Goal: Transaction & Acquisition: Purchase product/service

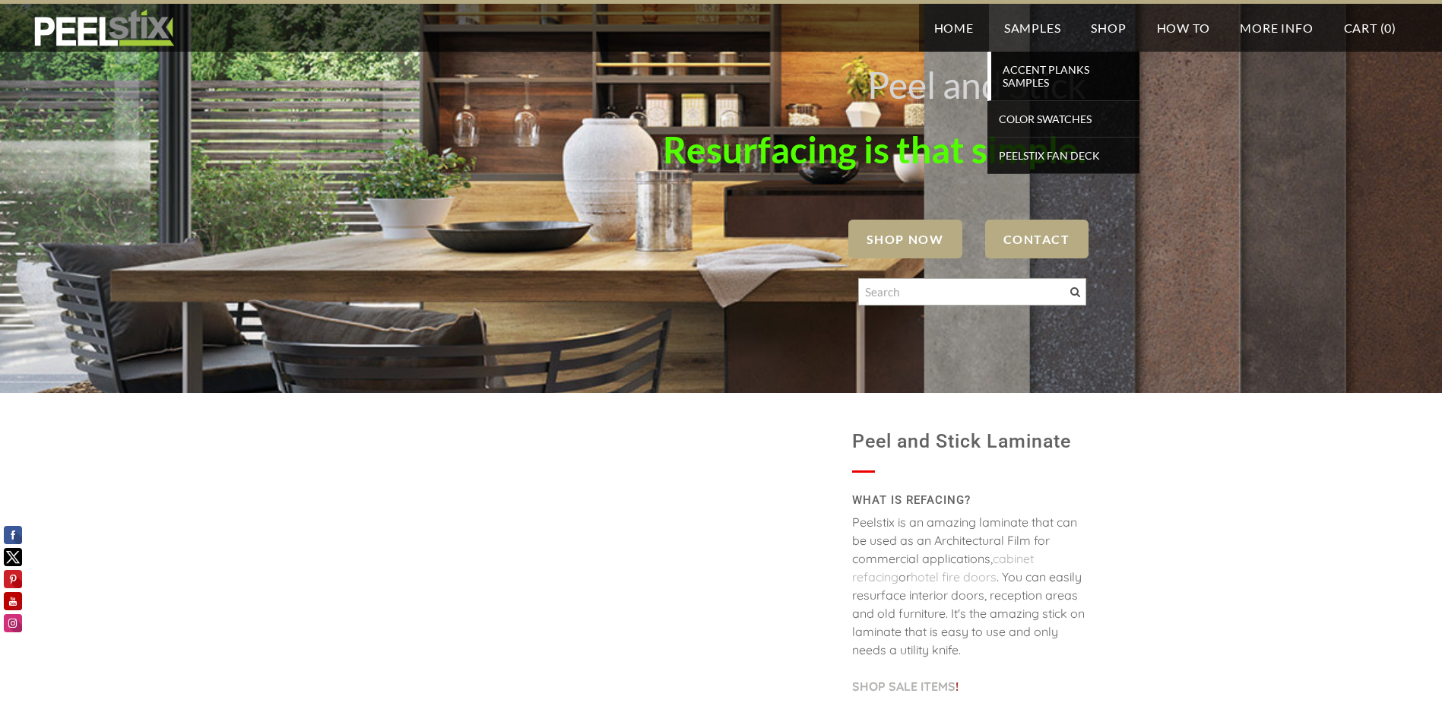
click at [1040, 69] on span "Accent Planks Samples" at bounding box center [1065, 75] width 141 height 33
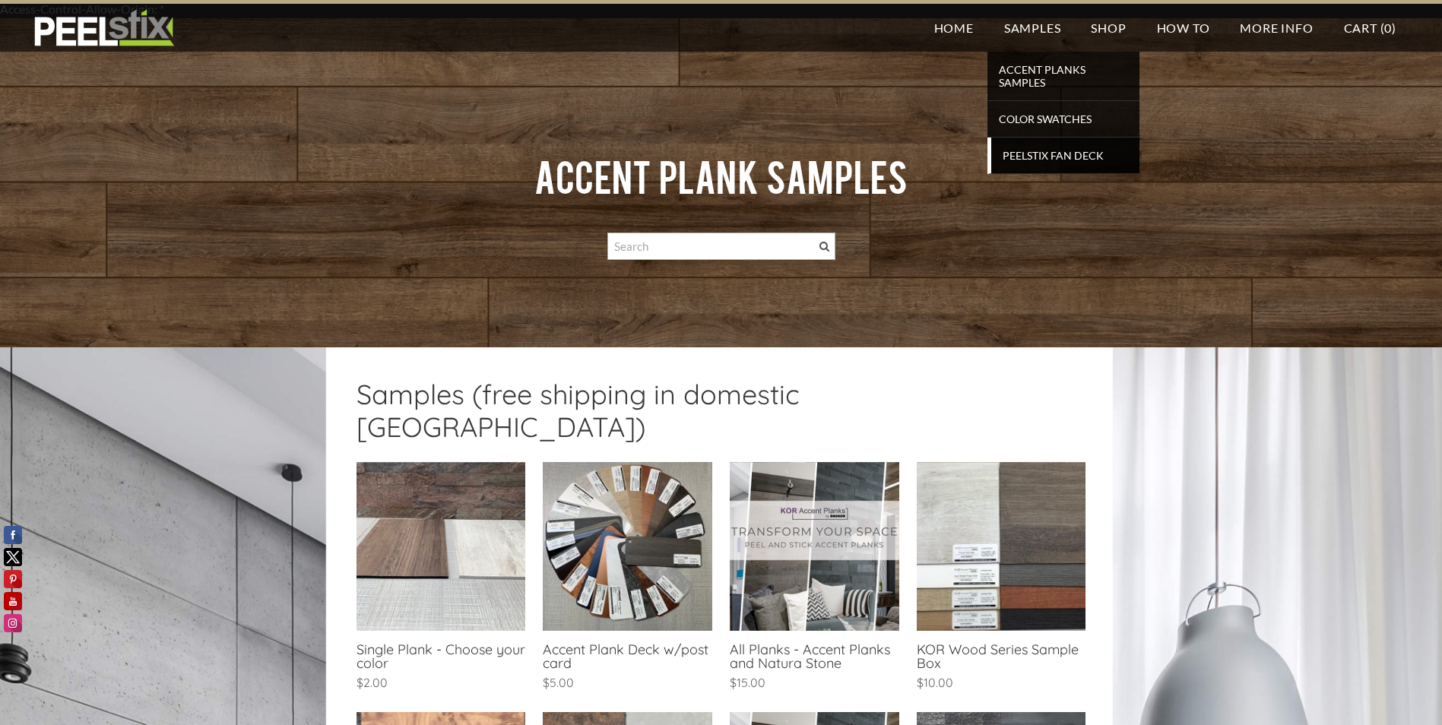
click at [1038, 157] on span "Peelstix Fan Deck" at bounding box center [1065, 155] width 141 height 21
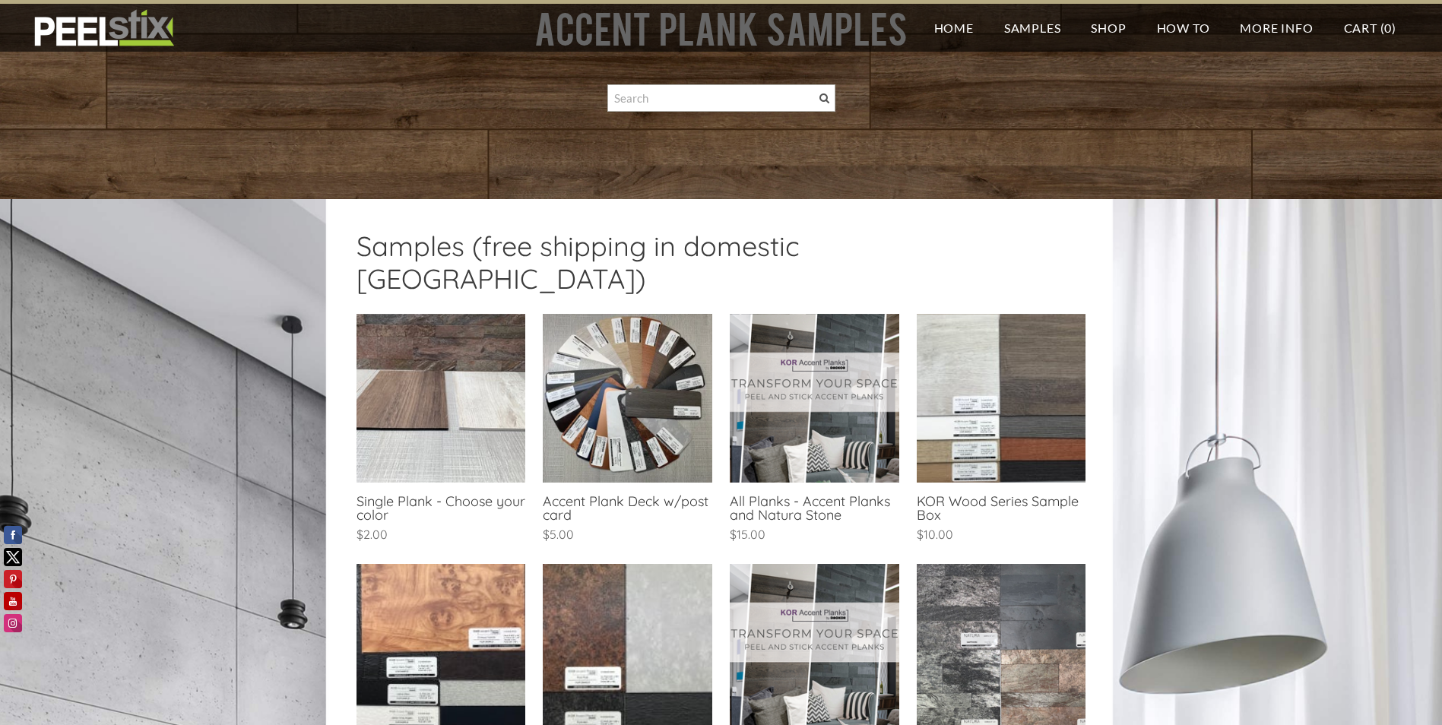
scroll to position [152, 0]
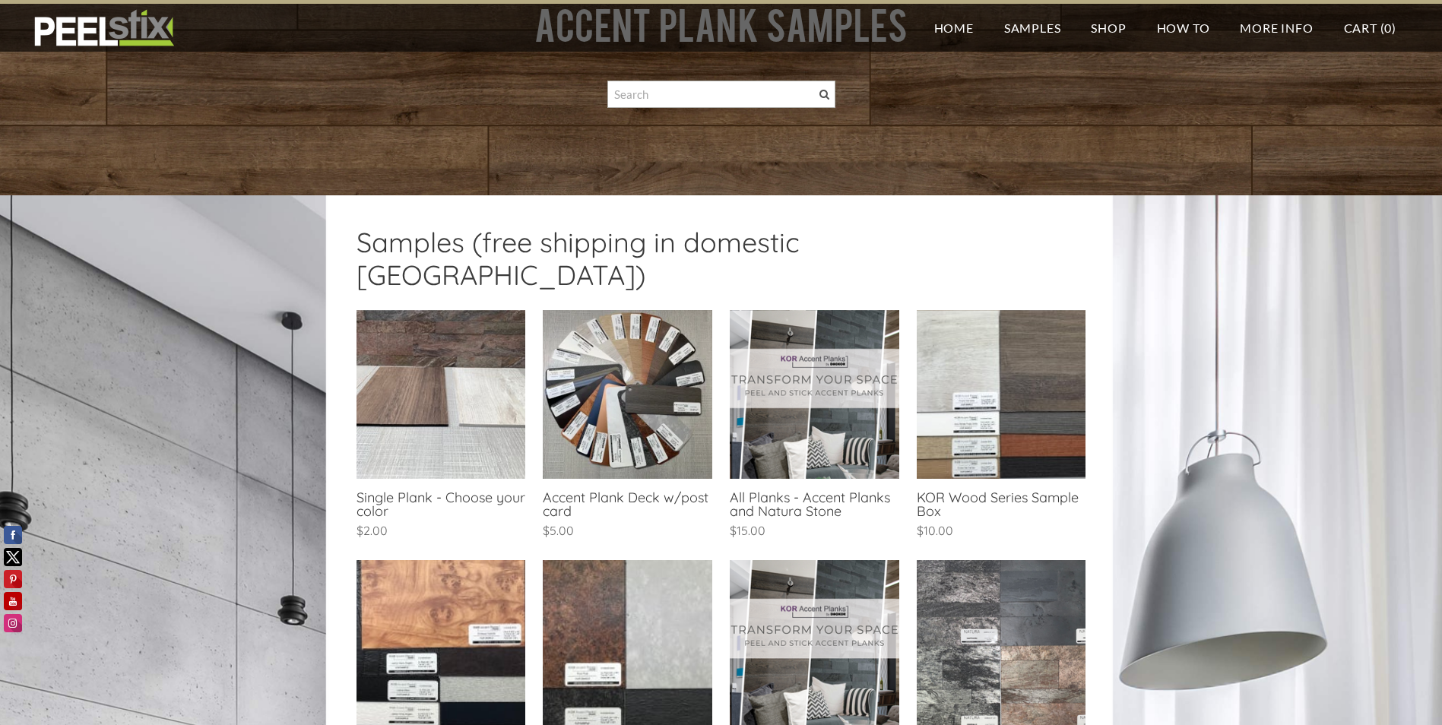
click at [639, 377] on link at bounding box center [627, 426] width 169 height 233
click at [480, 370] on link at bounding box center [440, 426] width 169 height 233
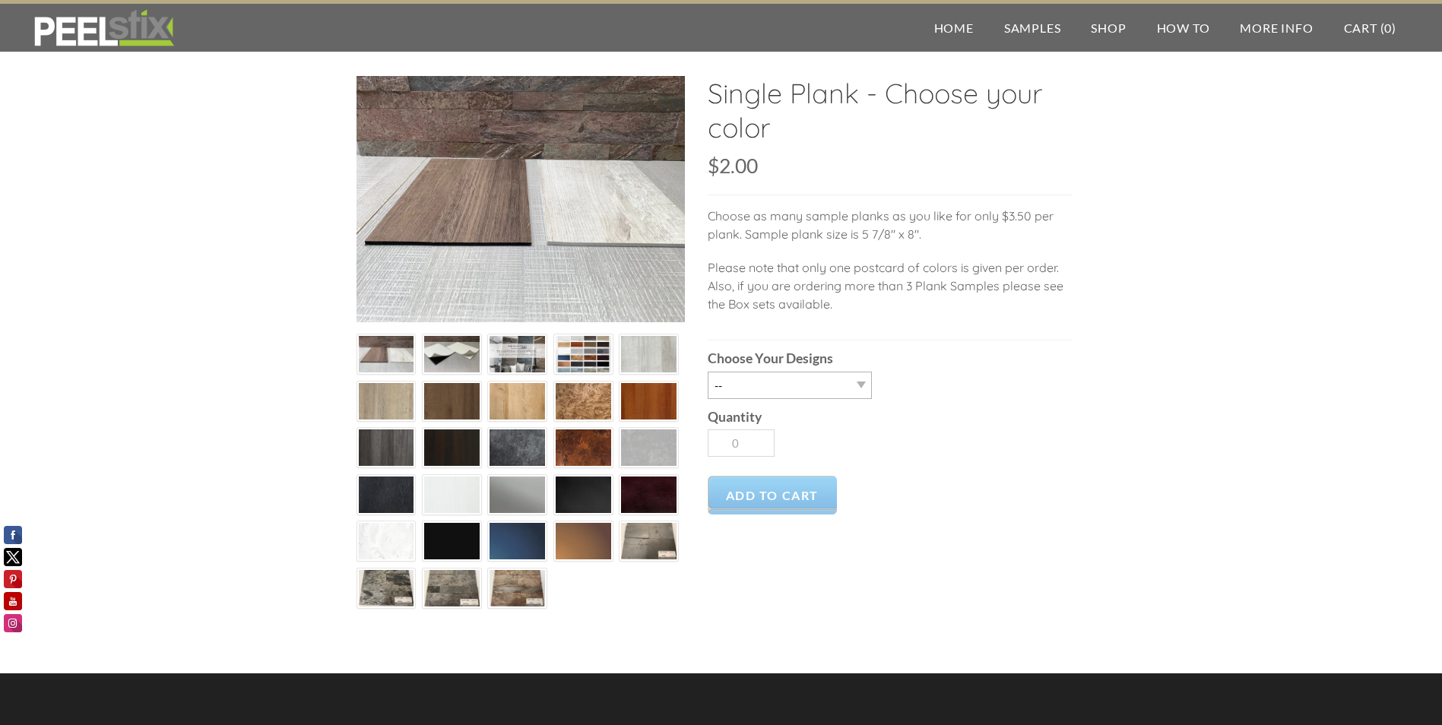
click at [395, 400] on img at bounding box center [386, 401] width 55 height 37
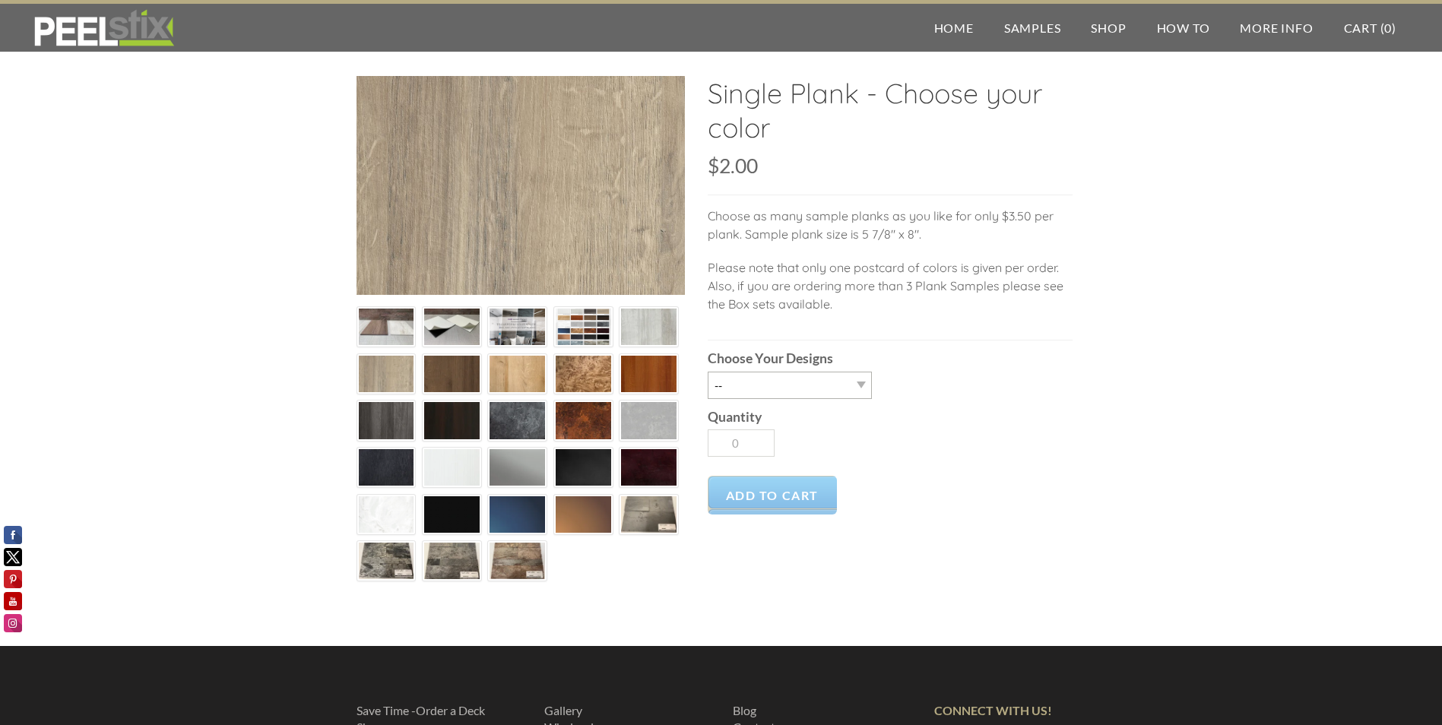
click at [386, 332] on img at bounding box center [386, 327] width 55 height 42
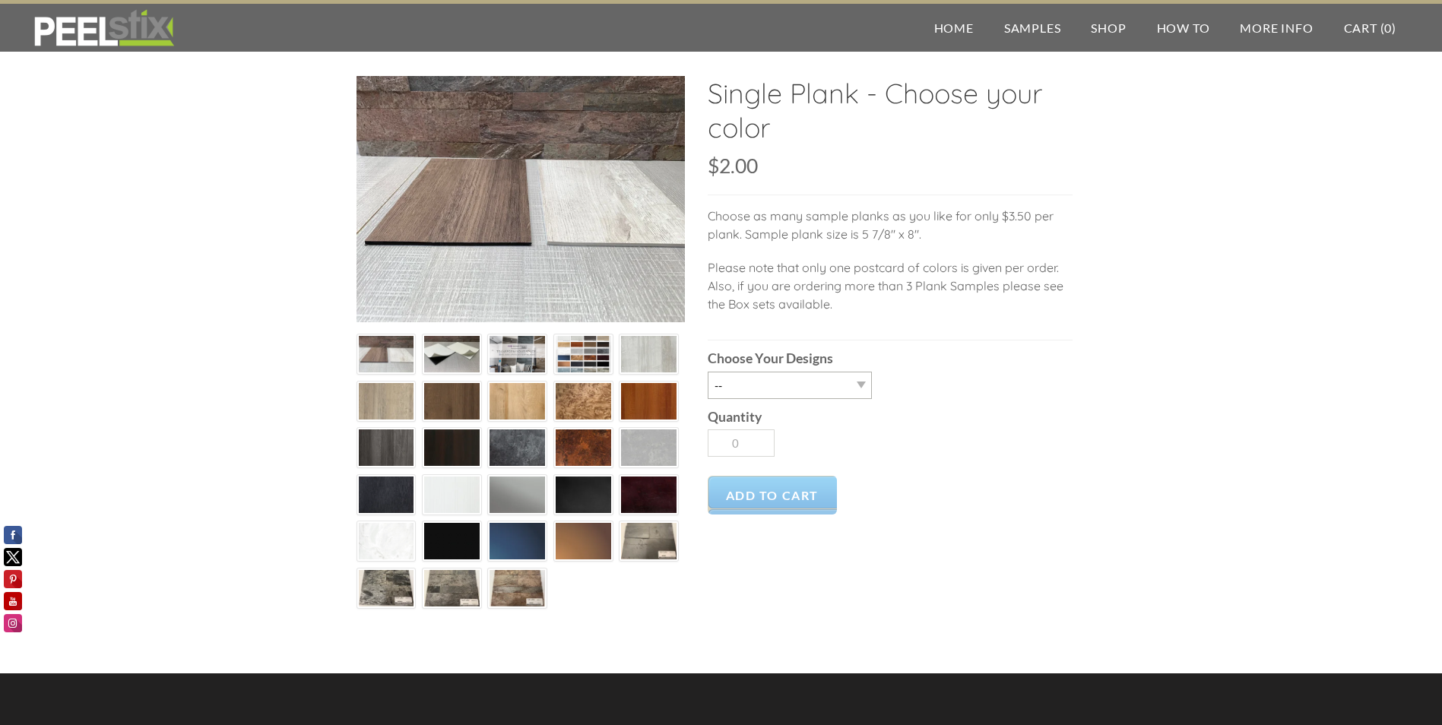
click at [450, 353] on img at bounding box center [451, 355] width 55 height 42
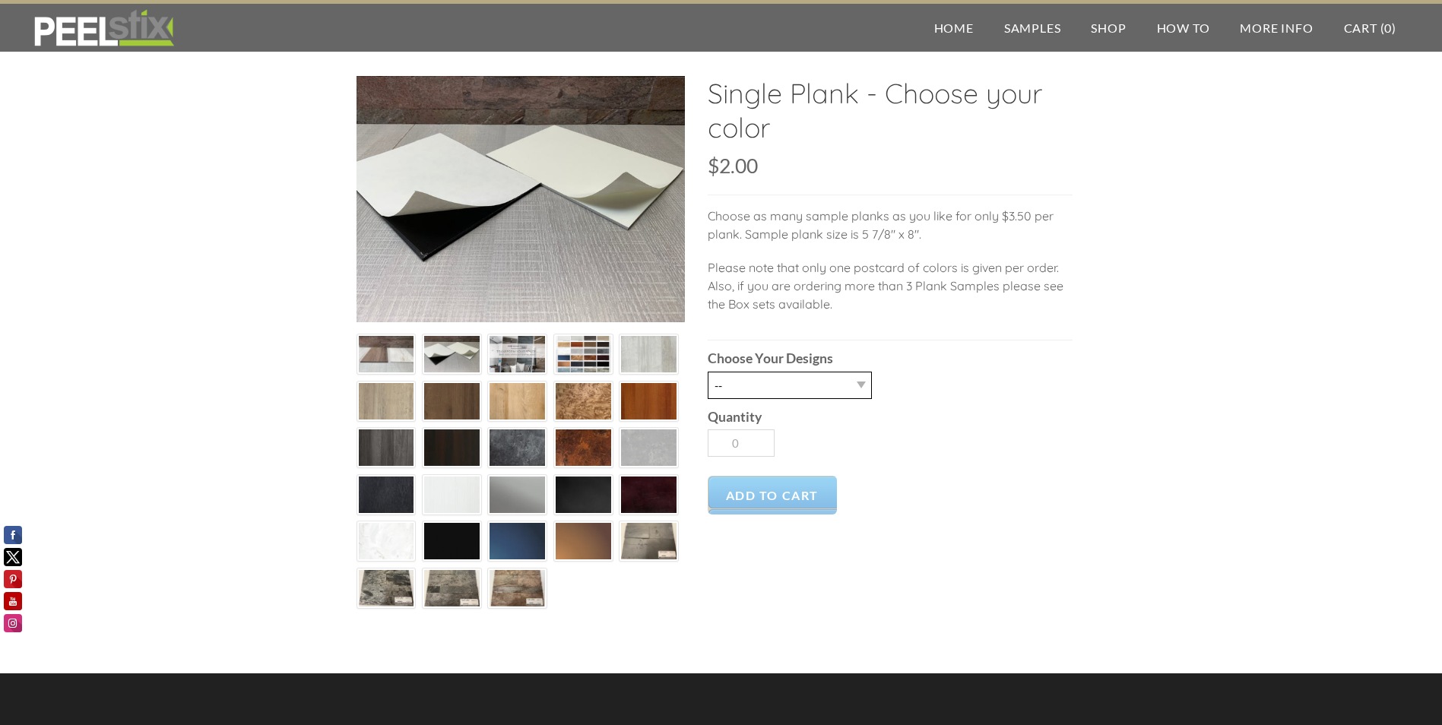
click at [787, 385] on select "-- Riviera Oak Nizza Riviera Oak Mistral Riviera Oak Monaco Riviera Oak Cannes …" at bounding box center [790, 385] width 164 height 27
click at [946, 303] on p "Please note that only one postcard of colors is given per order. Also, if you a…" at bounding box center [890, 293] width 365 height 70
click at [530, 391] on img at bounding box center [516, 401] width 55 height 37
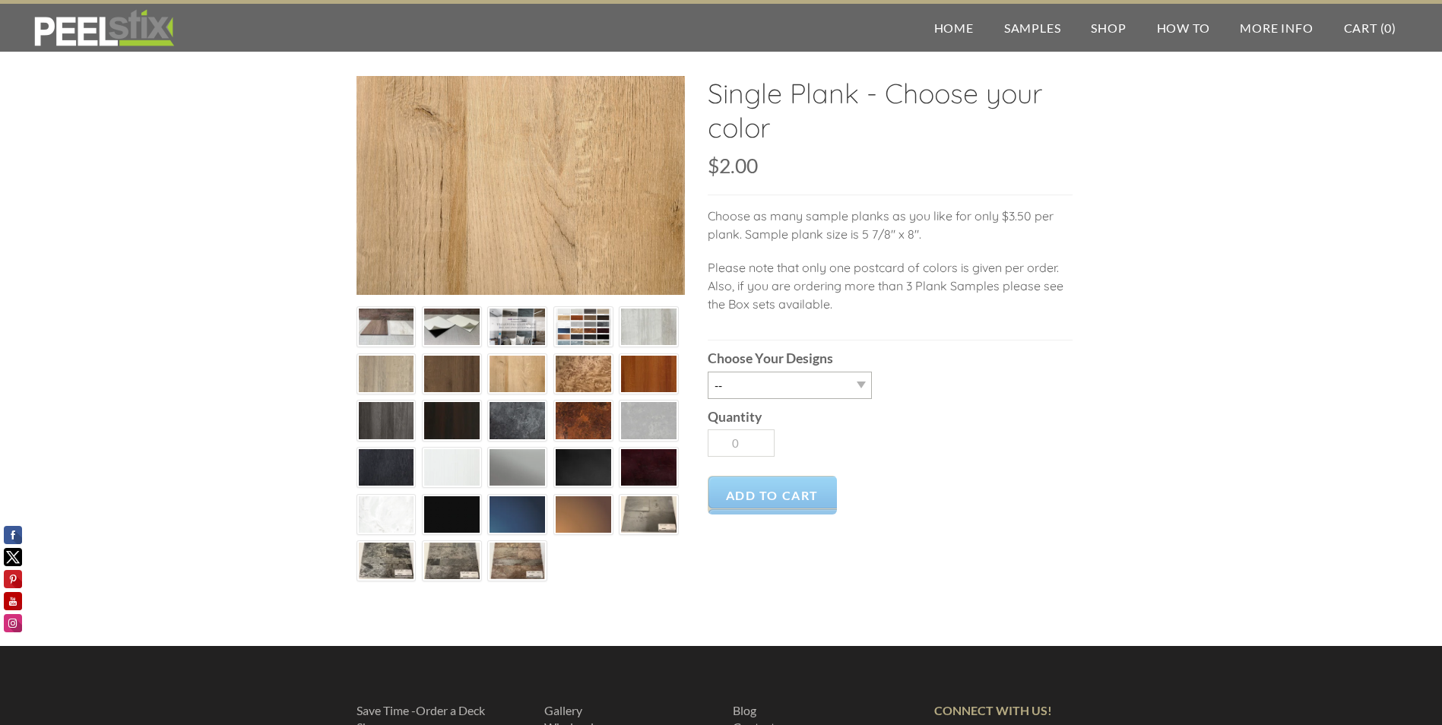
click at [393, 374] on img at bounding box center [386, 374] width 55 height 37
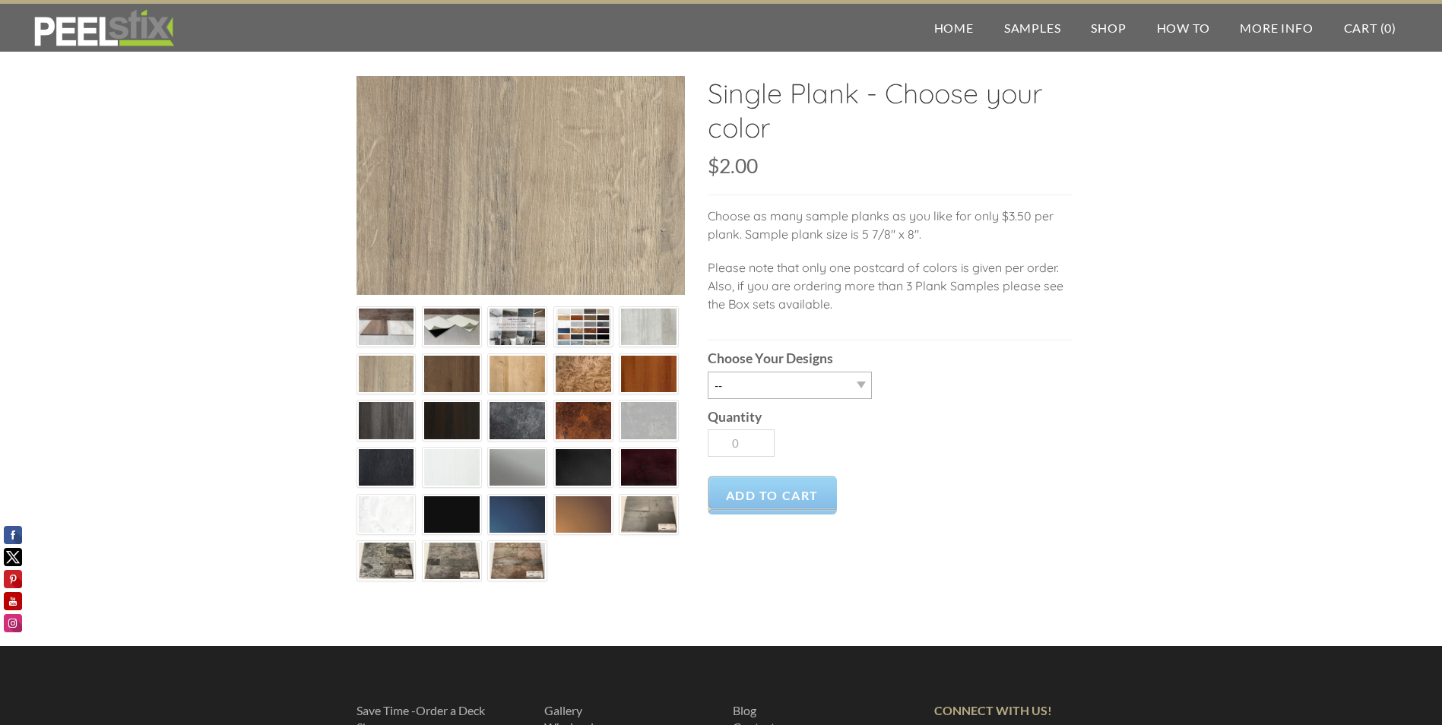
click at [468, 380] on img at bounding box center [451, 374] width 55 height 37
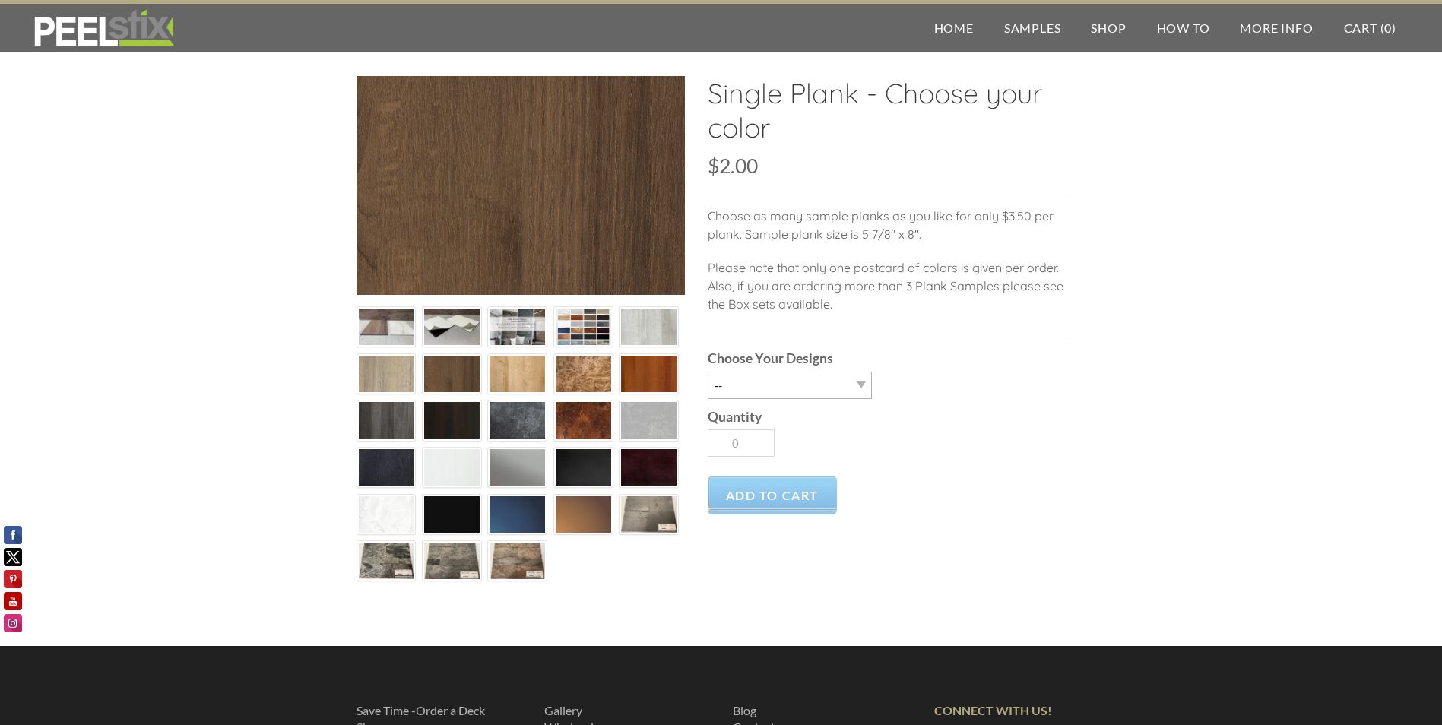
click at [651, 328] on img at bounding box center [648, 327] width 55 height 37
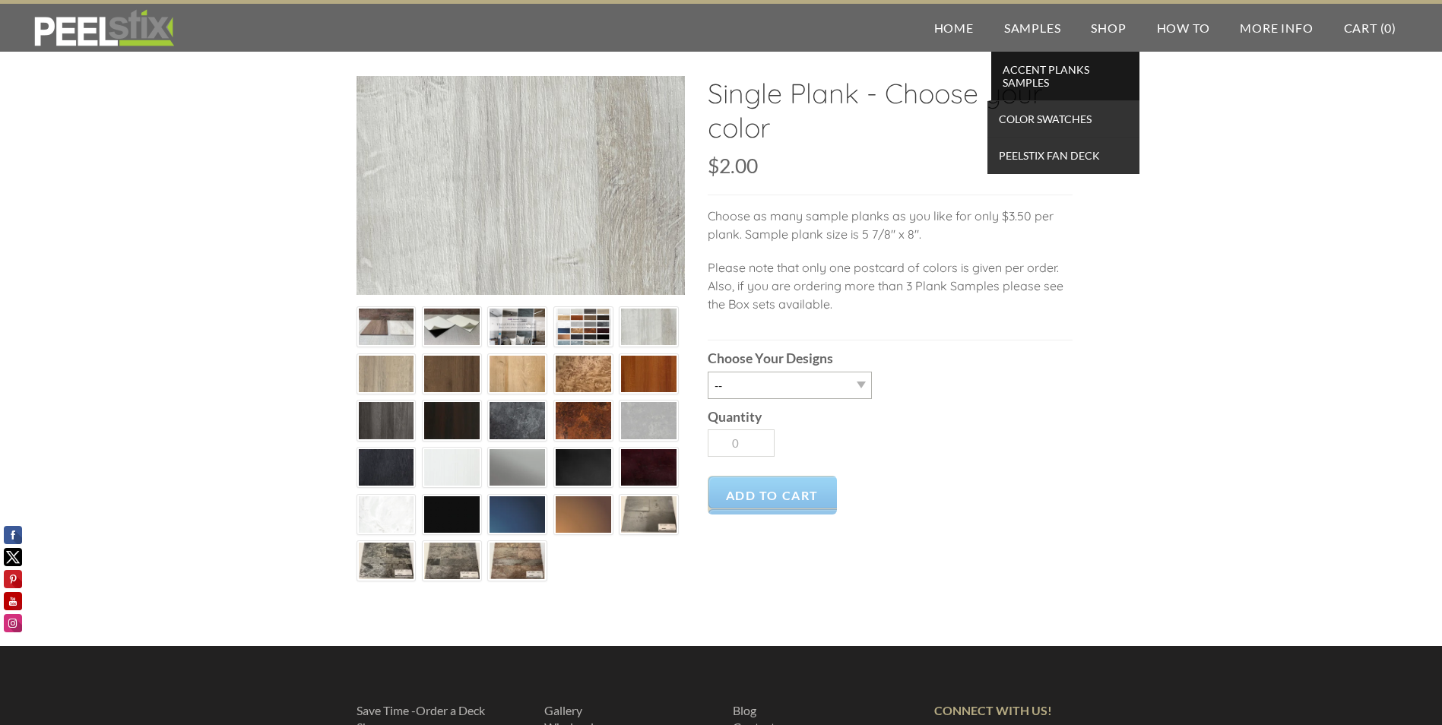
click at [1046, 70] on span "Accent Planks Samples" at bounding box center [1065, 75] width 141 height 33
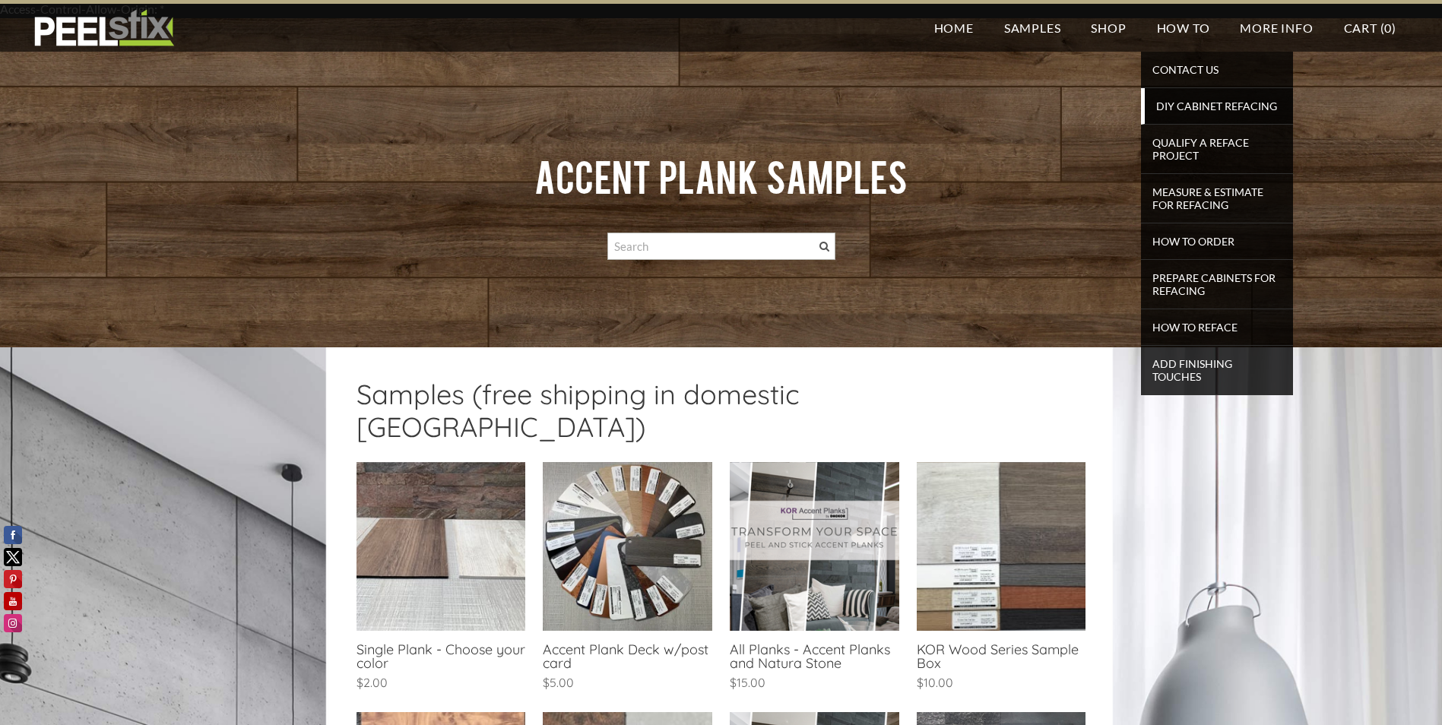
click at [1188, 101] on span "DIY Cabinet Refacing" at bounding box center [1218, 106] width 141 height 21
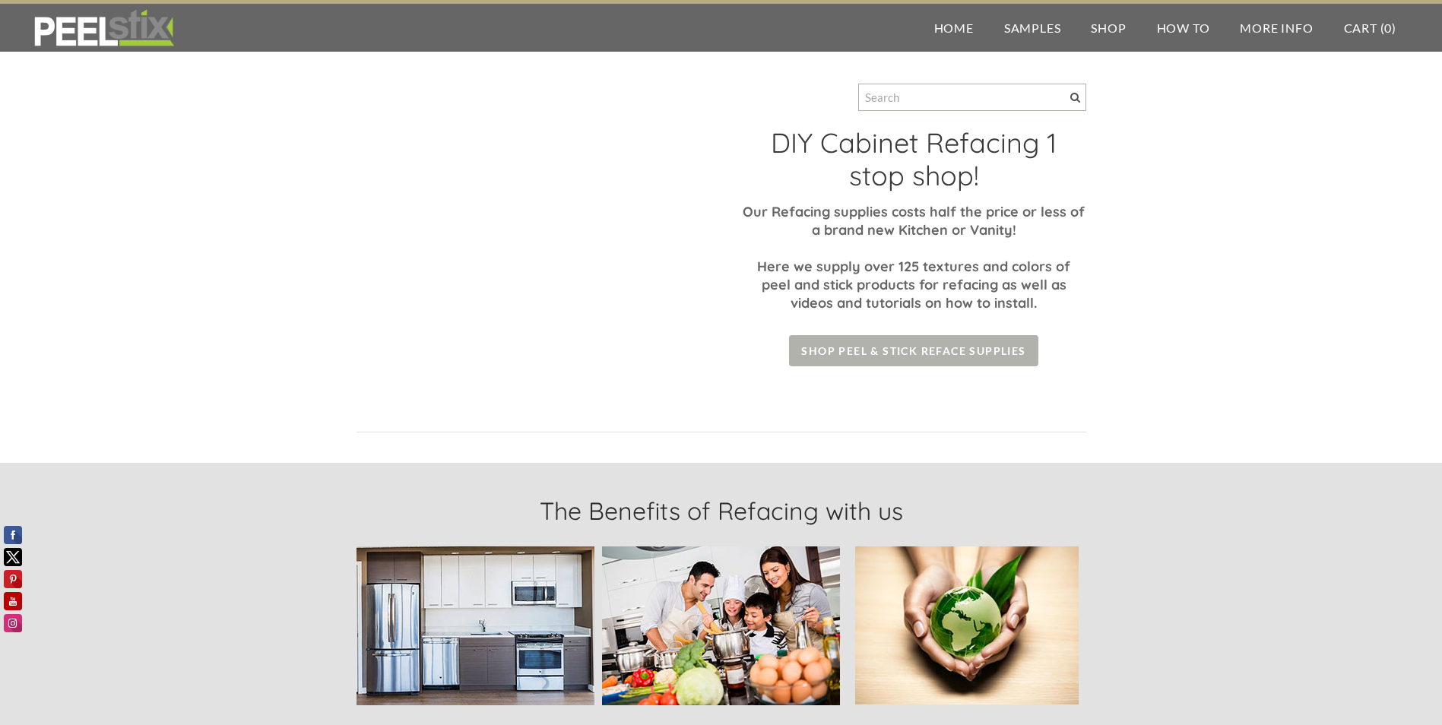
click at [858, 352] on span "Shop Peel & Stick Reface Supplies" at bounding box center [913, 350] width 249 height 31
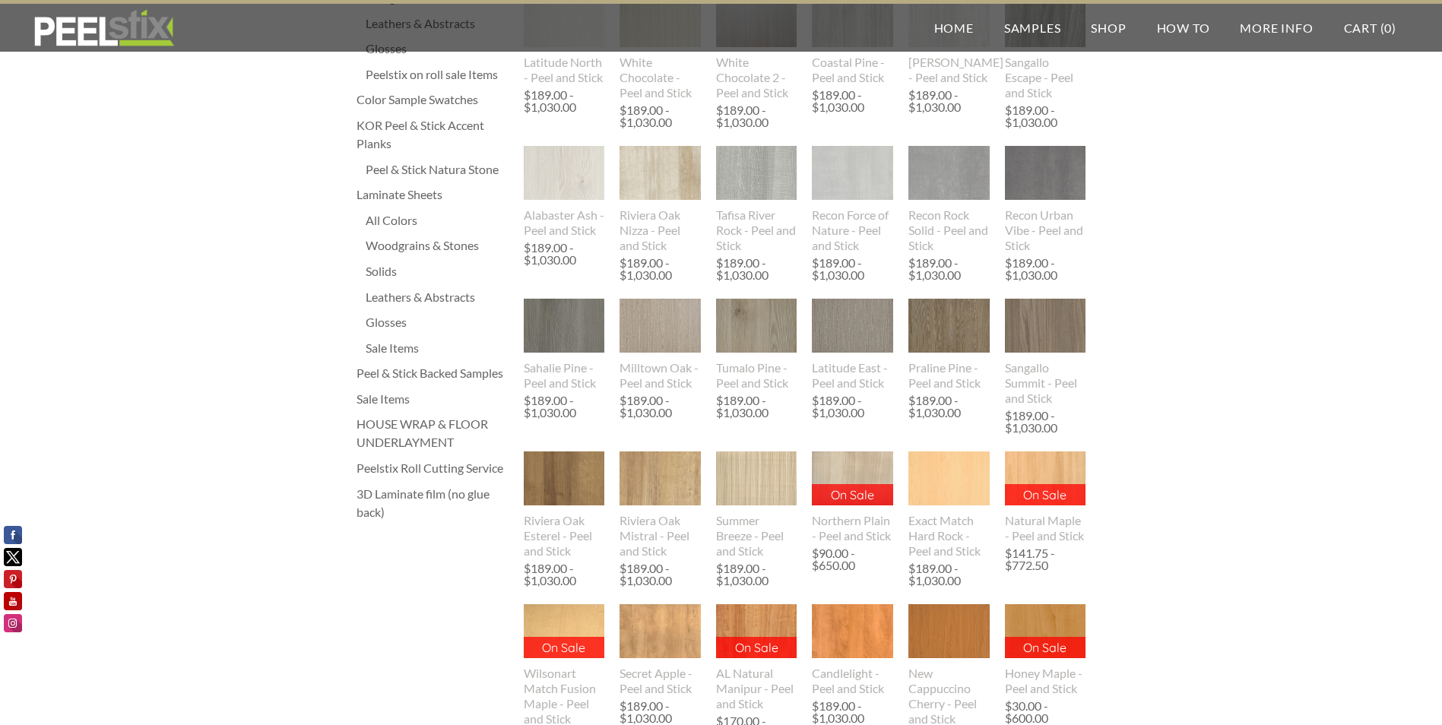
scroll to position [228, 0]
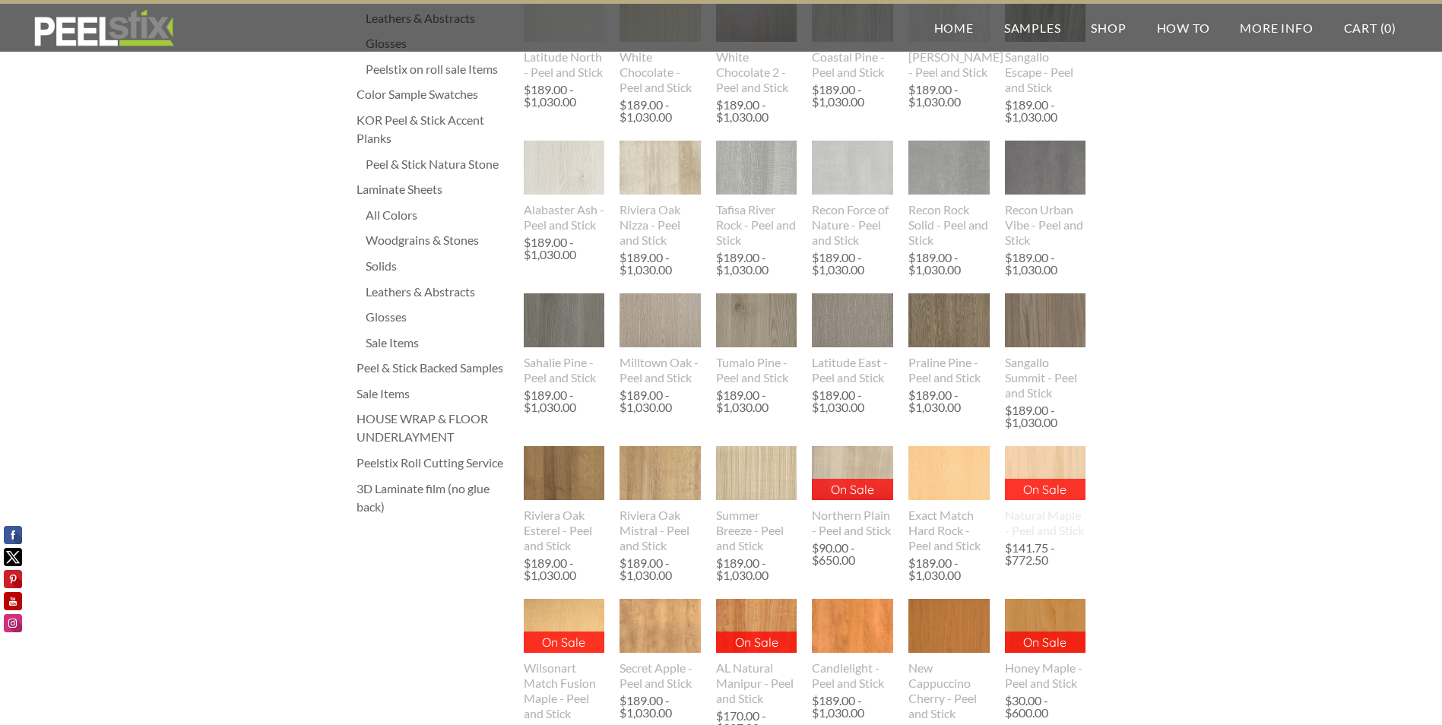
click at [1067, 467] on img at bounding box center [1045, 473] width 82 height 54
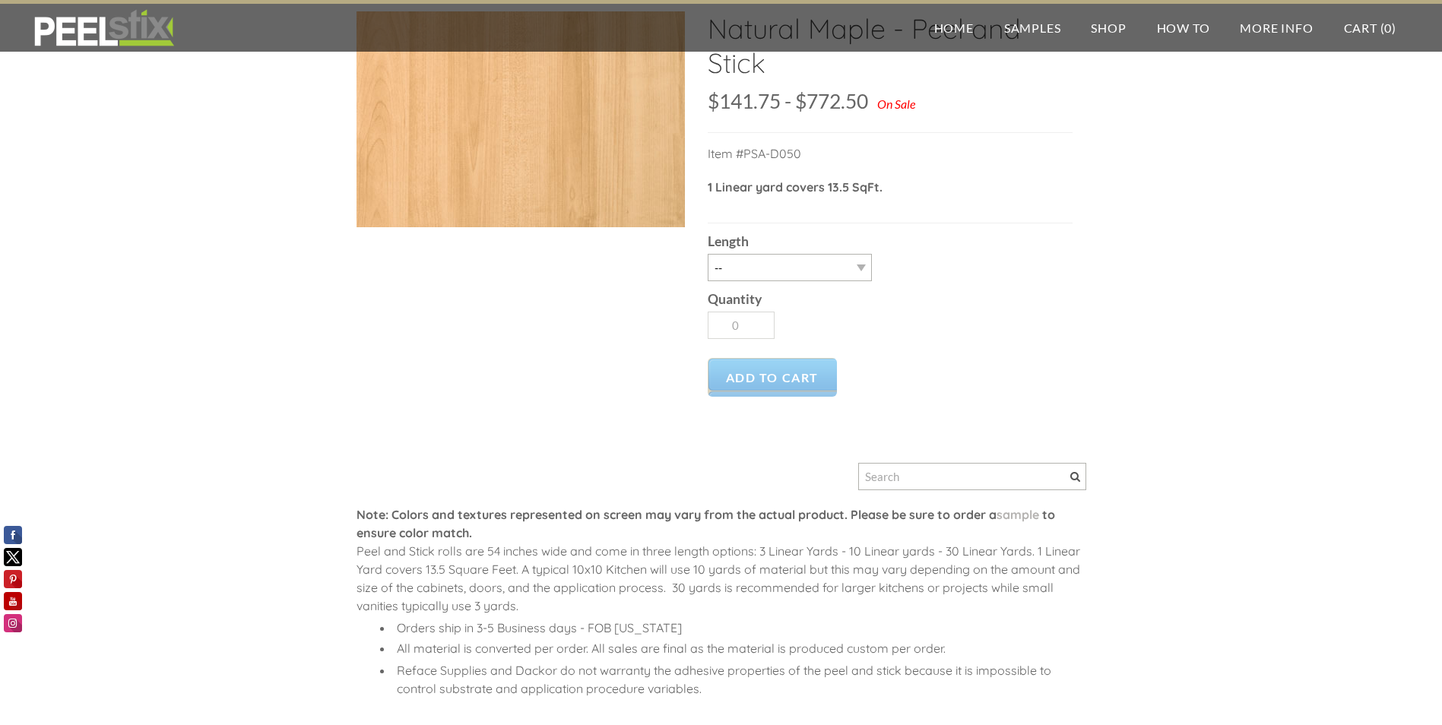
scroll to position [152, 0]
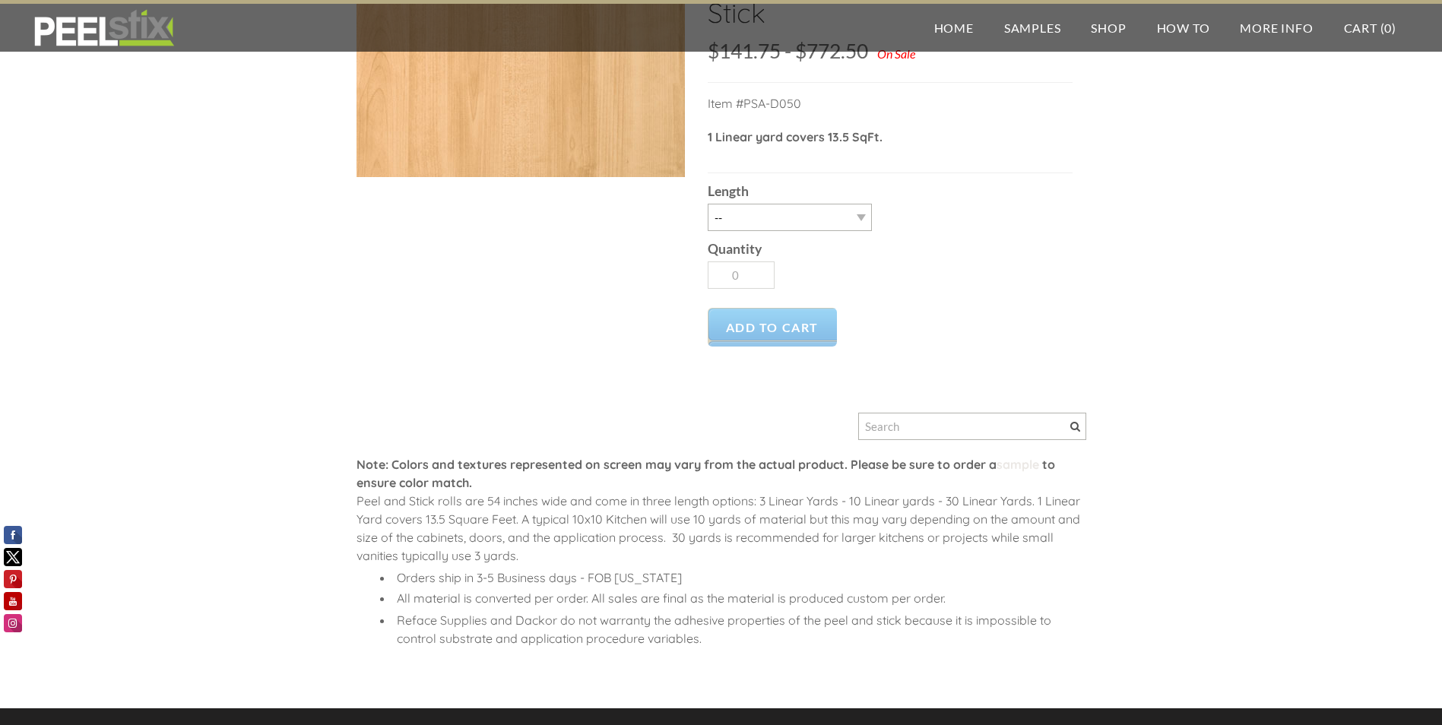
click at [1034, 470] on link "sample" at bounding box center [1017, 464] width 43 height 15
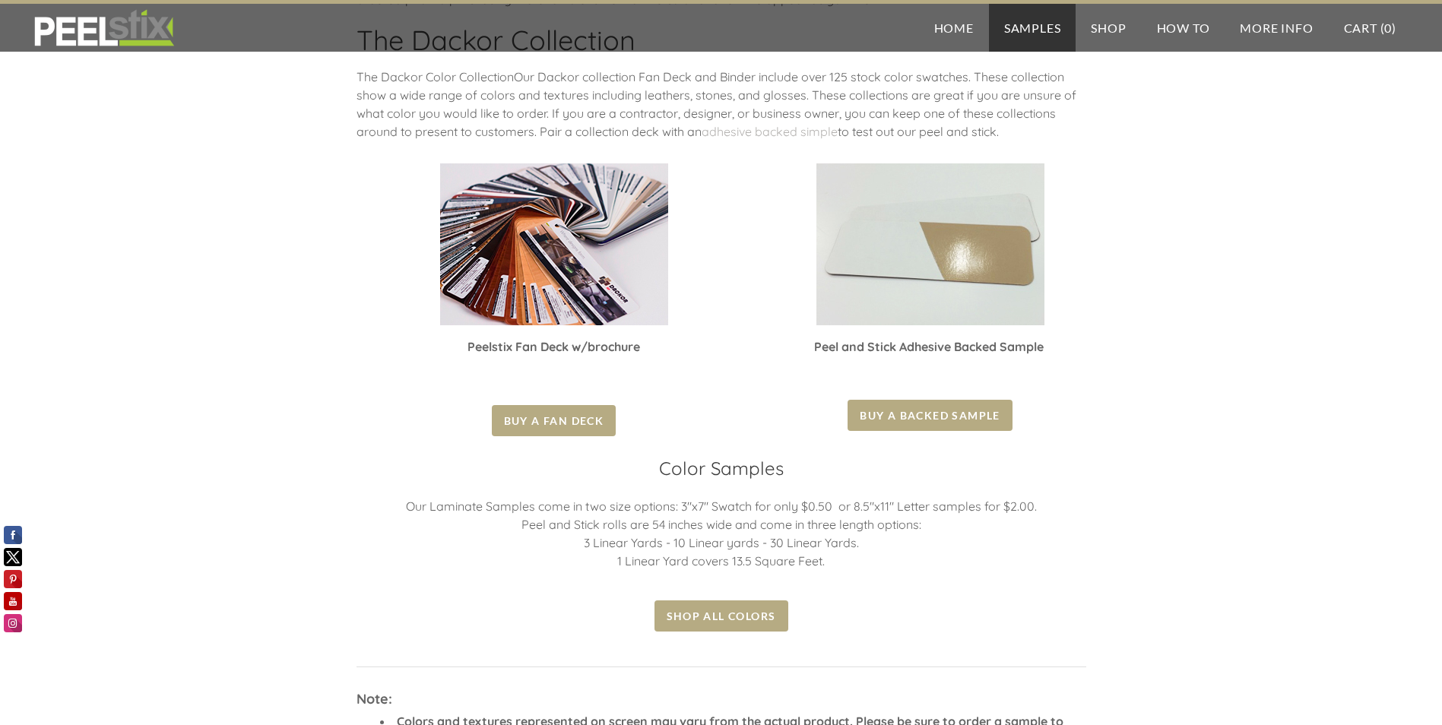
scroll to position [228, 0]
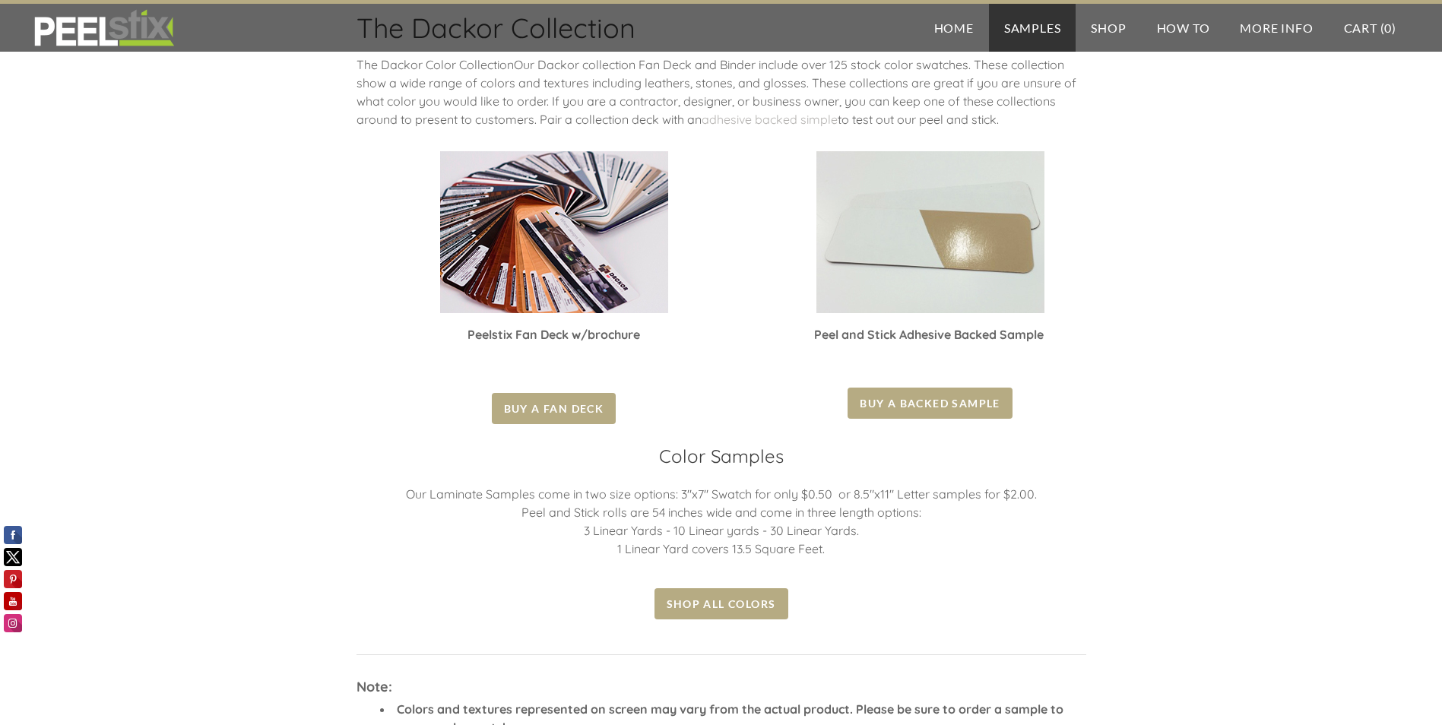
click at [567, 289] on img at bounding box center [554, 232] width 228 height 162
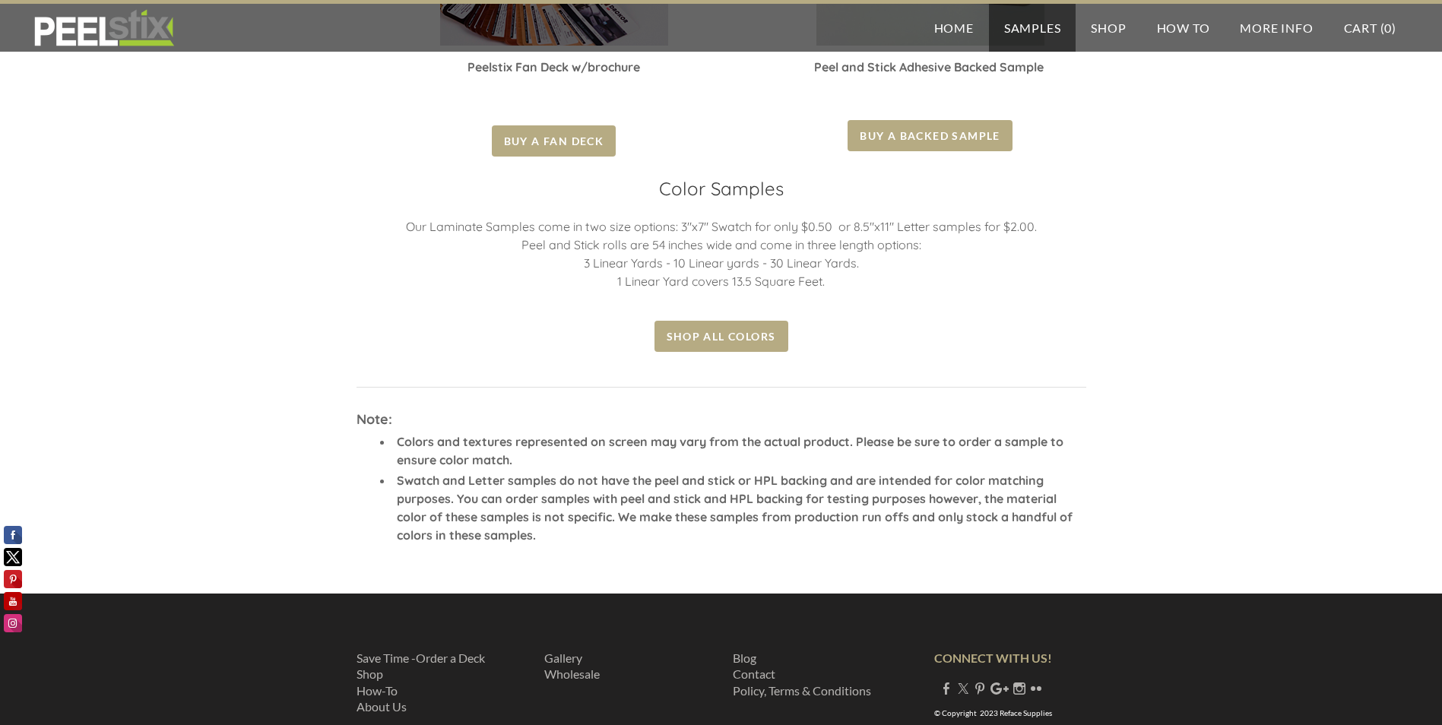
scroll to position [532, 0]
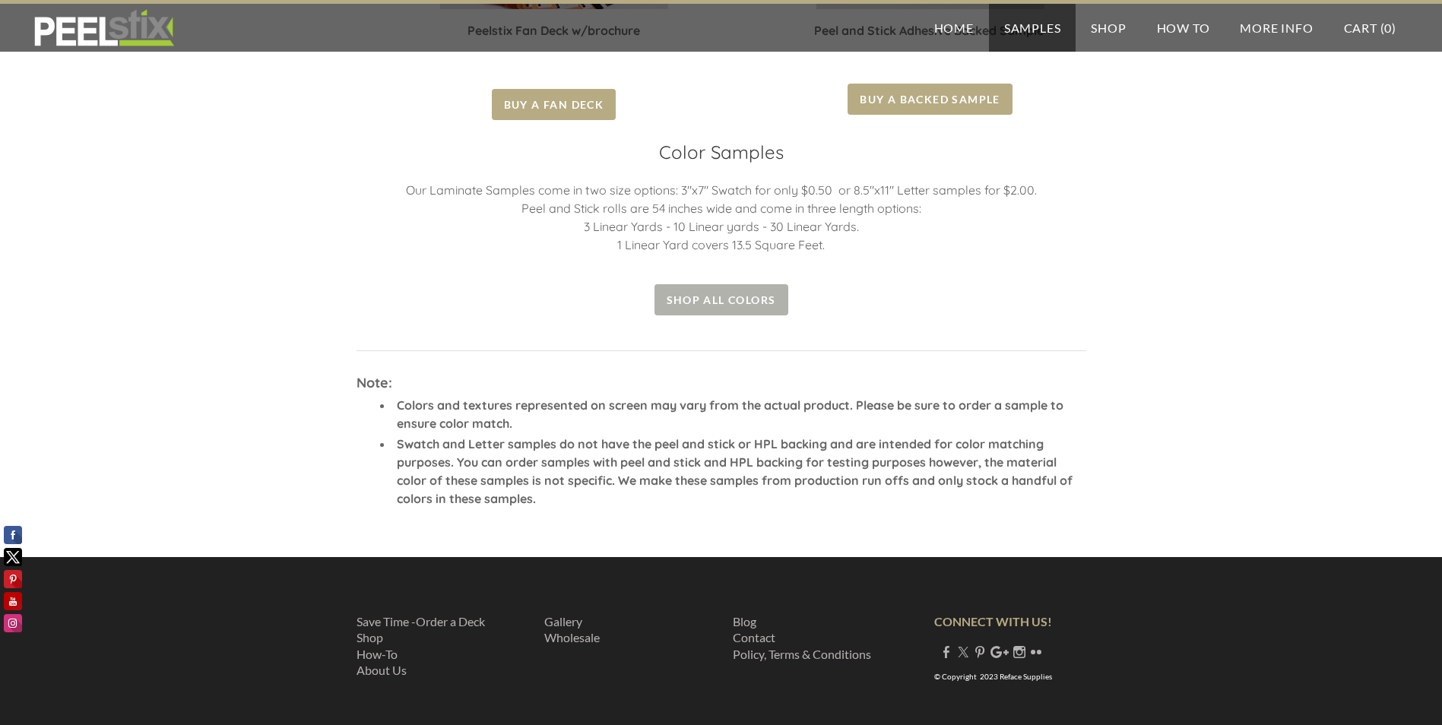
click at [724, 304] on span "Shop all colors" at bounding box center [721, 299] width 134 height 31
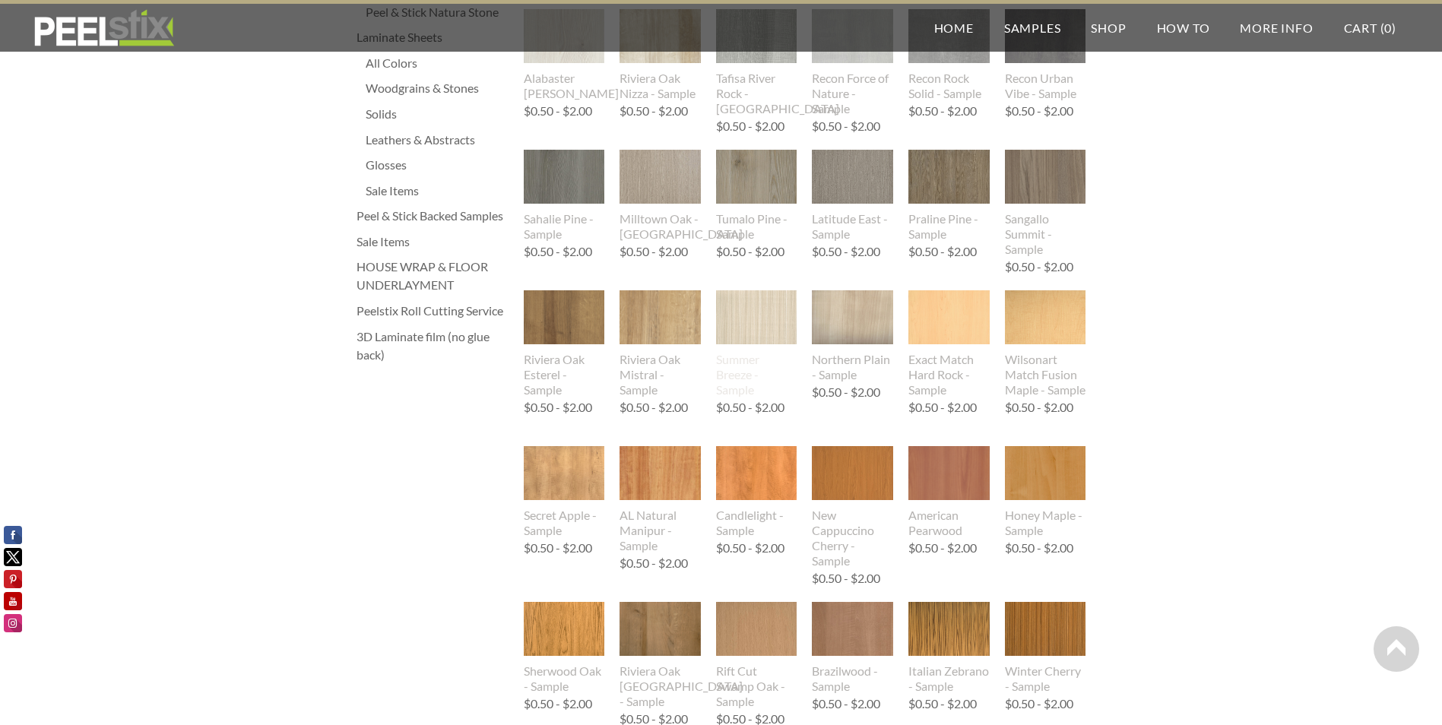
scroll to position [456, 0]
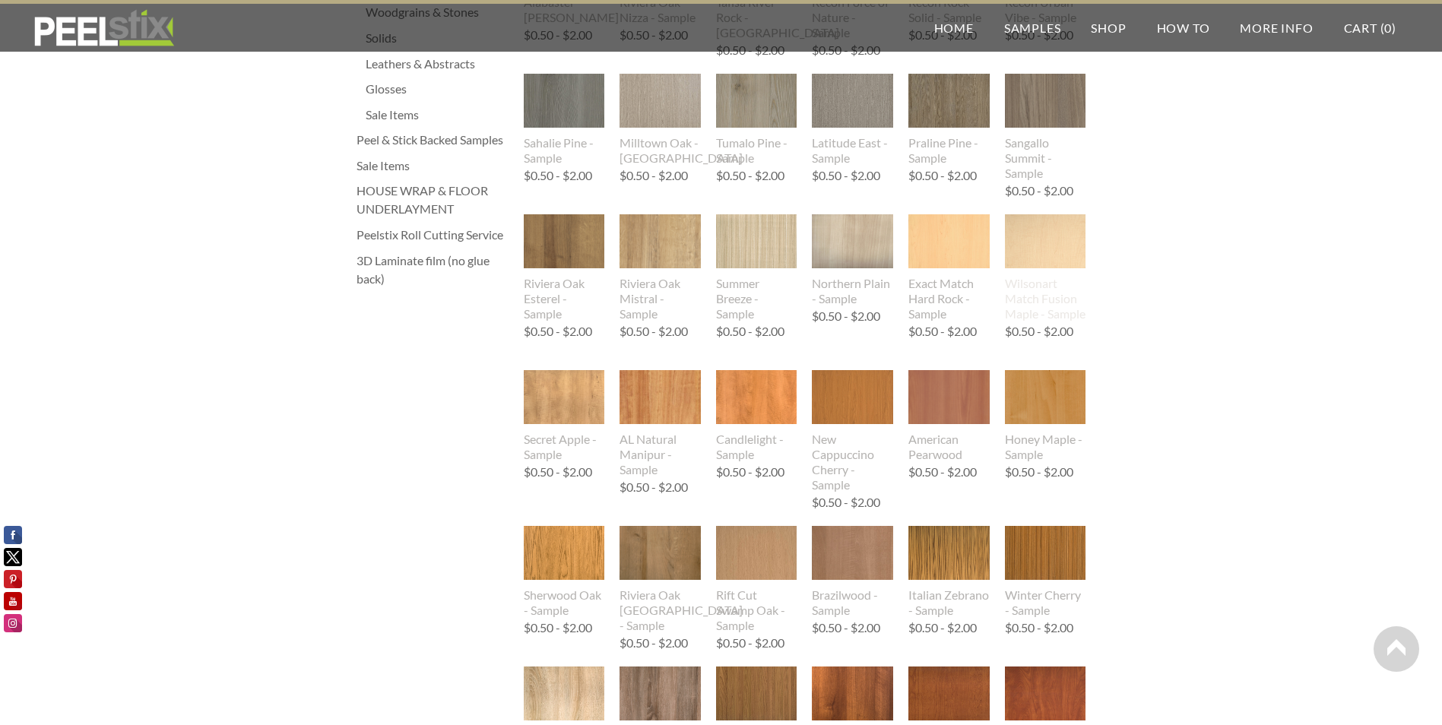
click at [1074, 244] on img at bounding box center [1045, 241] width 81 height 54
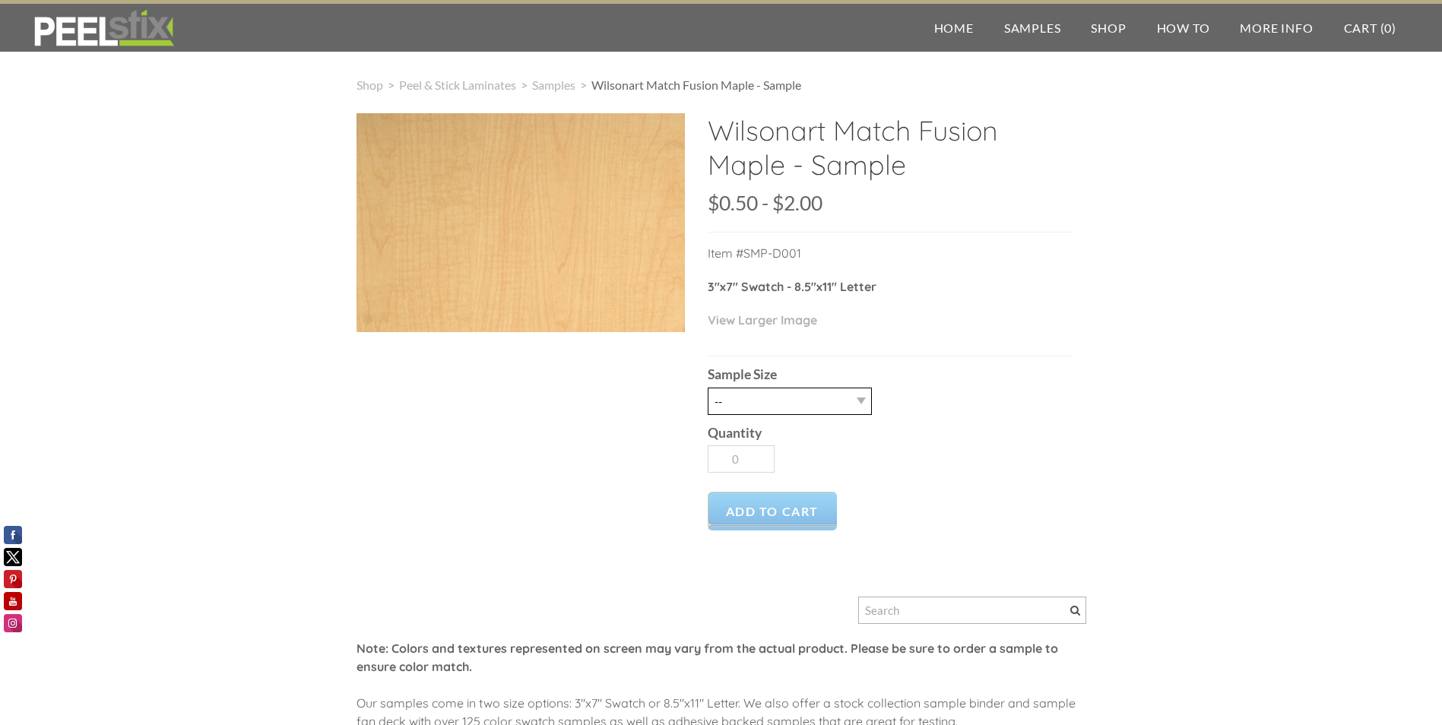
click at [853, 406] on select "-- 2.5" X 7" (No Peel and Stick) Swatch 8.5" X 11" (No Peel and Stick) Letter" at bounding box center [790, 401] width 164 height 27
select select "2.5" X 7" (No Peel and Stick) Swatch"
click at [708, 388] on select "-- 2.5" X 7" (No Peel and Stick) Swatch 8.5" X 11" (No Peel and Stick) Letter" at bounding box center [790, 401] width 164 height 27
type input "1"
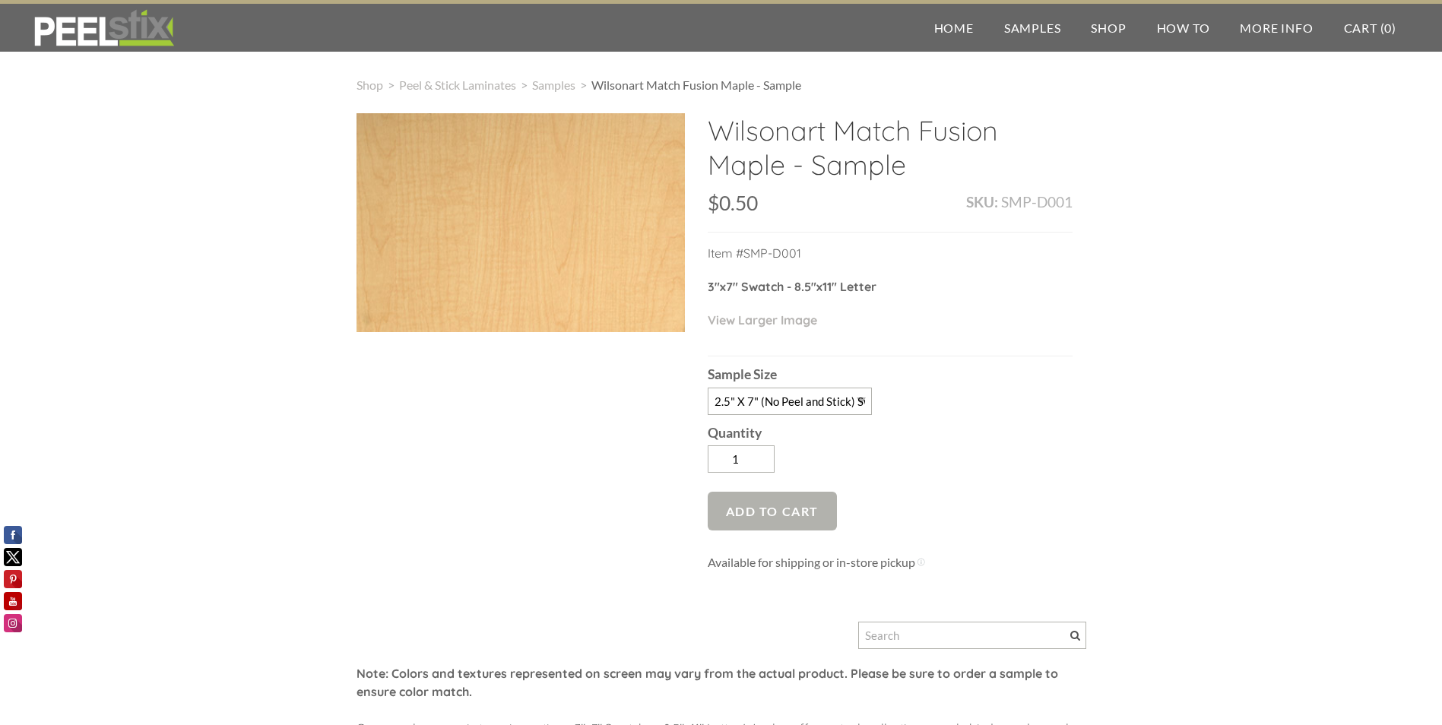
click at [803, 514] on span "Add to Cart" at bounding box center [773, 511] width 130 height 39
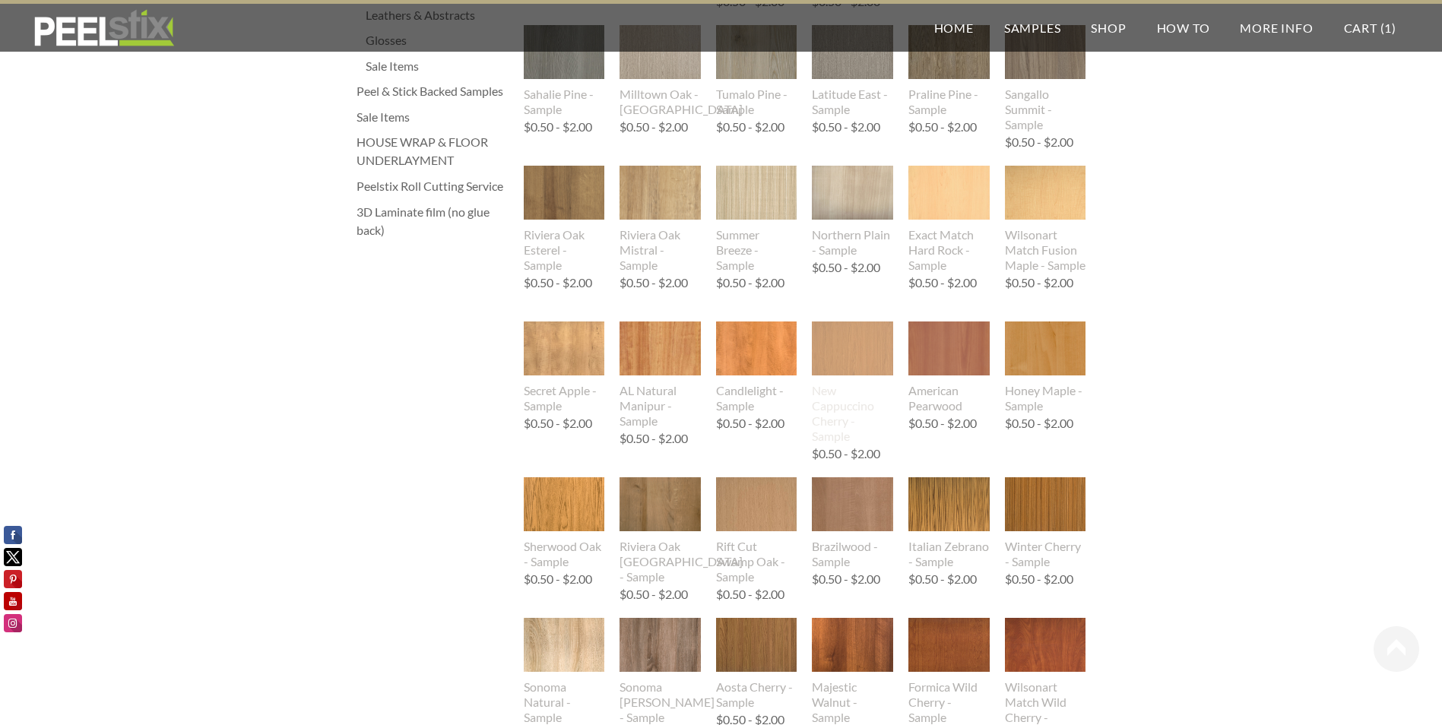
scroll to position [608, 0]
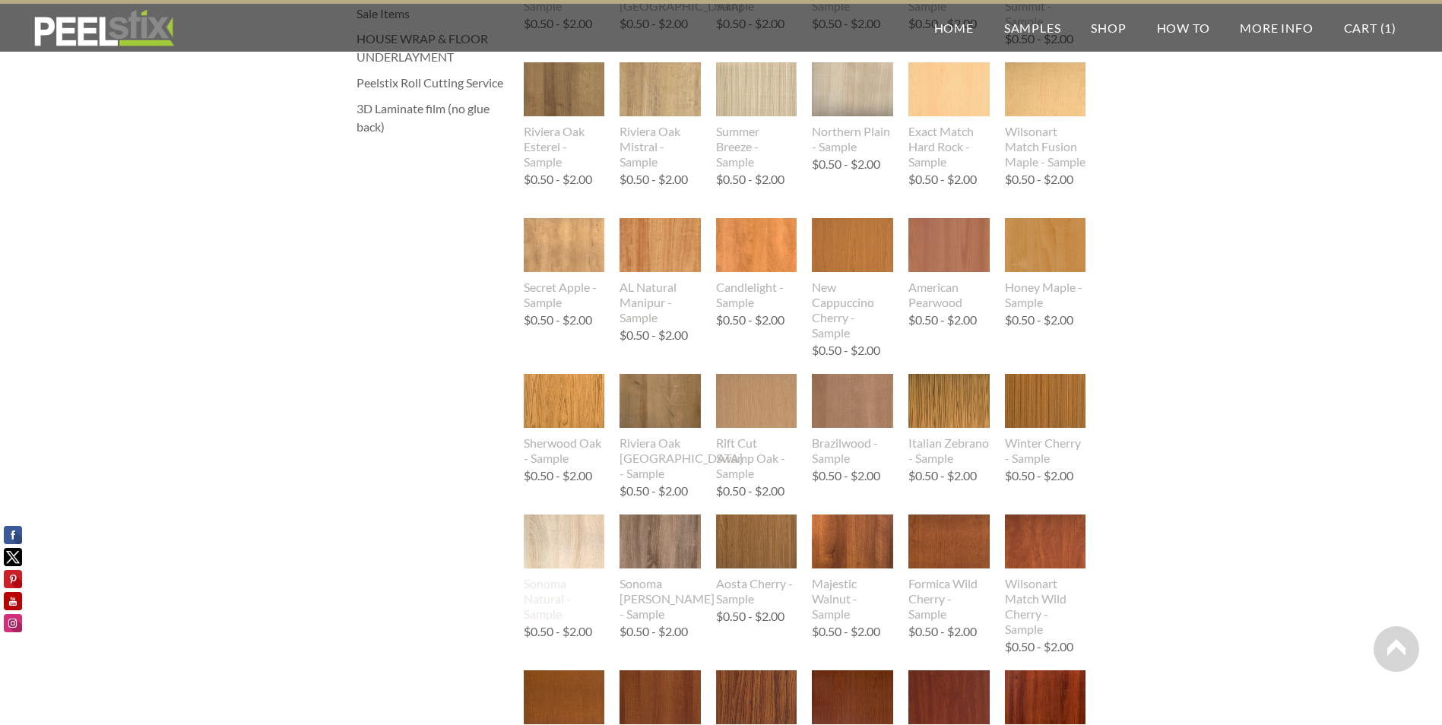
click at [569, 535] on img at bounding box center [564, 542] width 81 height 54
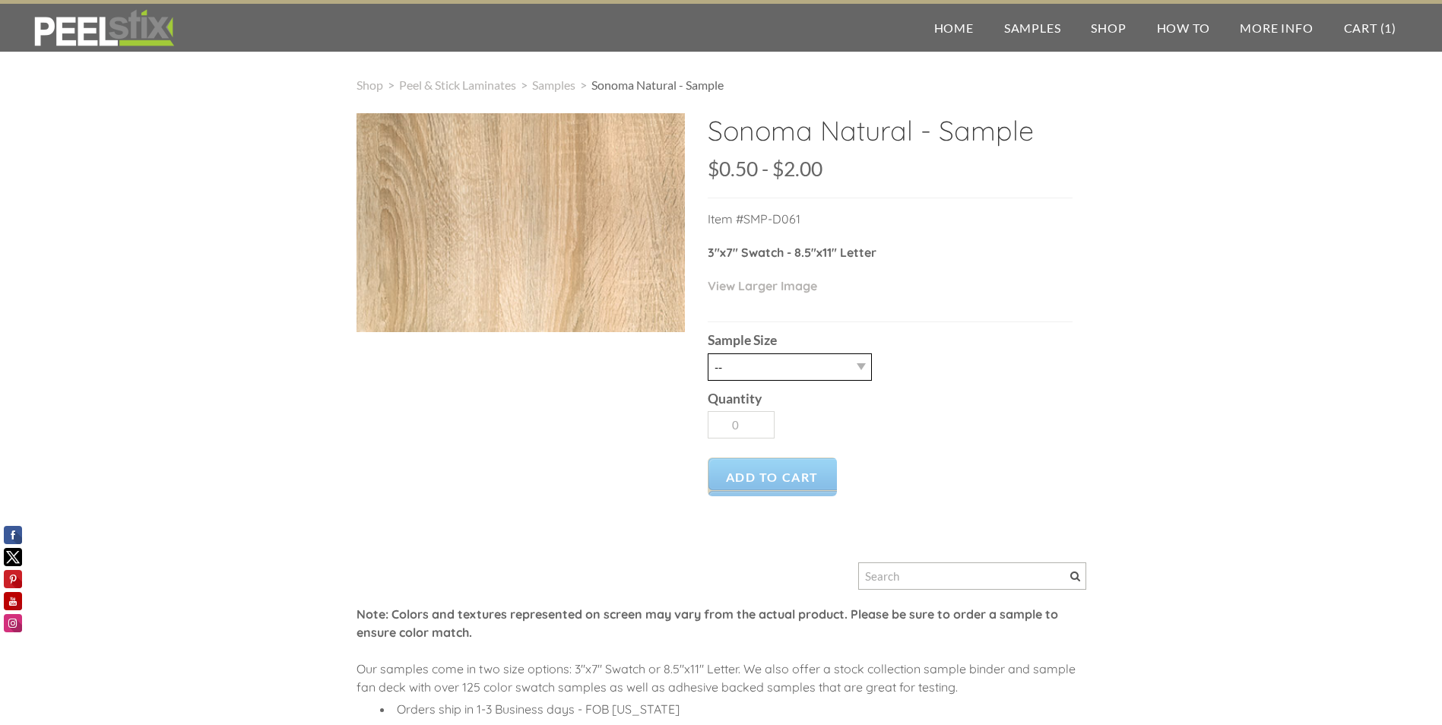
click at [828, 372] on select "-- 2.5" X 7" (No Peel and Stick) Swatch 8.5" X 11" (No Peel and Stick) Letter" at bounding box center [790, 366] width 164 height 27
select select "2.5" X 7" (No Peel and Stick) Swatch"
click at [708, 353] on select "-- 2.5" X 7" (No Peel and Stick) Swatch 8.5" X 11" (No Peel and Stick) Letter" at bounding box center [790, 366] width 164 height 27
type input "1"
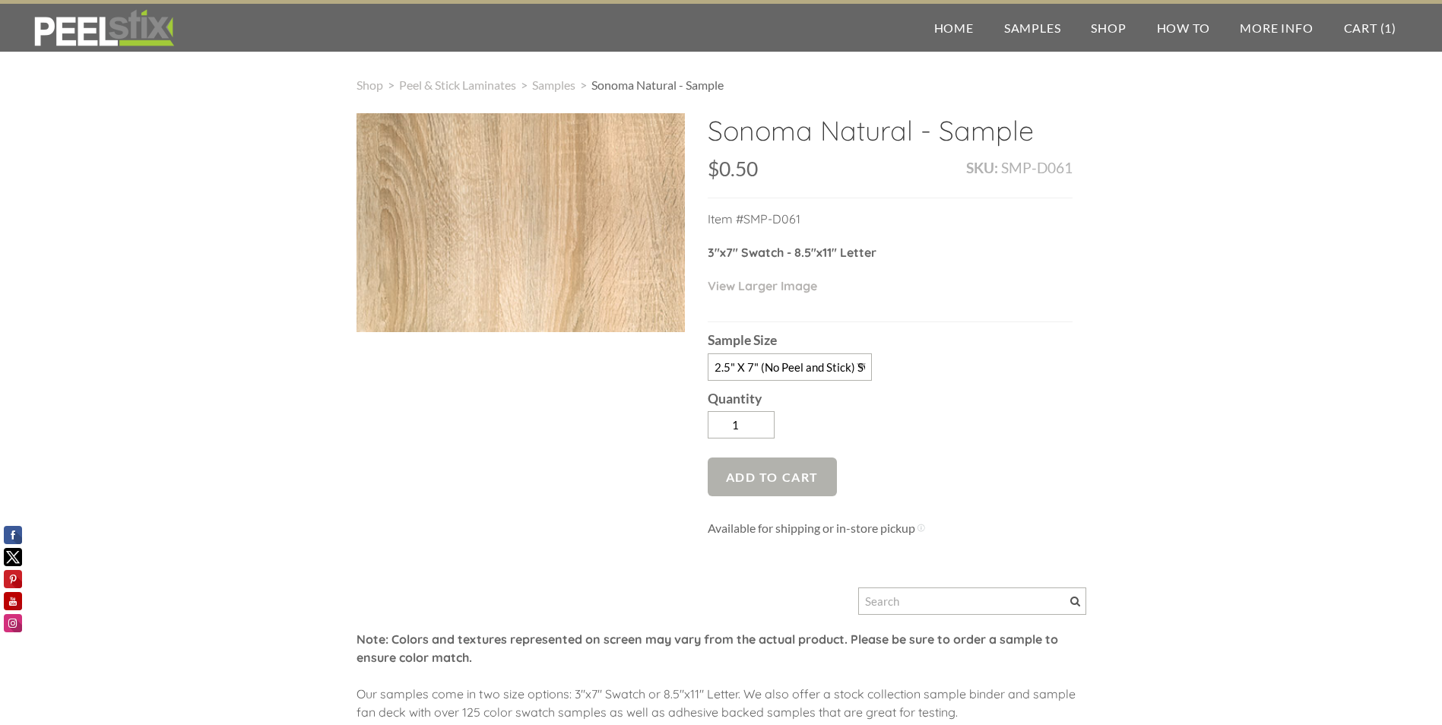
click at [785, 470] on span "Add to Cart" at bounding box center [773, 477] width 130 height 39
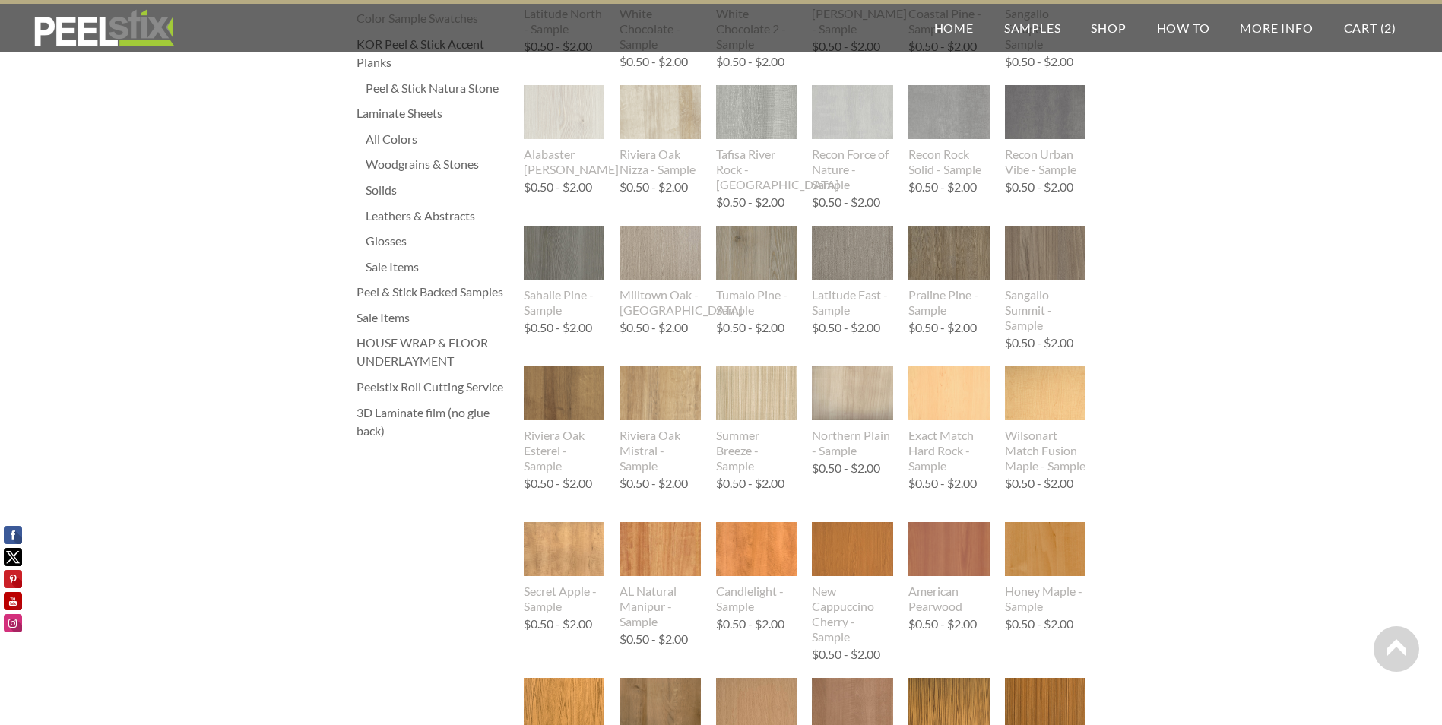
scroll to position [380, 0]
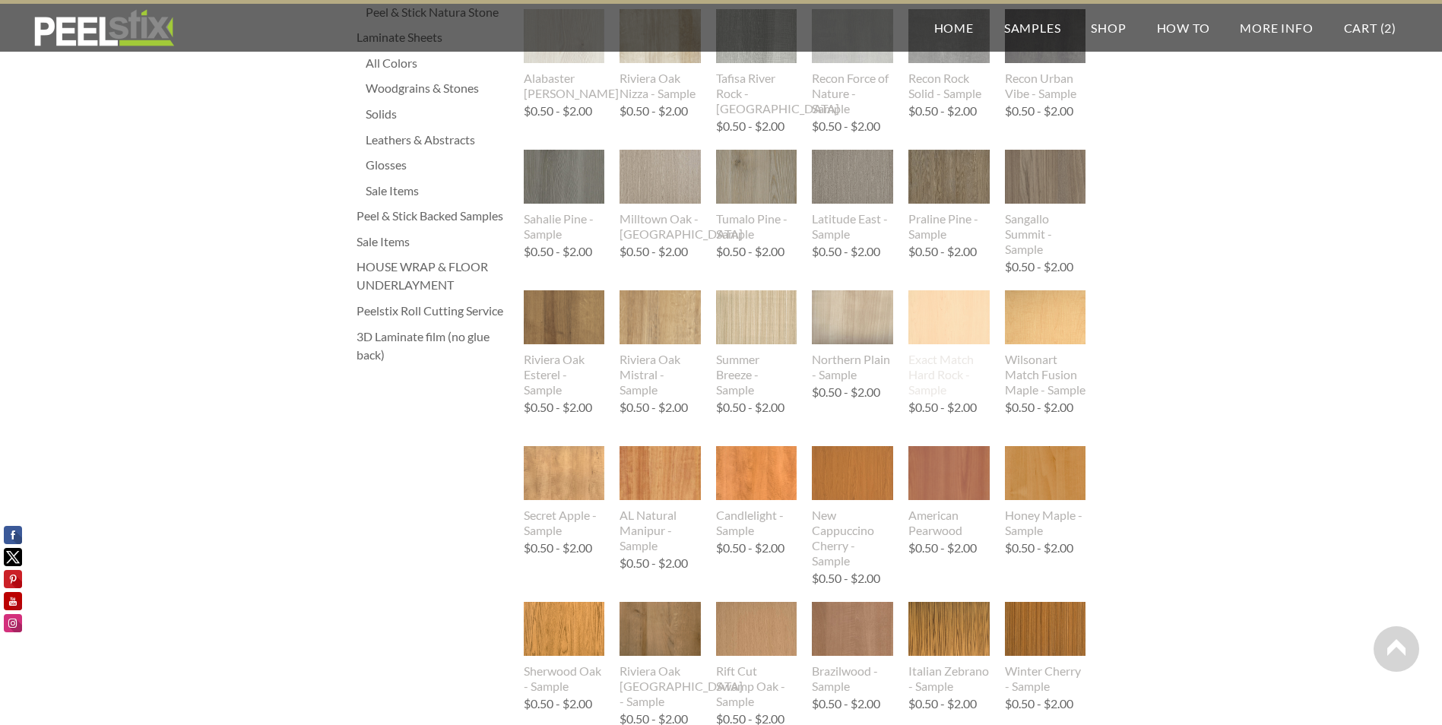
click at [968, 328] on img at bounding box center [948, 317] width 81 height 54
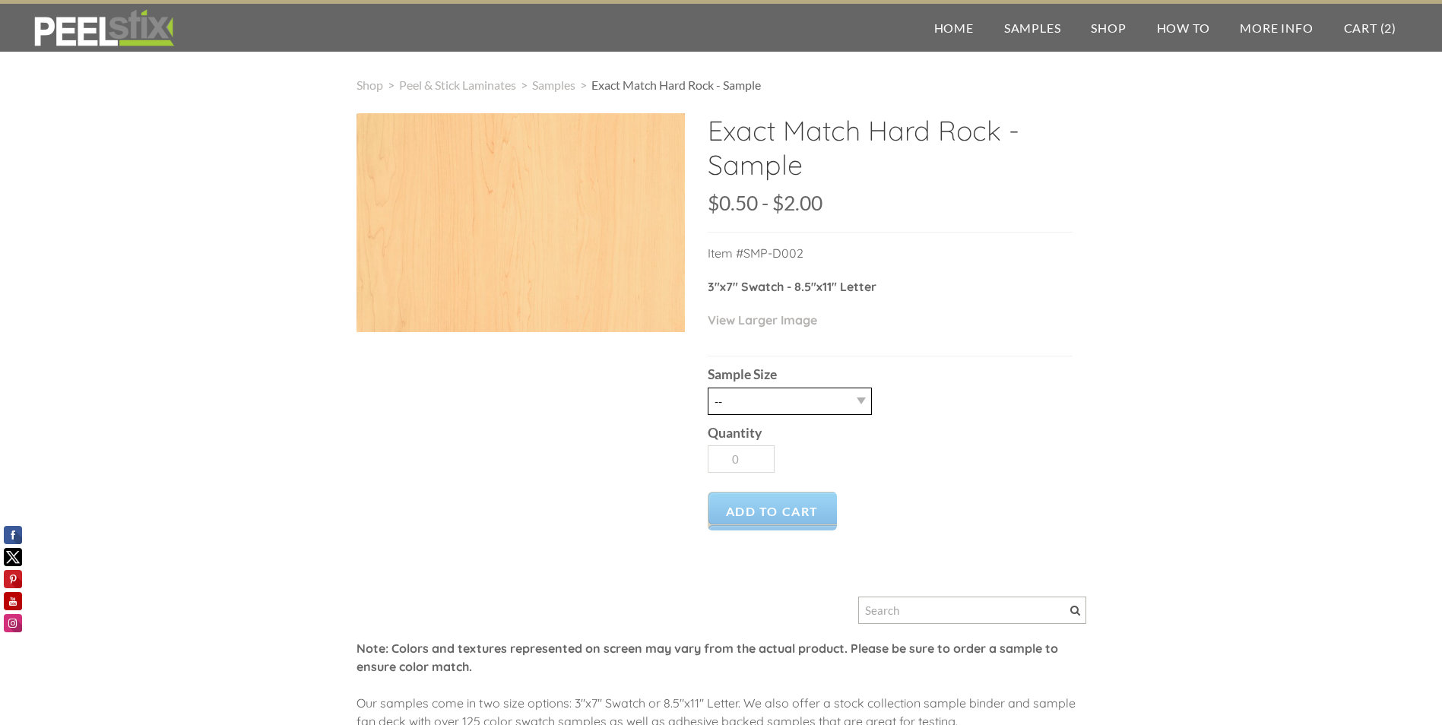
click at [800, 401] on select "-- 2.5" X 7" (No Peel and Stick) Swatch 8.5" X 11" (No Peel and Stick) Letter" at bounding box center [790, 401] width 164 height 27
select select "2.5" X 7" (No Peel and Stick) Swatch"
click at [708, 388] on select "-- 2.5" X 7" (No Peel and Stick) Swatch 8.5" X 11" (No Peel and Stick) Letter" at bounding box center [790, 401] width 164 height 27
type input "1"
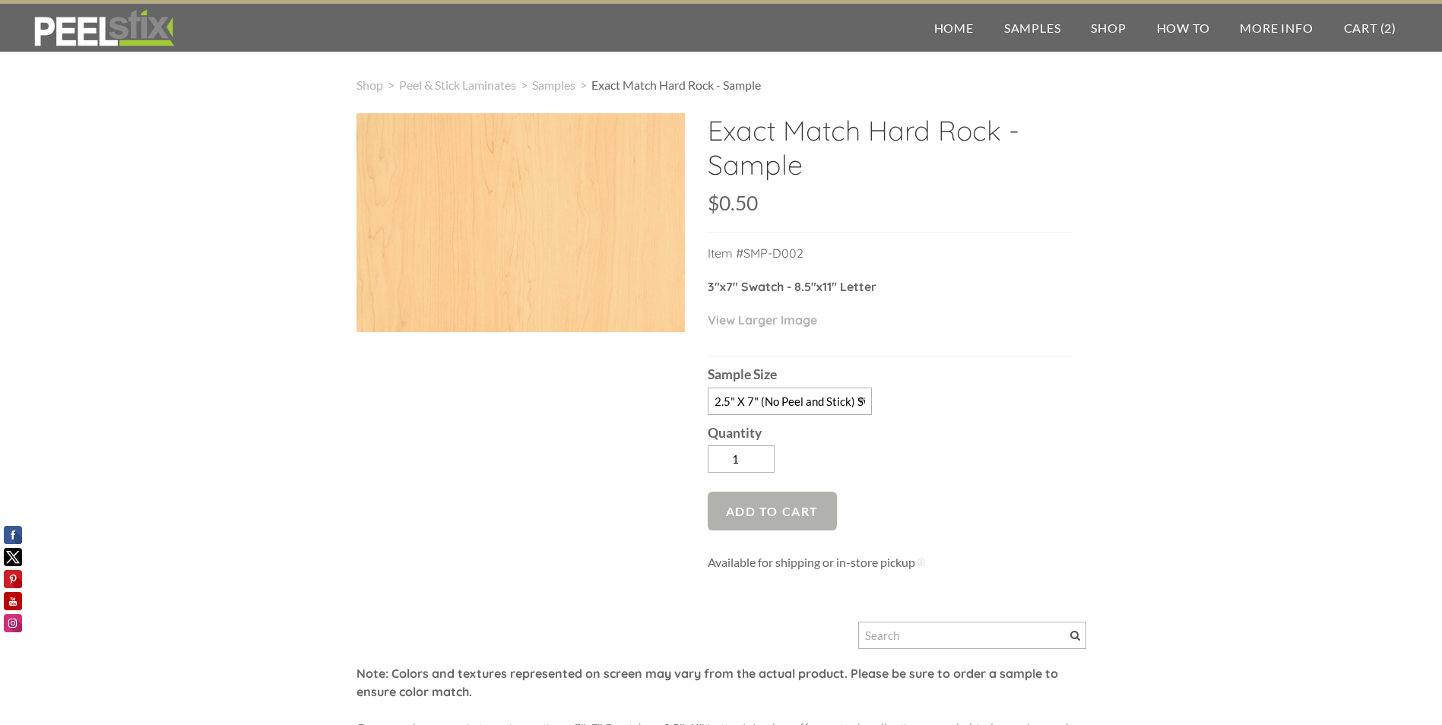
click at [799, 512] on span "Add to Cart" at bounding box center [773, 511] width 130 height 39
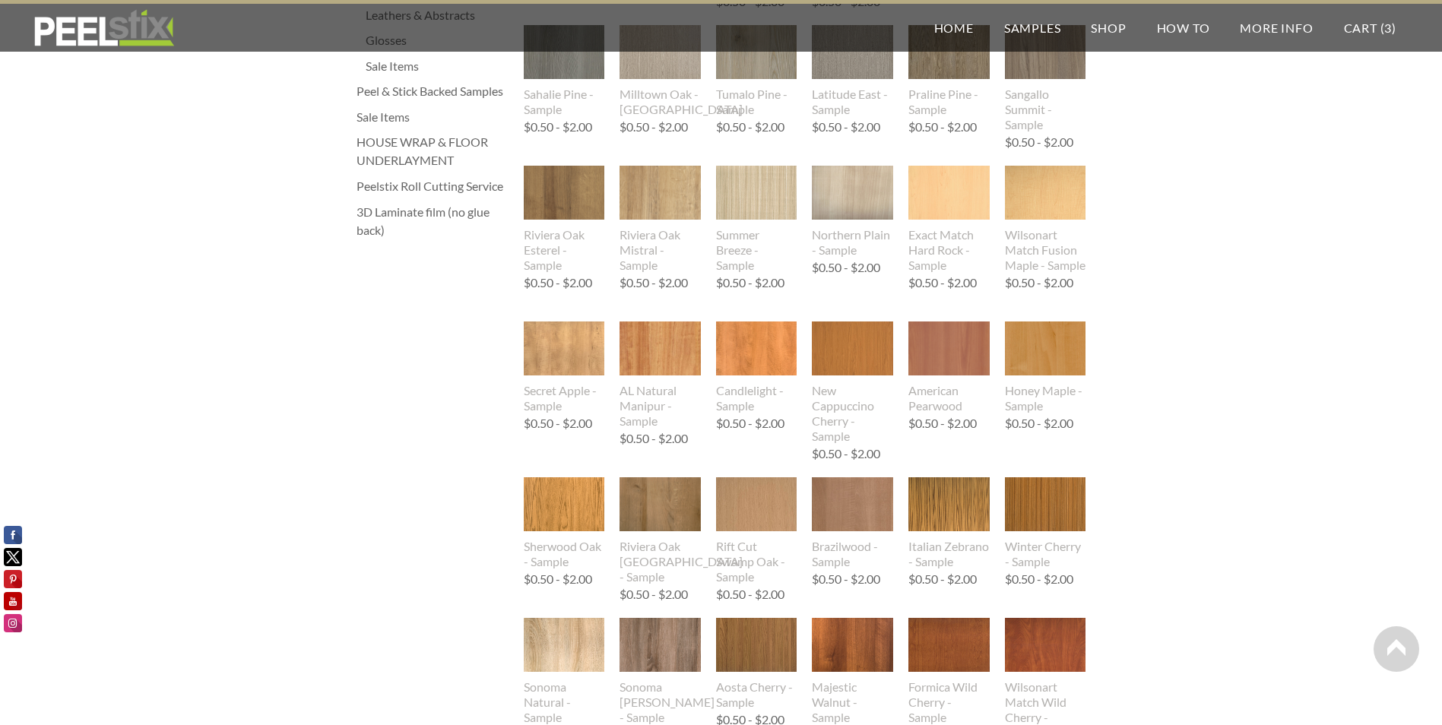
scroll to position [532, 0]
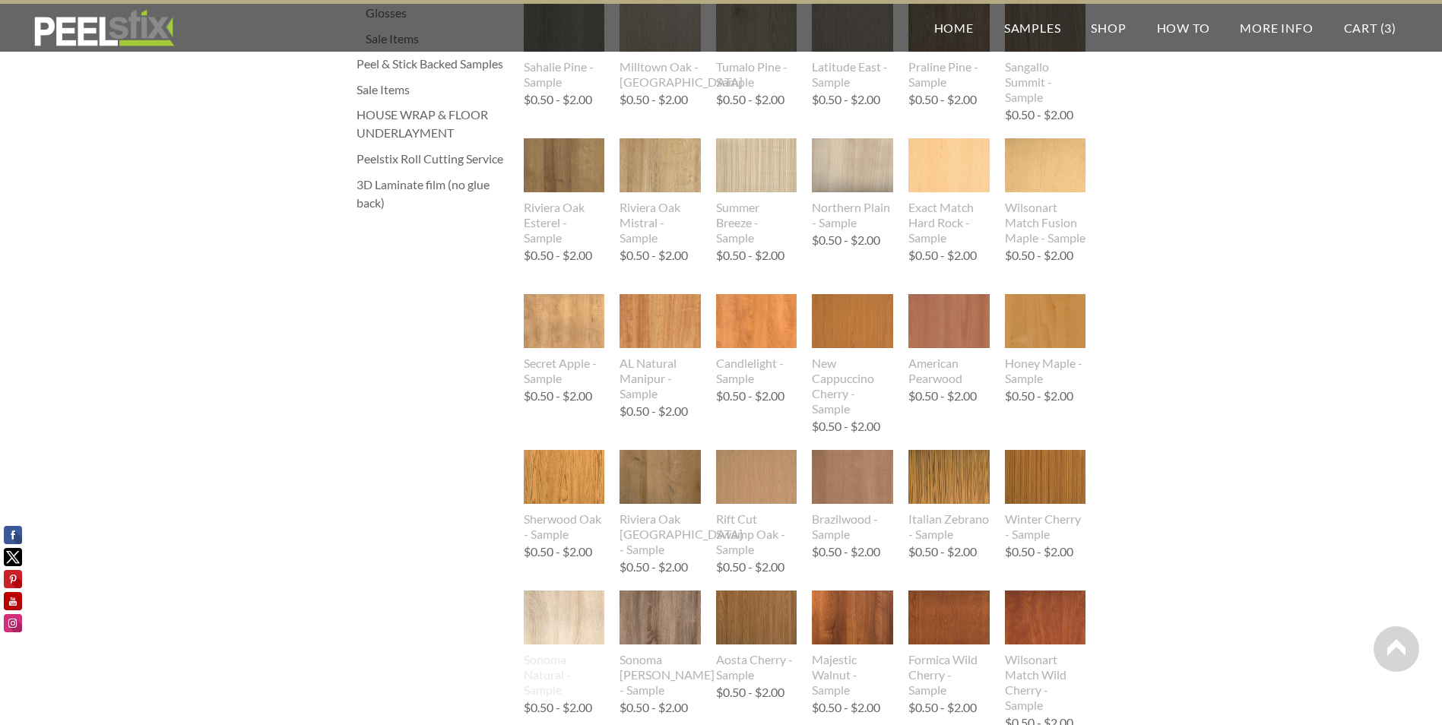
click at [566, 625] on img at bounding box center [564, 618] width 81 height 54
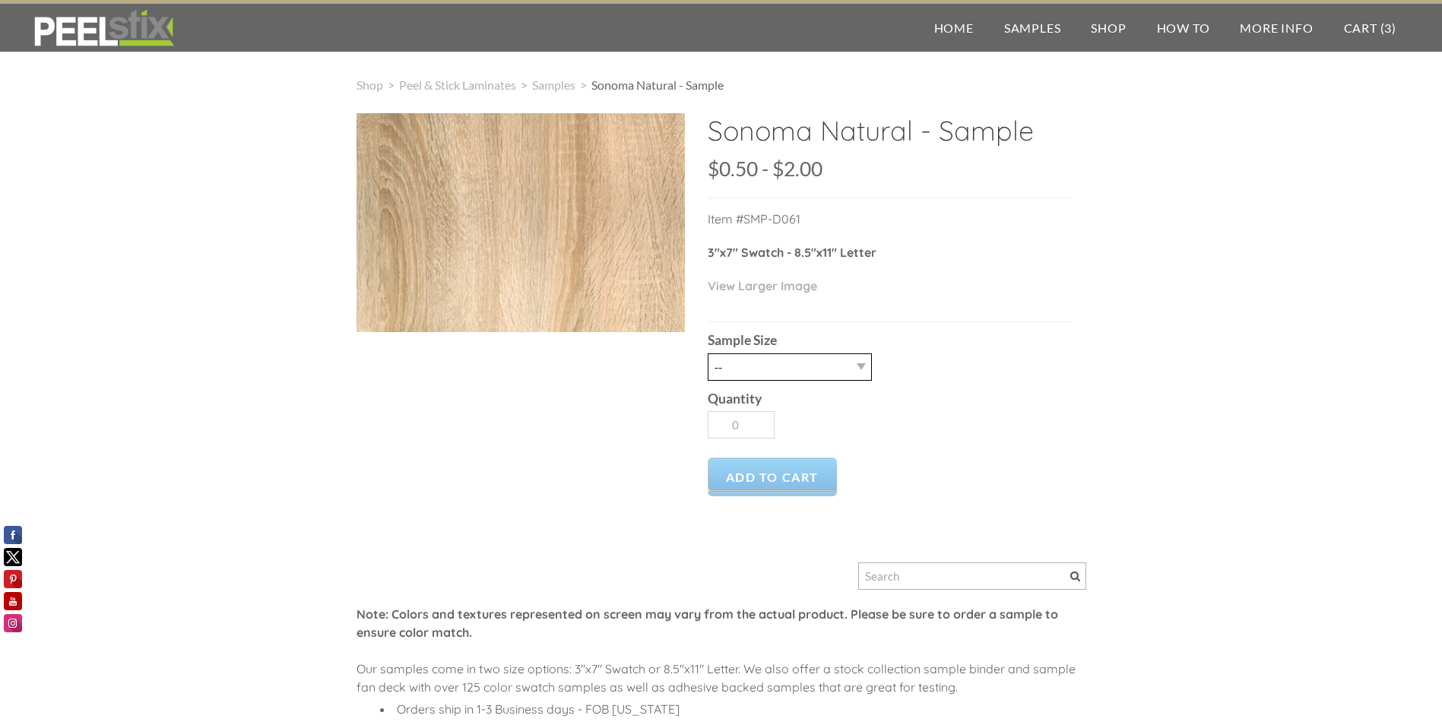
click at [778, 377] on select "-- 2.5" X 7" (No Peel and Stick) Swatch 8.5" X 11" (No Peel and Stick) Letter" at bounding box center [790, 366] width 164 height 27
select select "2.5" X 7" (No Peel and Stick) Swatch"
click at [708, 353] on select "-- 2.5" X 7" (No Peel and Stick) Swatch 8.5" X 11" (No Peel and Stick) Letter" at bounding box center [790, 366] width 164 height 27
type input "1"
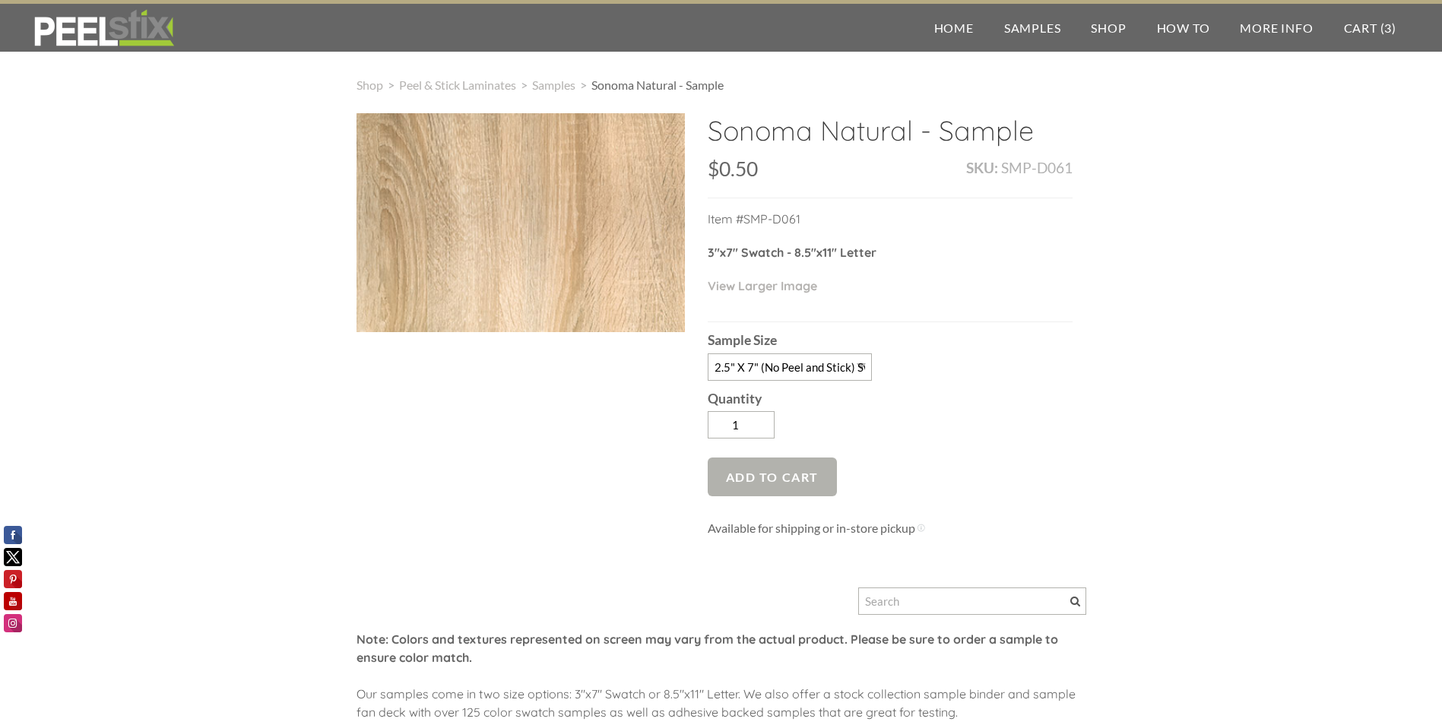
click at [775, 476] on span "Add to Cart" at bounding box center [773, 477] width 130 height 39
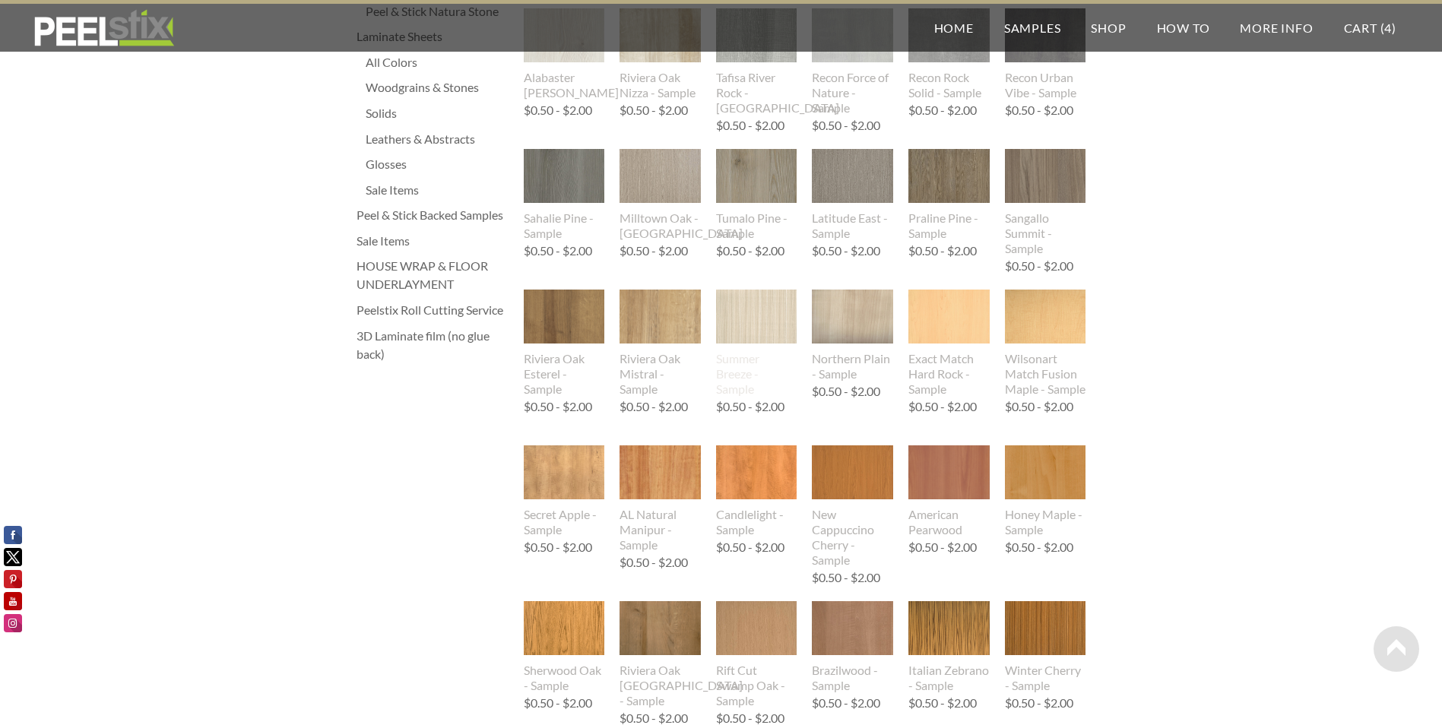
scroll to position [380, 0]
click at [771, 325] on img at bounding box center [756, 317] width 81 height 54
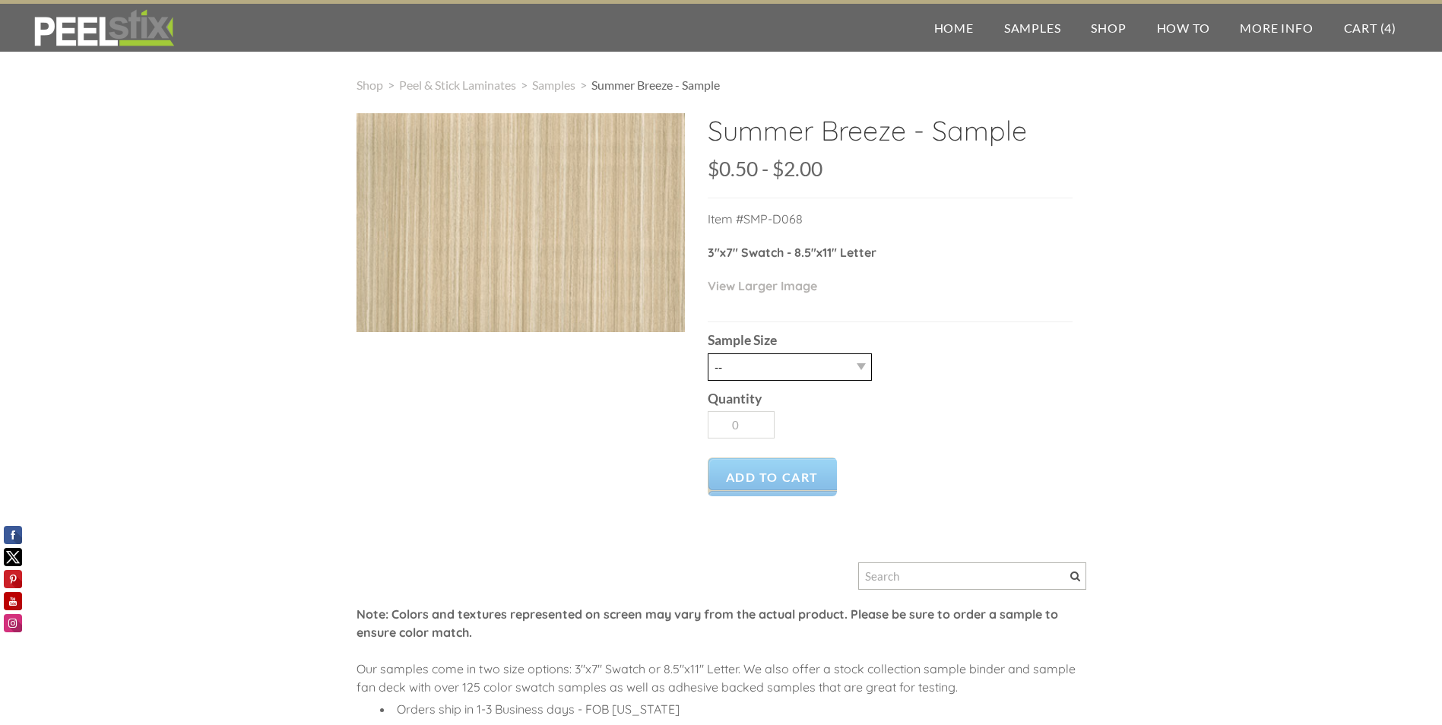
click at [788, 373] on select "-- 2.5" X 7" (No Peel and Stick) Swatch 8.5" X 11" (No Peel and Stick) Letter" at bounding box center [790, 366] width 164 height 27
select select "2.5" X 7" (No Peel and Stick) Swatch"
click at [708, 353] on select "-- 2.5" X 7" (No Peel and Stick) Swatch 8.5" X 11" (No Peel and Stick) Letter" at bounding box center [790, 366] width 164 height 27
type input "1"
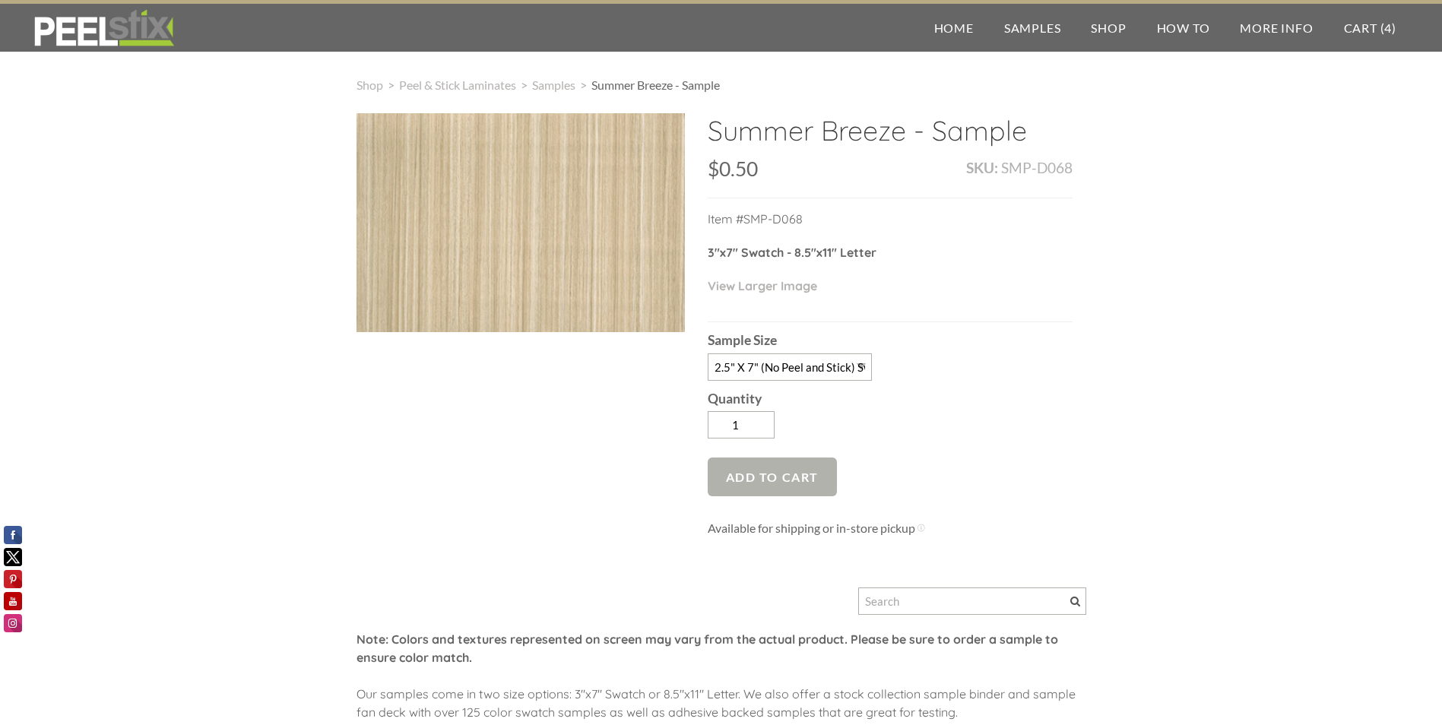
click at [765, 481] on span "Add to Cart" at bounding box center [773, 477] width 130 height 39
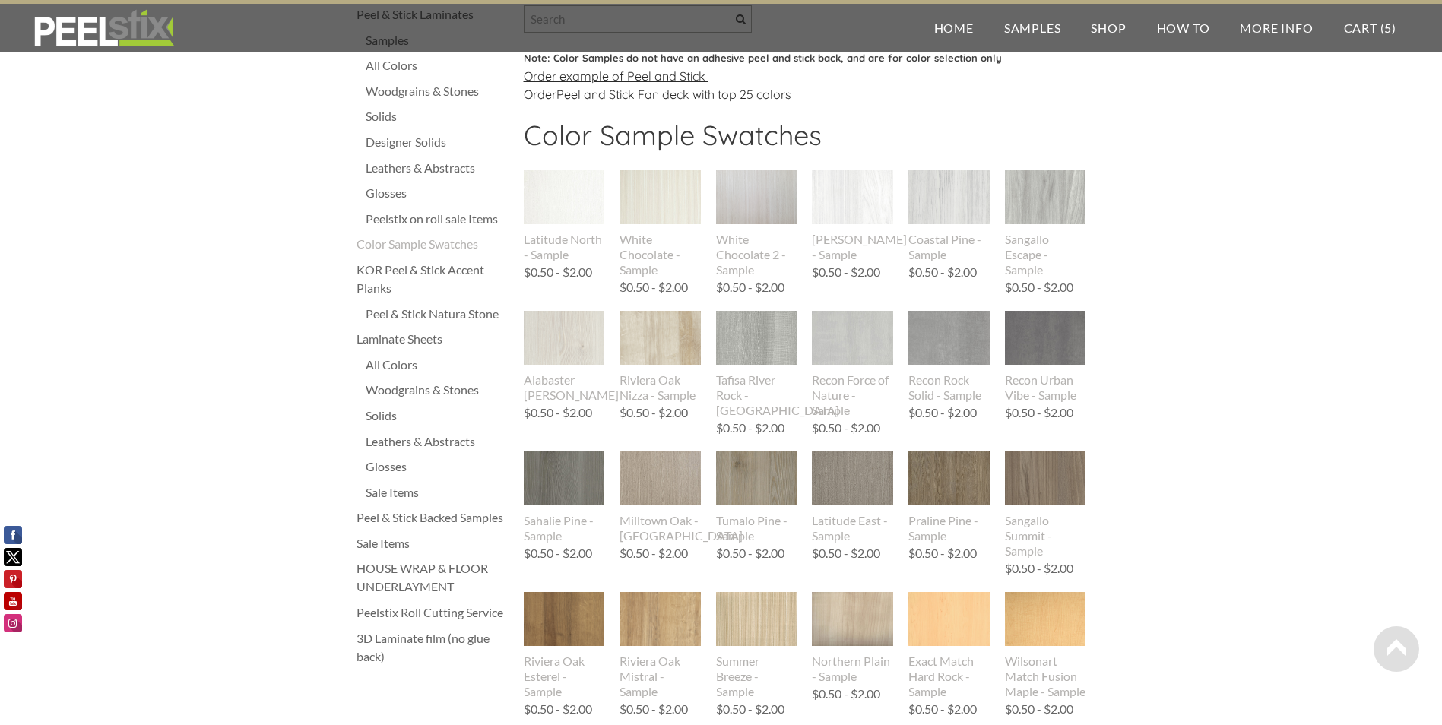
scroll to position [76, 0]
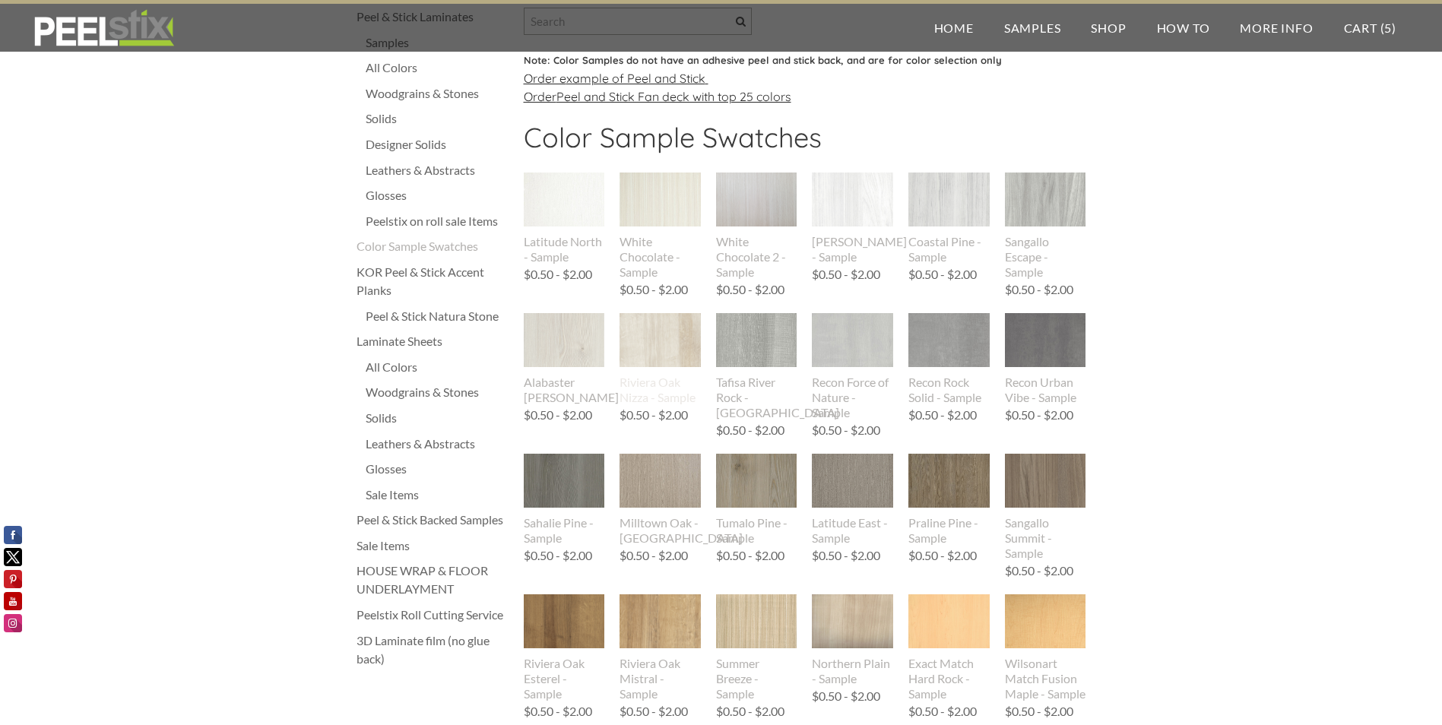
click at [670, 346] on img at bounding box center [659, 340] width 81 height 54
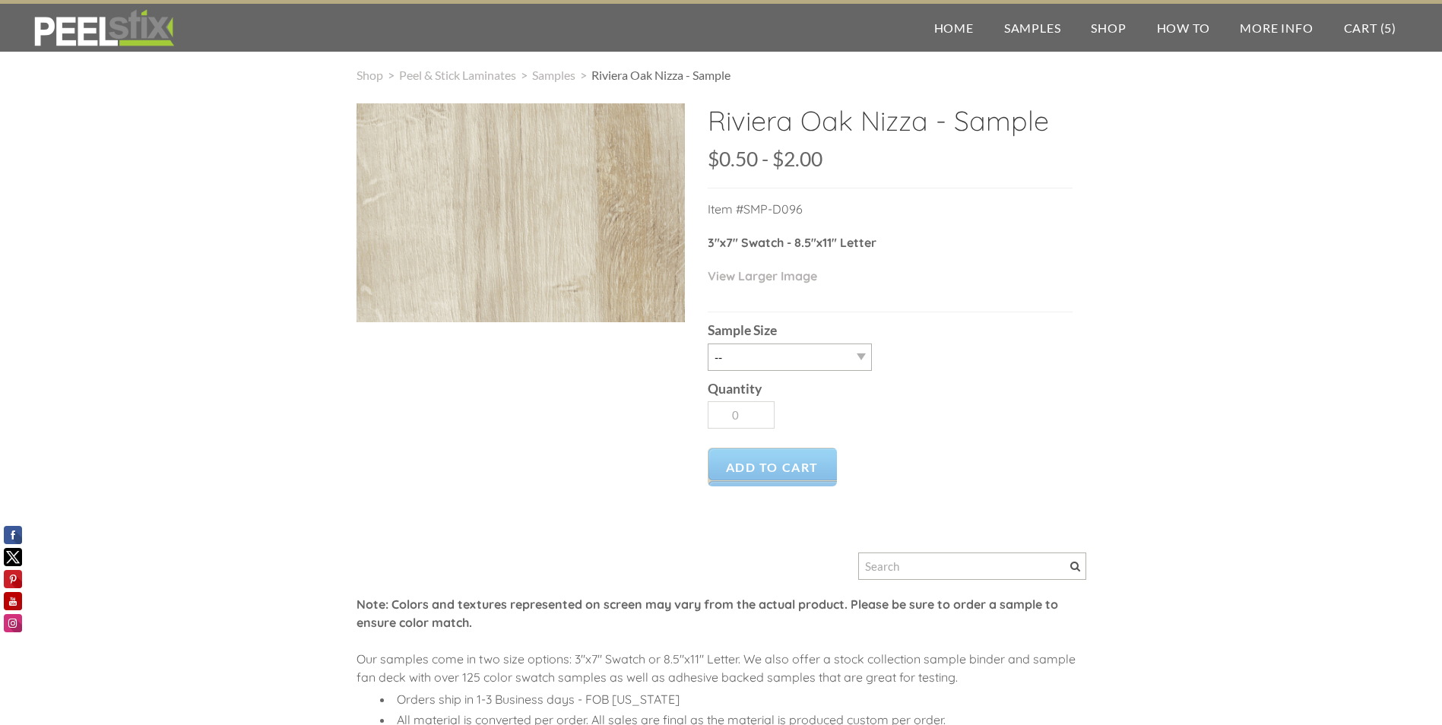
scroll to position [76, 0]
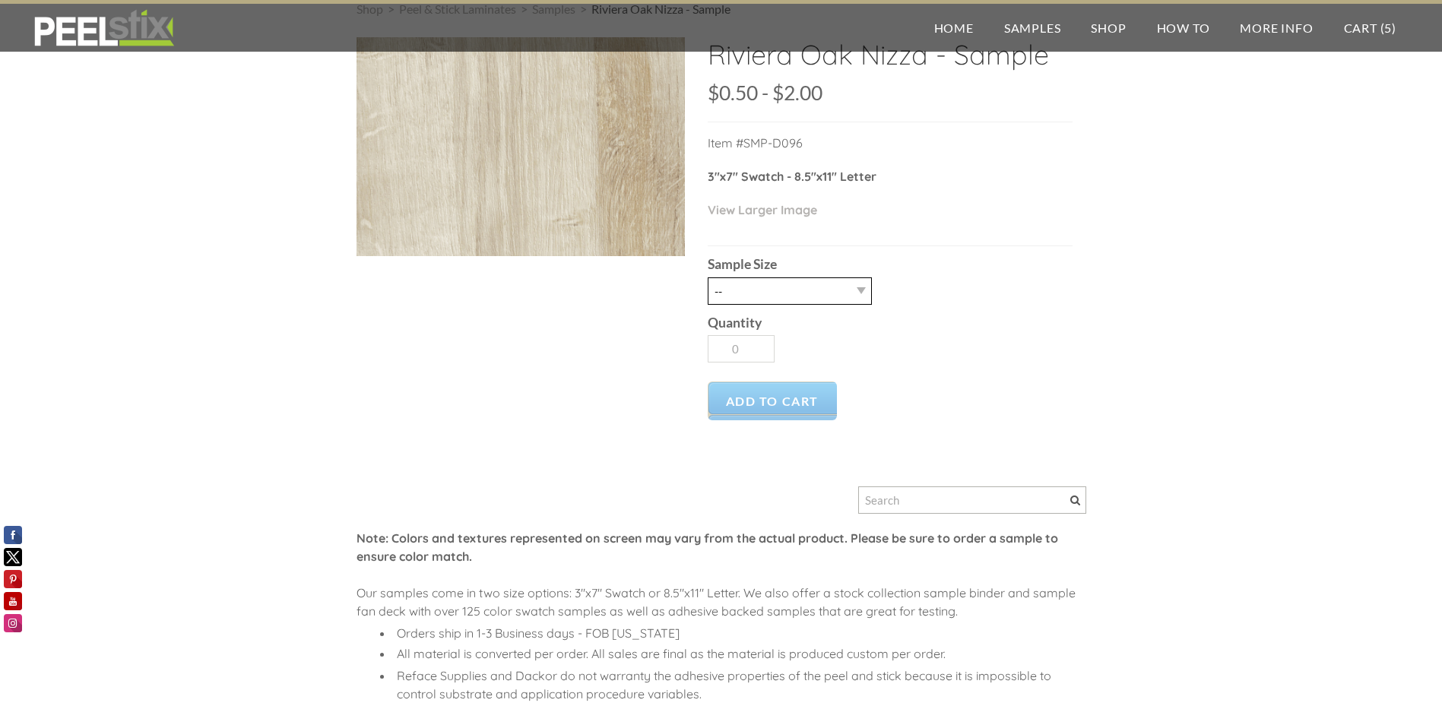
drag, startPoint x: 813, startPoint y: 291, endPoint x: 811, endPoint y: 299, distance: 8.5
click at [813, 291] on select "-- 2.5" X 7" (No Peel and Stick) Swatch 8.5" X 11" (No Peel and Stick) Letter" at bounding box center [790, 290] width 164 height 27
select select "2.5" X 7" (No Peel and Stick) Swatch"
click at [708, 277] on select "-- 2.5" X 7" (No Peel and Stick) Swatch 8.5" X 11" (No Peel and Stick) Letter" at bounding box center [790, 290] width 164 height 27
type input "1"
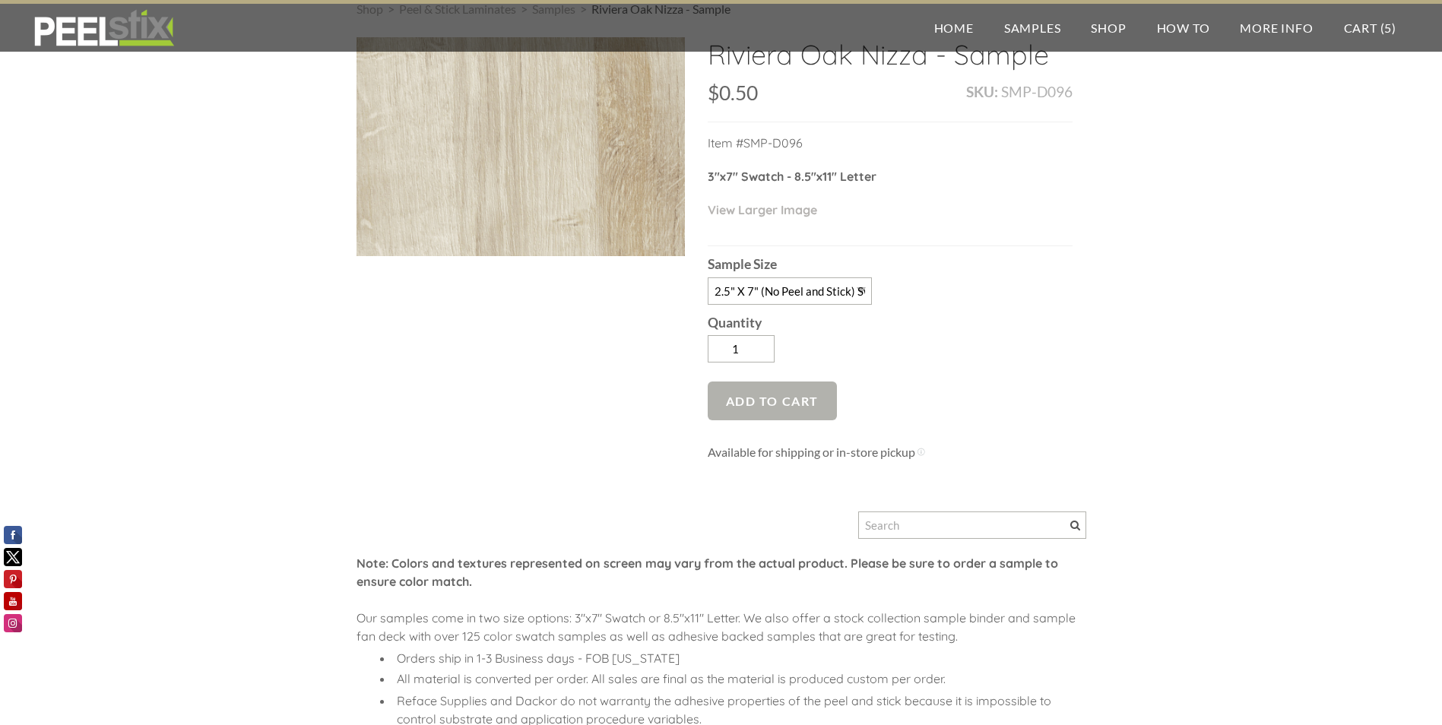
click at [782, 405] on span "Add to Cart" at bounding box center [773, 401] width 130 height 39
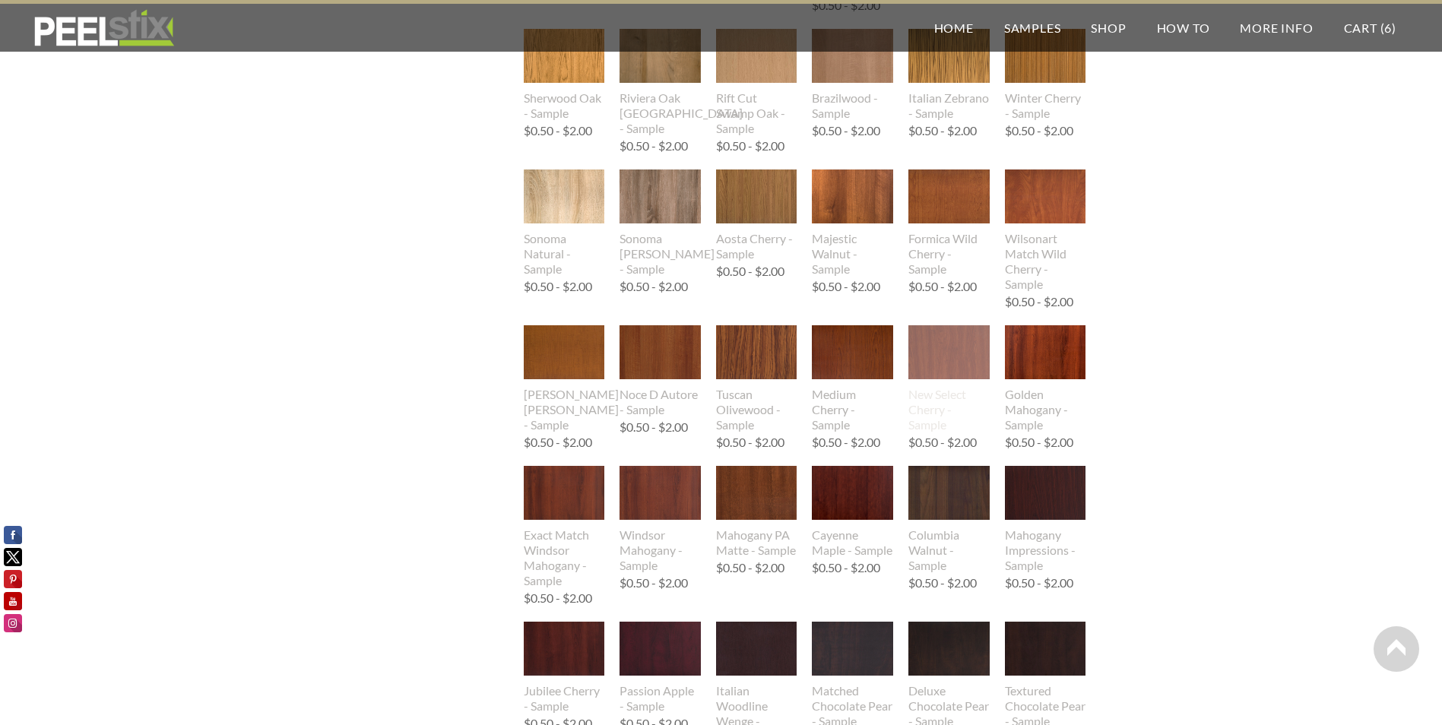
scroll to position [988, 0]
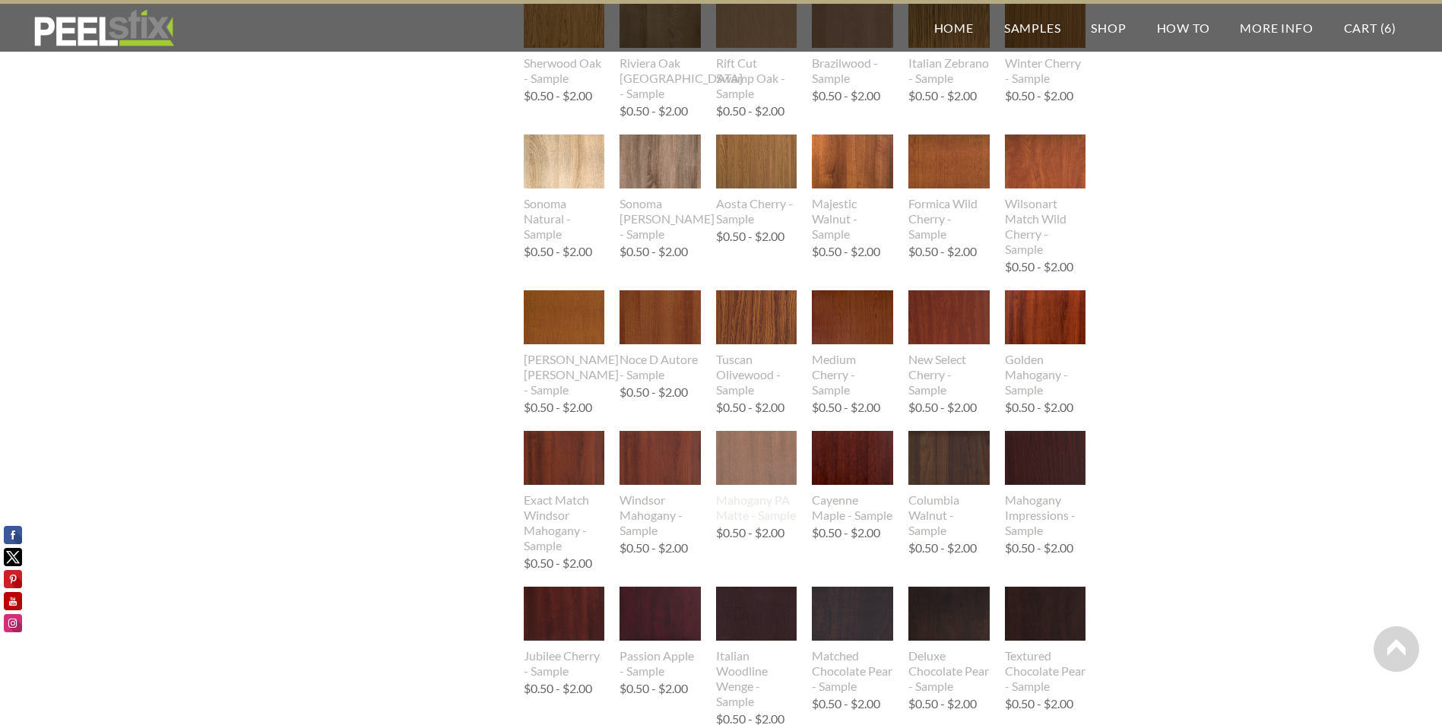
click at [751, 457] on img at bounding box center [756, 458] width 81 height 54
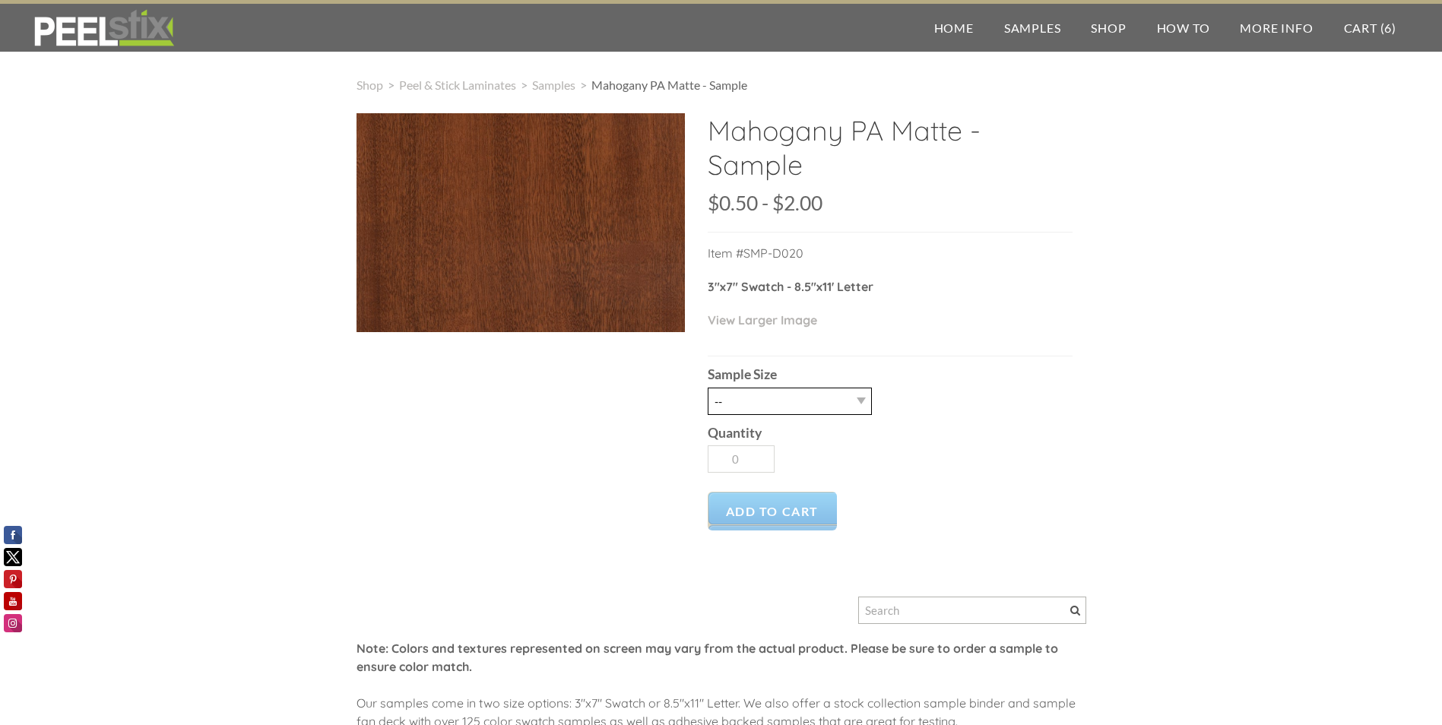
click at [752, 408] on select "-- 2.5" X 7" (No Peel and Stick) Swatch 8.5" X 11" (No Peel and Stick) Letter" at bounding box center [790, 401] width 164 height 27
select select "2.5" X 7" (No Peel and Stick) Swatch"
click at [708, 388] on select "-- 2.5" X 7" (No Peel and Stick) Swatch 8.5" X 11" (No Peel and Stick) Letter" at bounding box center [790, 401] width 164 height 27
type input "1"
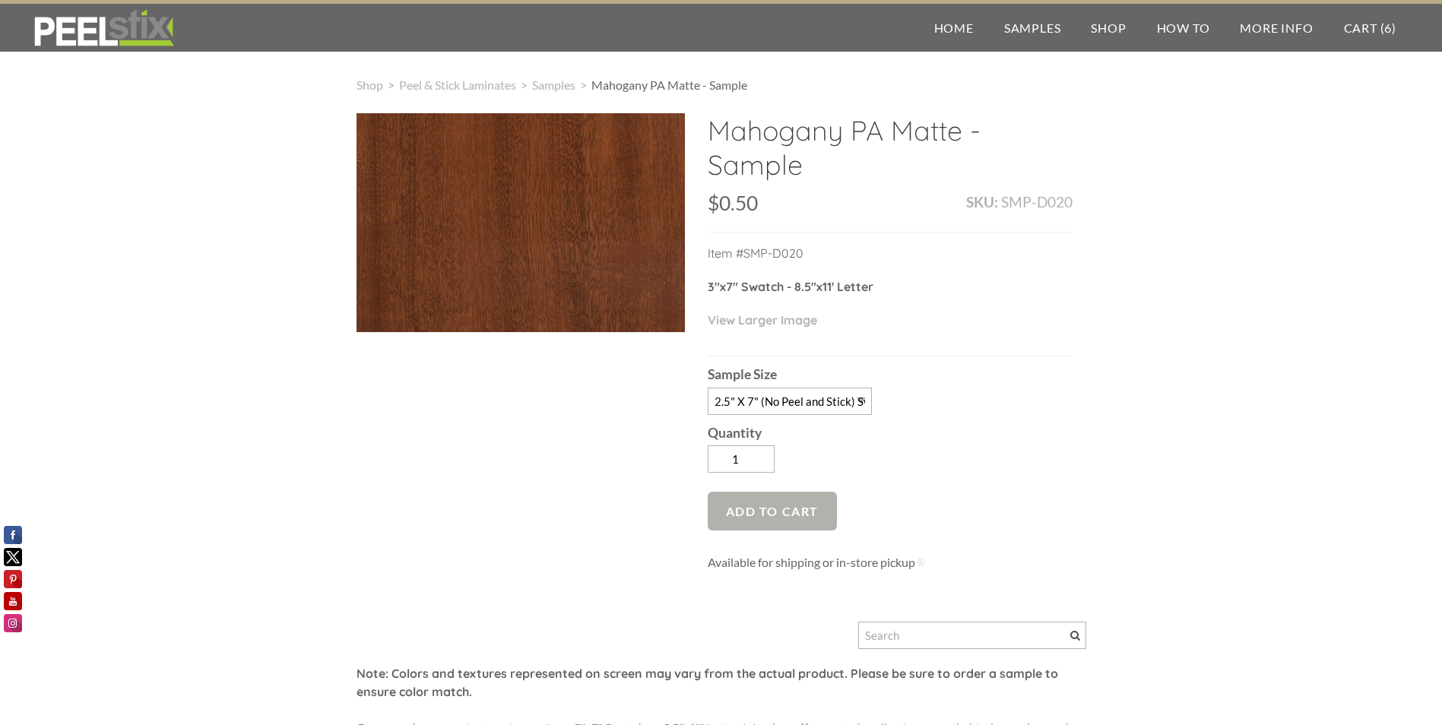
click at [766, 515] on span "Add to Cart" at bounding box center [773, 511] width 130 height 39
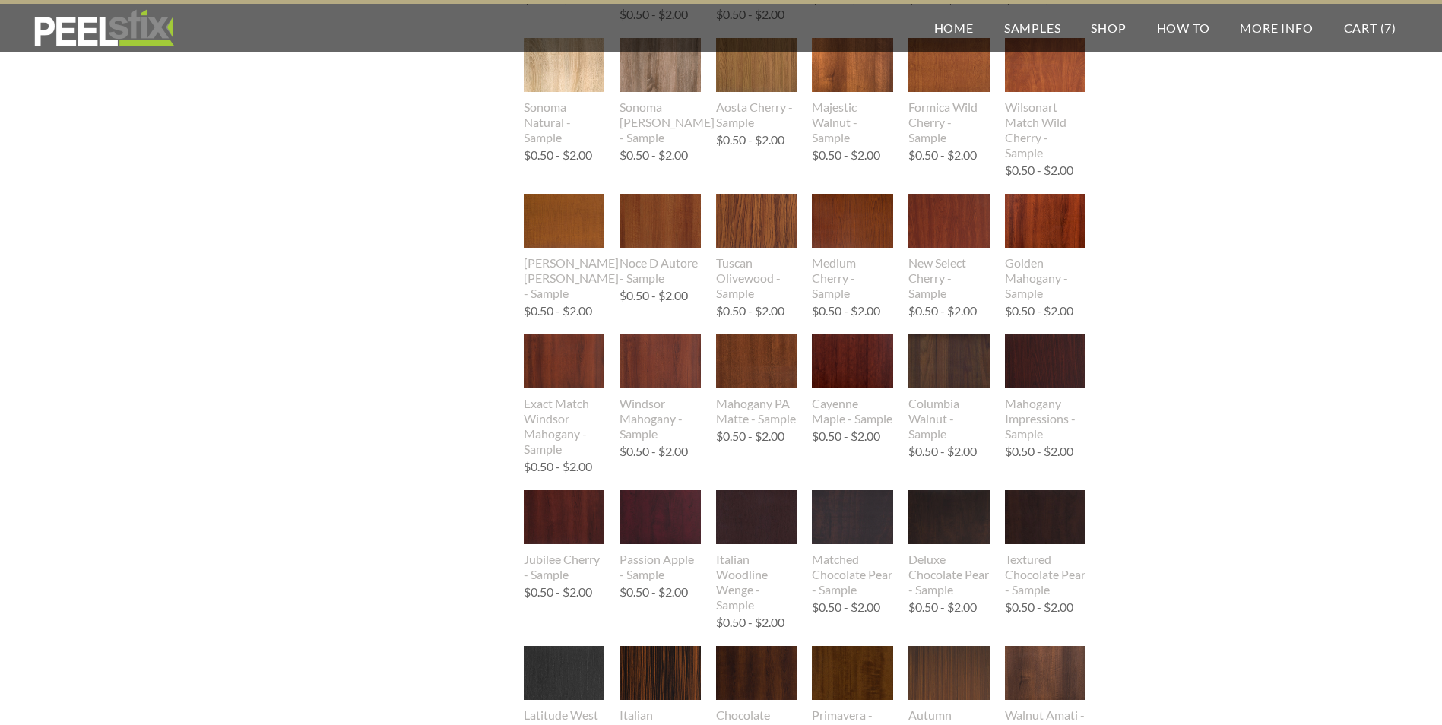
scroll to position [988, 0]
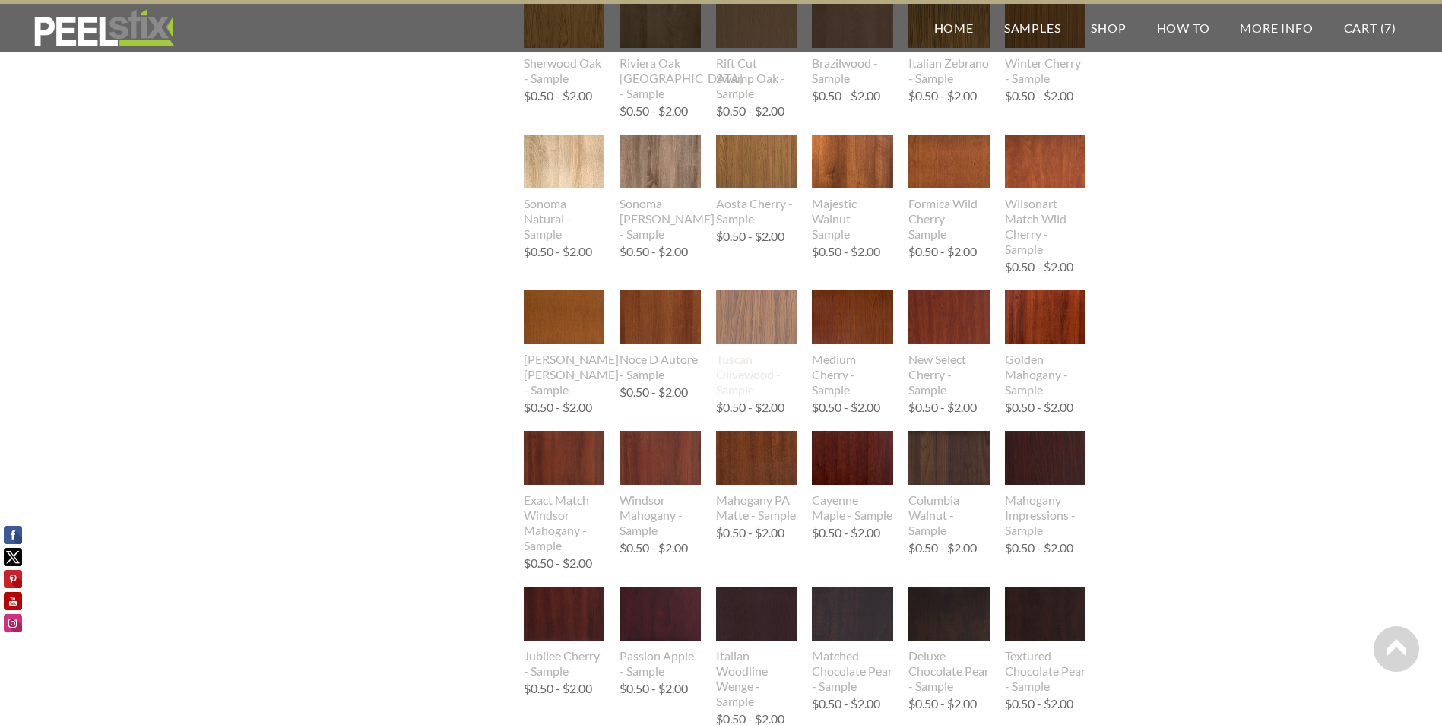
click at [771, 327] on img at bounding box center [756, 317] width 81 height 54
click at [864, 322] on img at bounding box center [852, 317] width 81 height 54
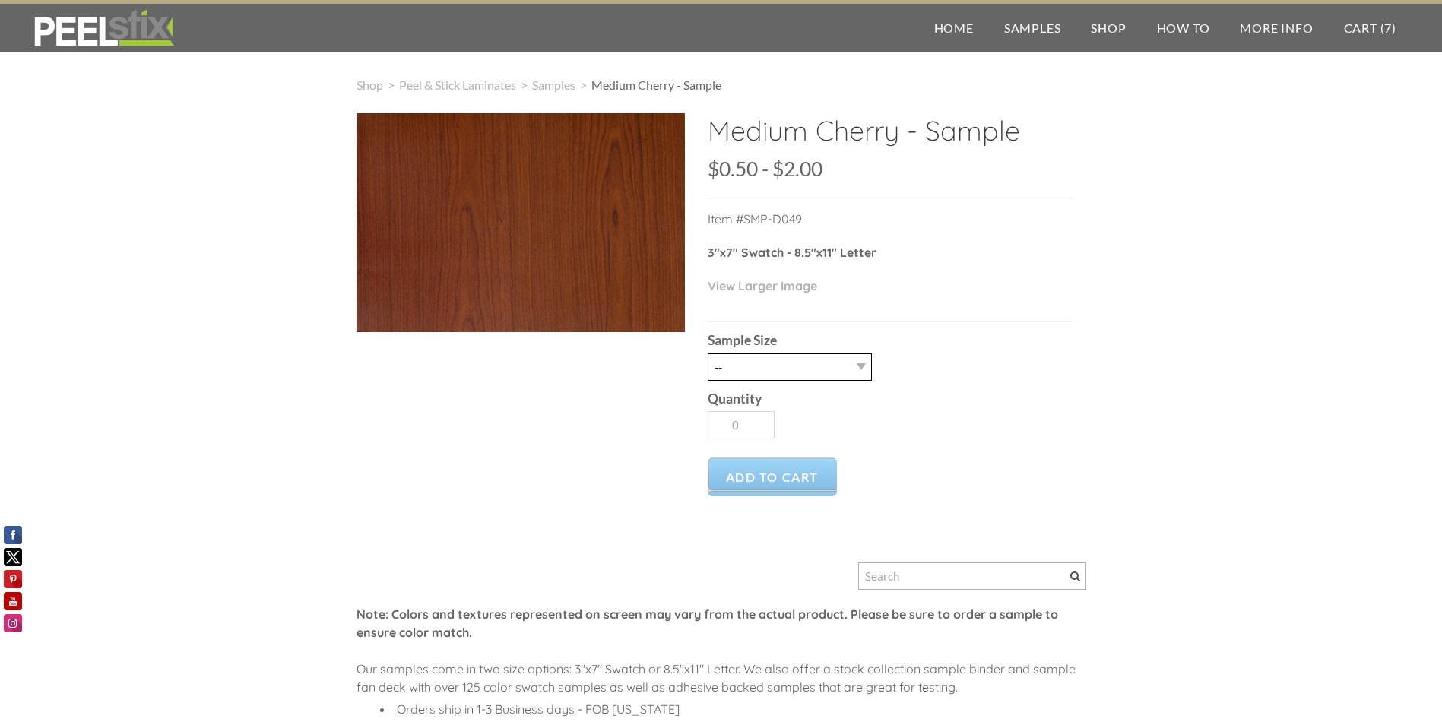
drag, startPoint x: 760, startPoint y: 375, endPoint x: 756, endPoint y: 382, distance: 8.2
click at [760, 375] on select "-- 2.5" X 7" (No Peel and Stick) Swatch 8.5" X 11" (No Peel and Stick) Letter" at bounding box center [790, 366] width 164 height 27
select select "2.5" X 7" (No Peel and Stick) Swatch"
click at [708, 353] on select "-- 2.5" X 7" (No Peel and Stick) Swatch 8.5" X 11" (No Peel and Stick) Letter" at bounding box center [790, 366] width 164 height 27
type input "1"
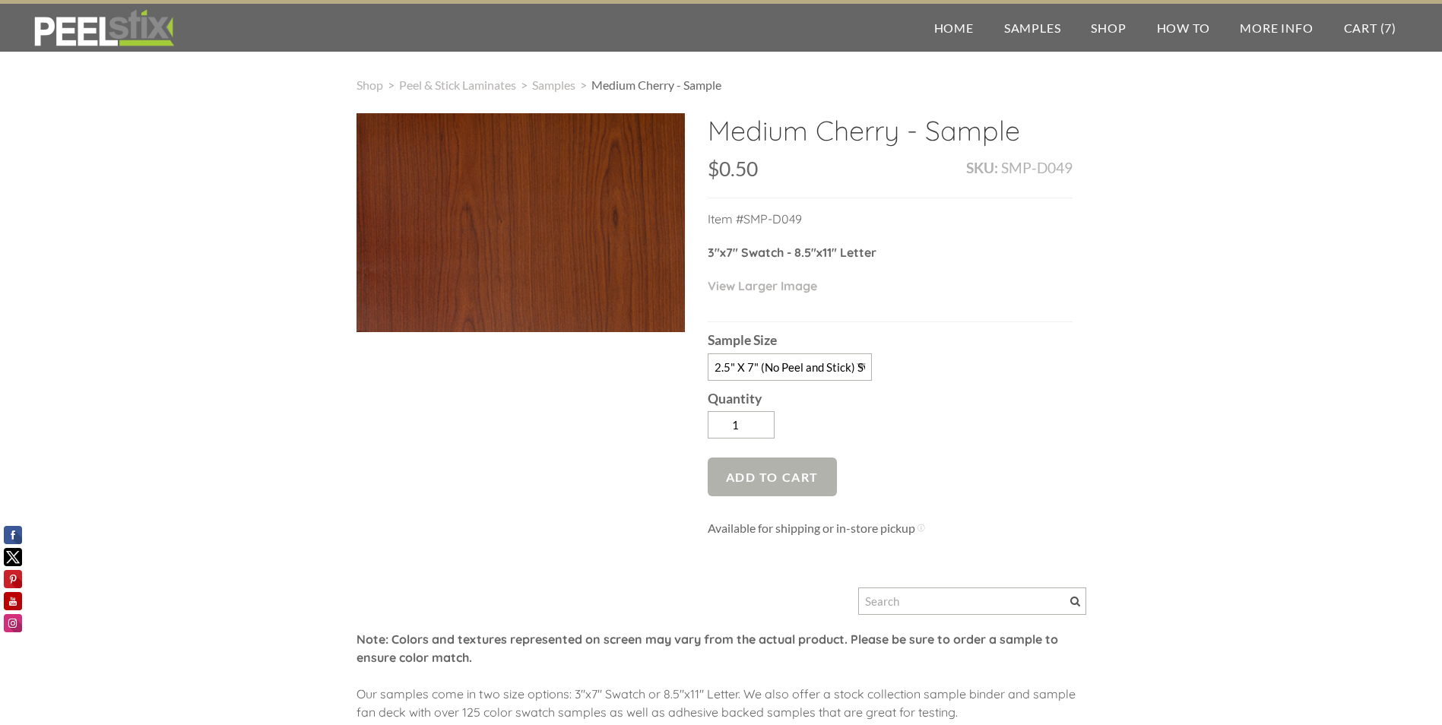
click at [776, 465] on span "Add to Cart" at bounding box center [773, 477] width 130 height 39
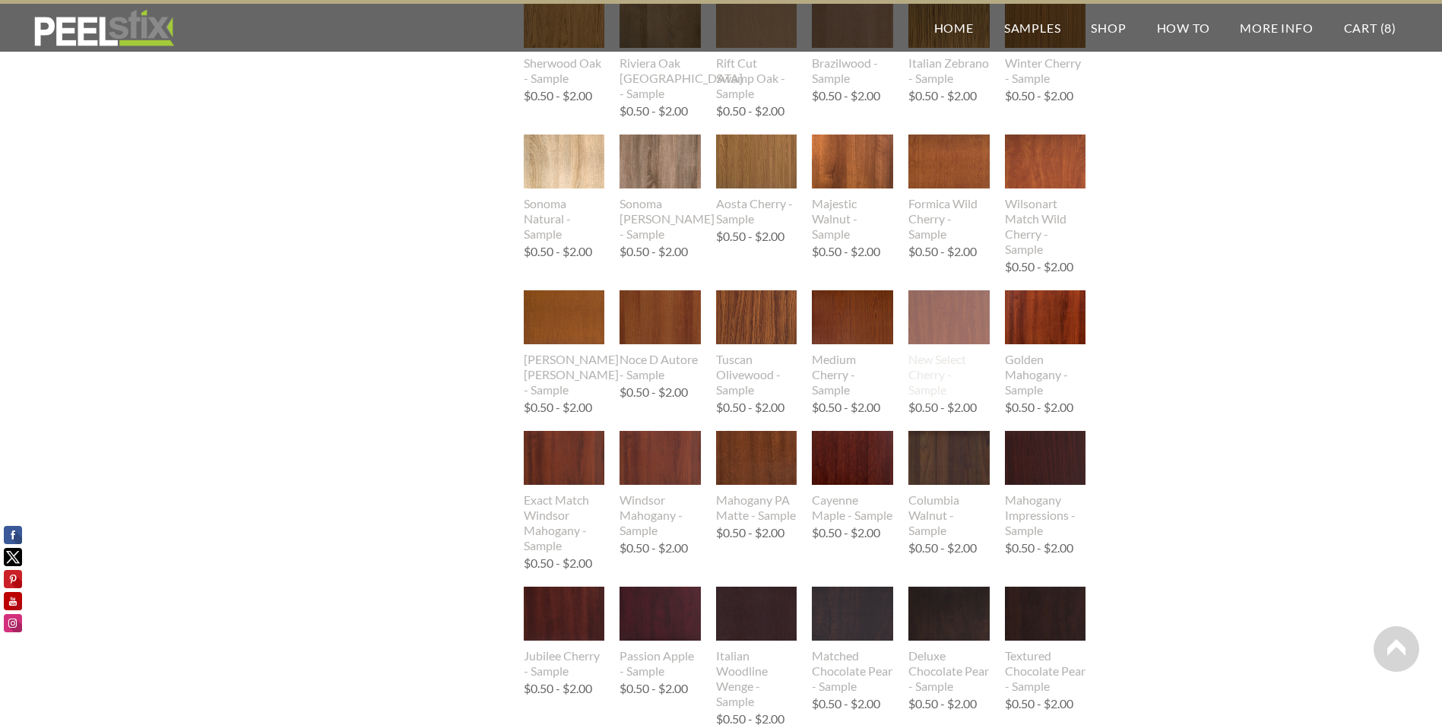
click at [960, 324] on img at bounding box center [948, 317] width 81 height 54
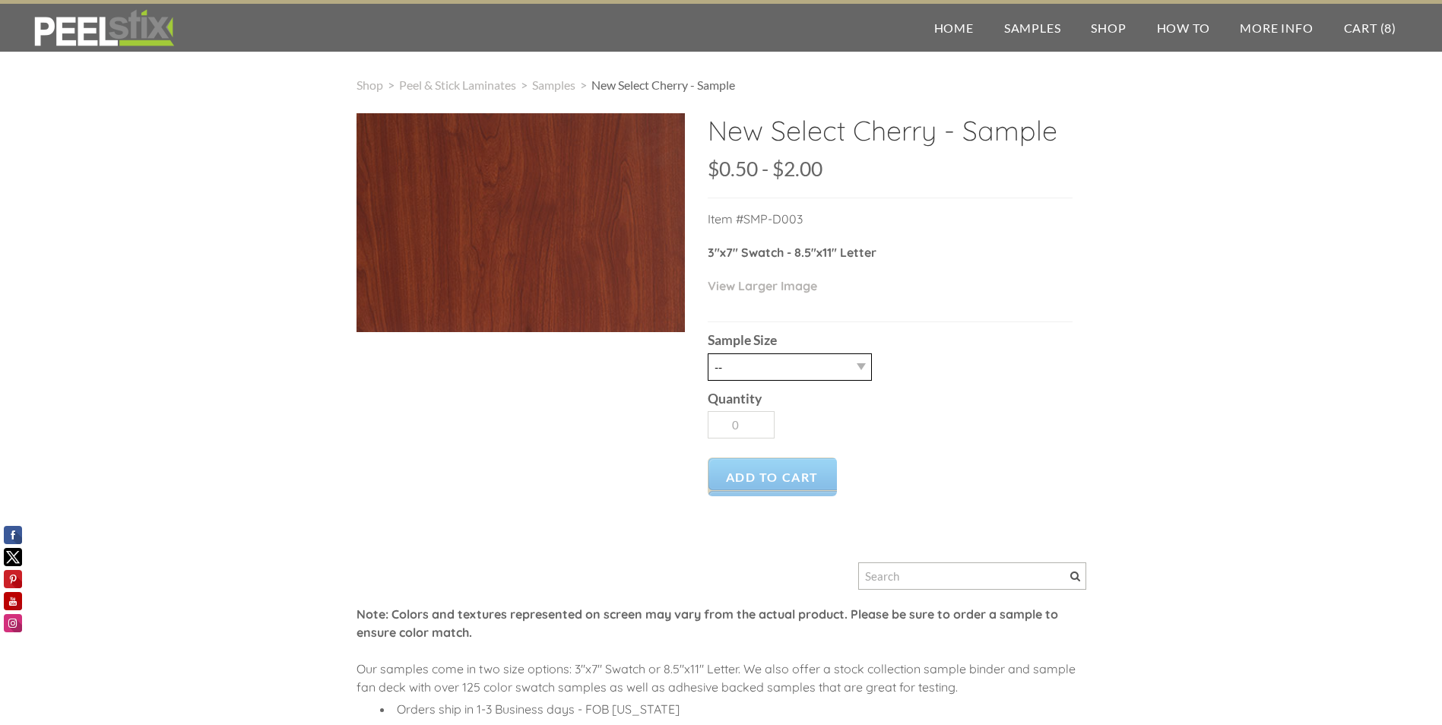
click at [786, 359] on select "-- 2.5" X 7" (No Peel and Stick) Swatch 8.5" X 11" (No Peel and Stick) Letter" at bounding box center [790, 366] width 164 height 27
select select "2.5" X 7" (No Peel and Stick) Swatch"
click at [708, 353] on select "-- 2.5" X 7" (No Peel and Stick) Swatch 8.5" X 11" (No Peel and Stick) Letter" at bounding box center [790, 366] width 164 height 27
type input "1"
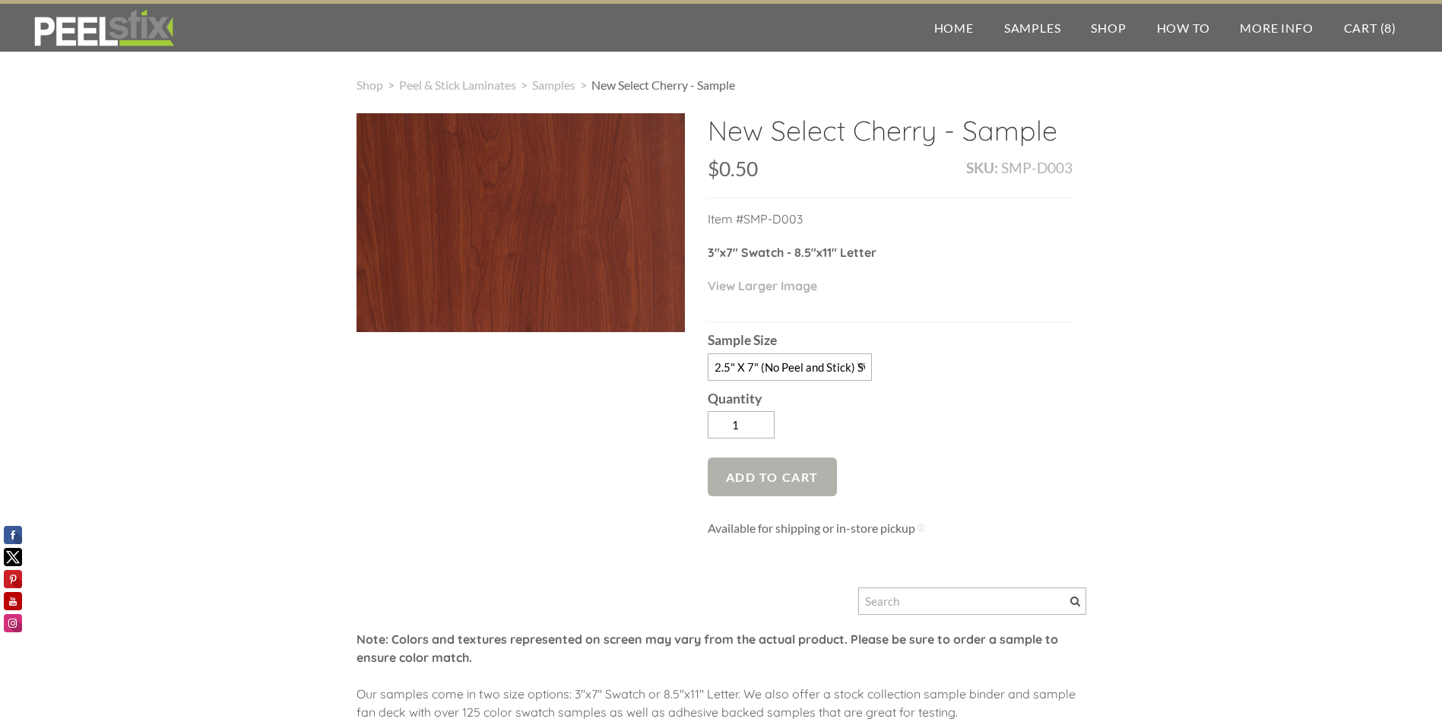
click at [809, 468] on span "Add to Cart" at bounding box center [773, 477] width 130 height 39
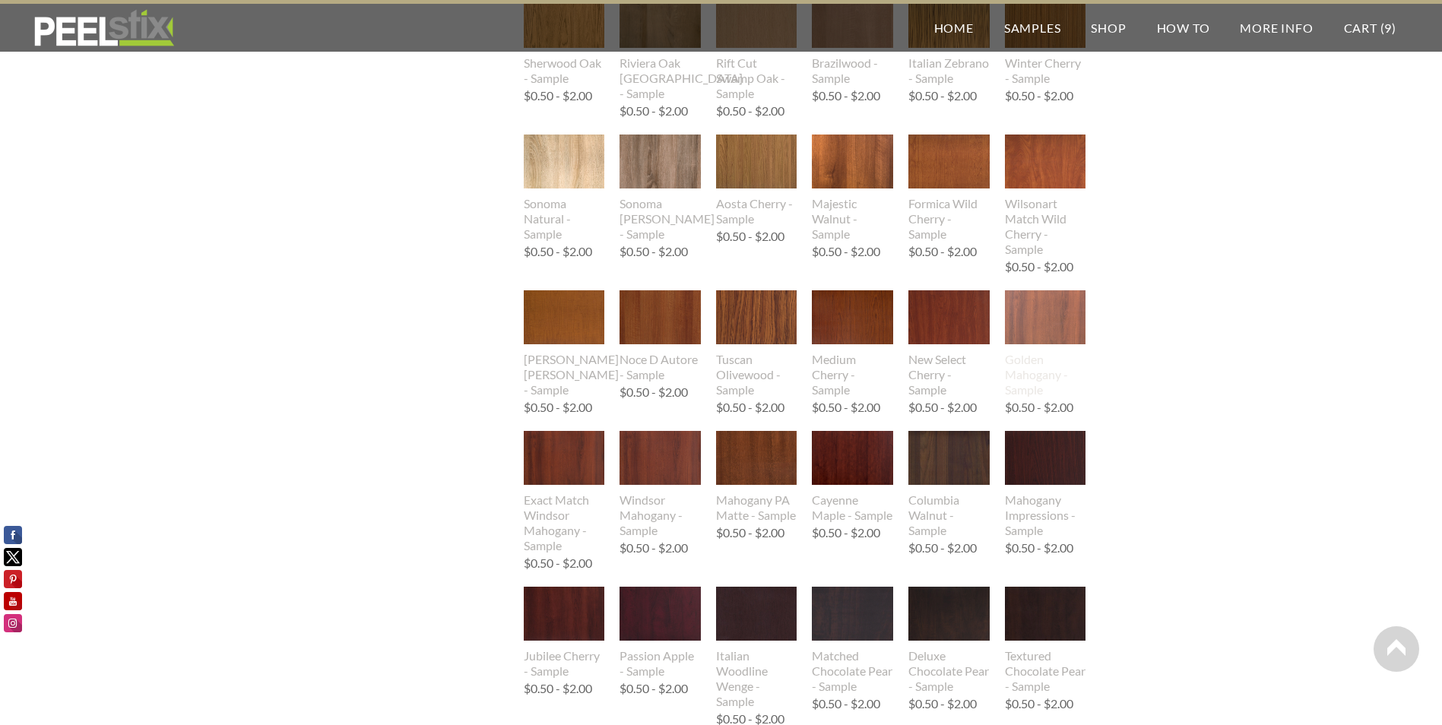
click at [1065, 314] on img at bounding box center [1045, 317] width 81 height 54
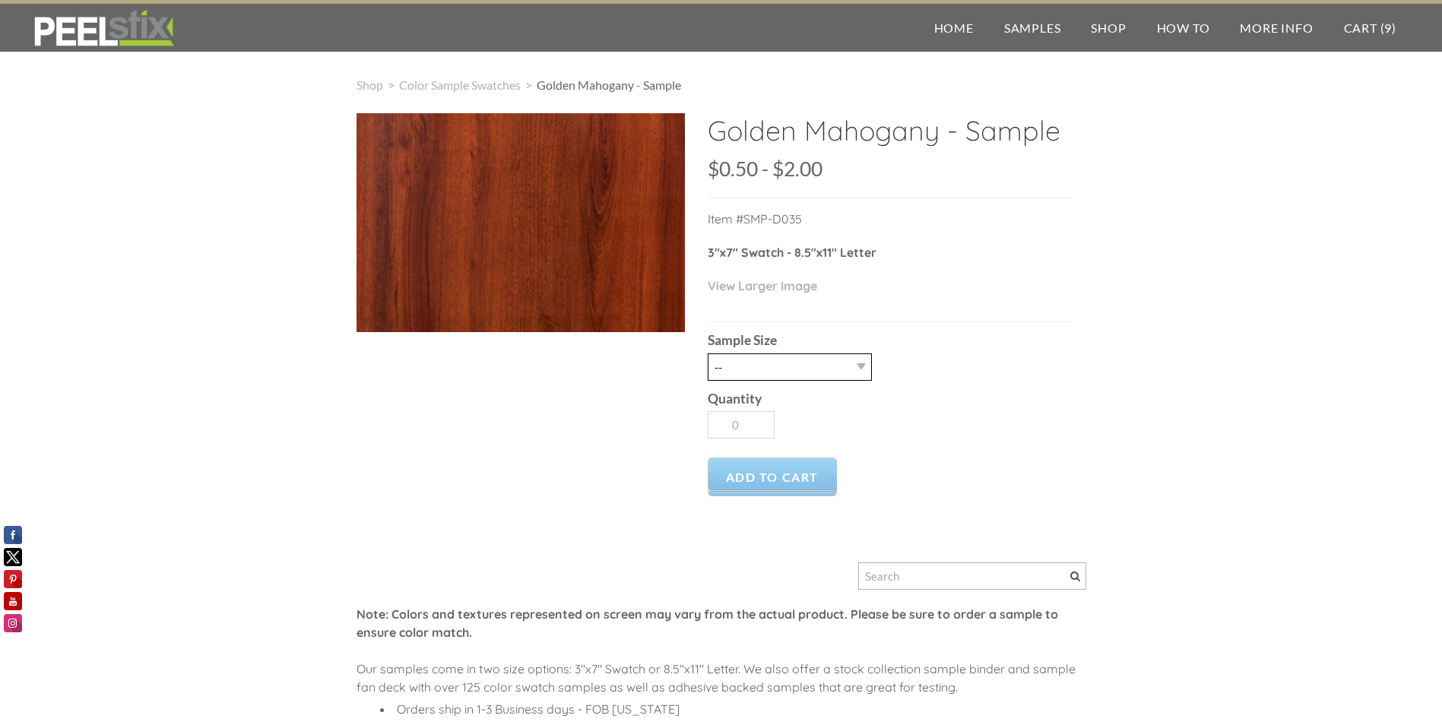
click at [800, 366] on select "-- 2.5" X 7" (No Peel and Stick) Swatch 8.5" X 11" (No Peel and Stick) Letter" at bounding box center [790, 366] width 164 height 27
select select "2.5" X 7" (No Peel and Stick) Swatch"
click at [708, 353] on select "-- 2.5" X 7" (No Peel and Stick) Swatch 8.5" X 11" (No Peel and Stick) Letter" at bounding box center [790, 366] width 164 height 27
type input "1"
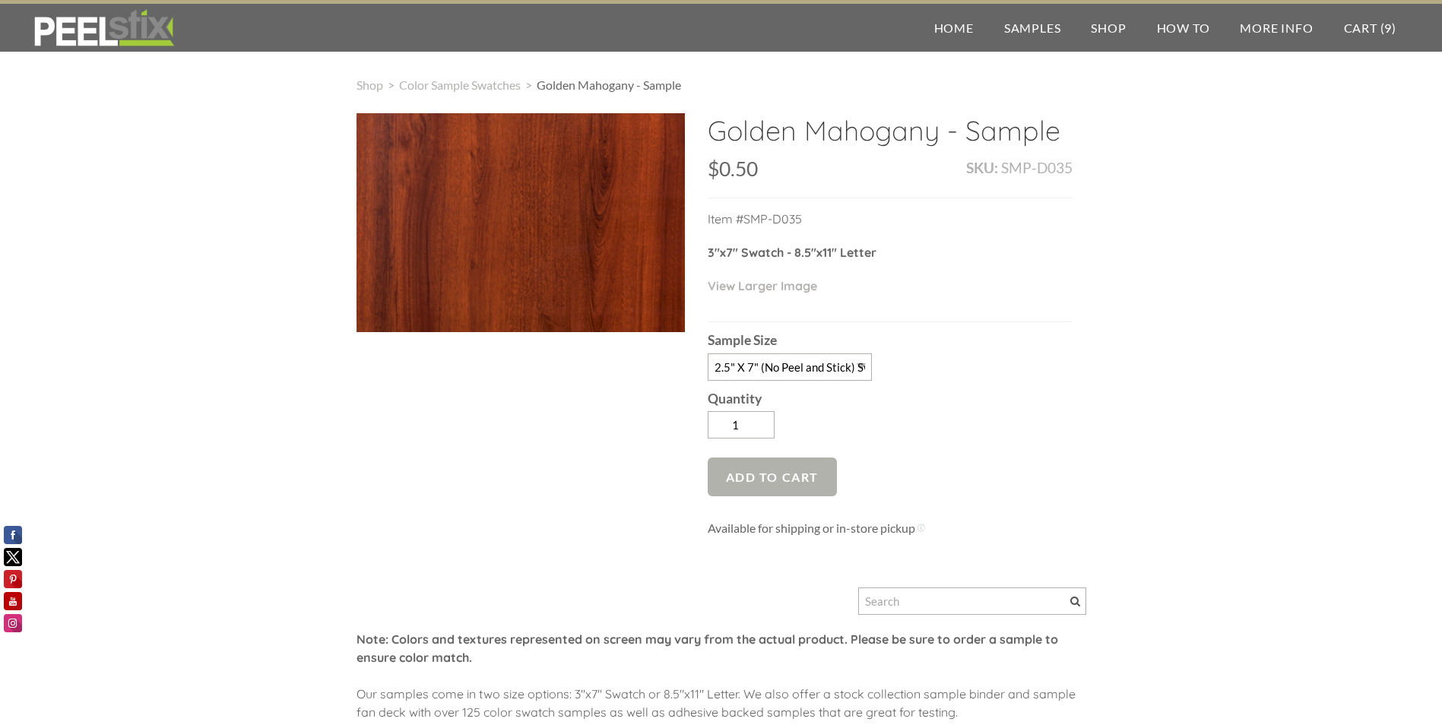
click at [791, 466] on span "Add to Cart" at bounding box center [773, 477] width 130 height 39
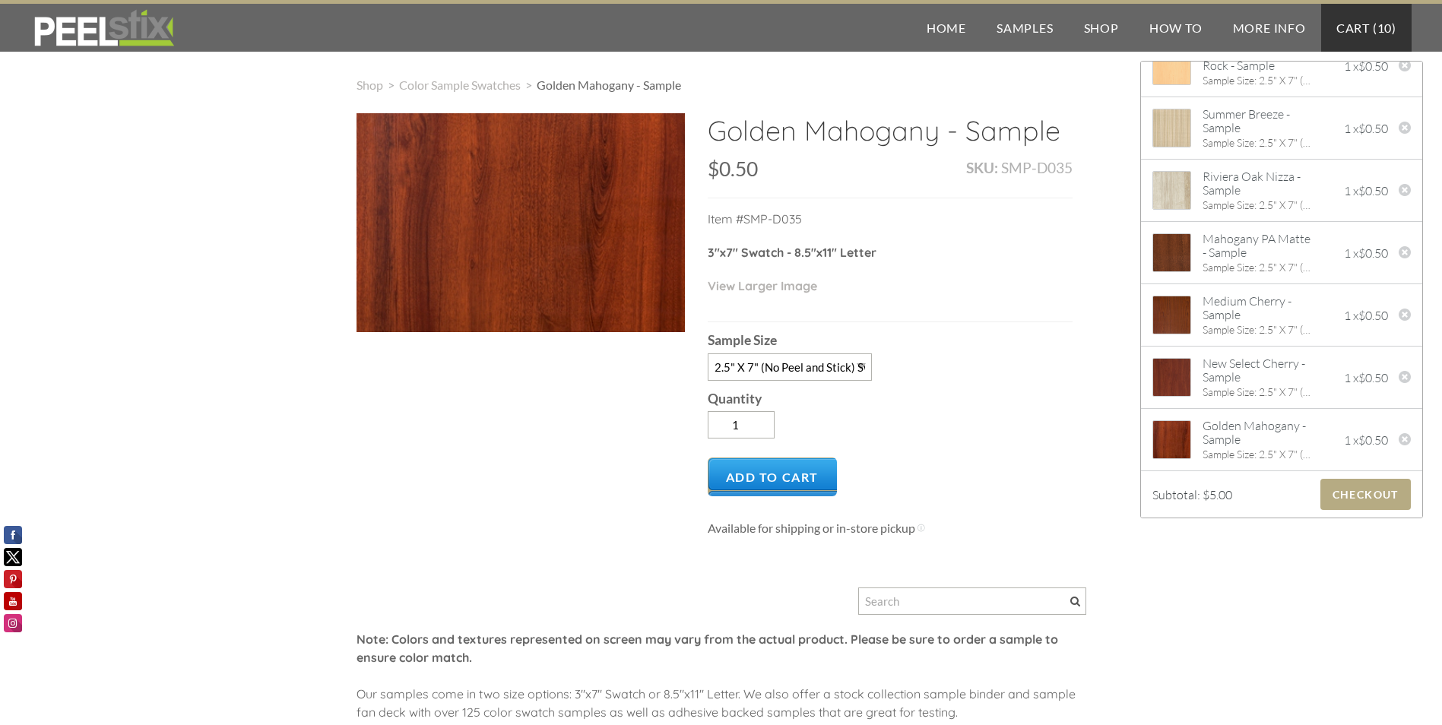
click at [1361, 26] on link "Cart ( 10 )" at bounding box center [1366, 28] width 90 height 48
click at [1386, 26] on span "10" at bounding box center [1384, 28] width 15 height 14
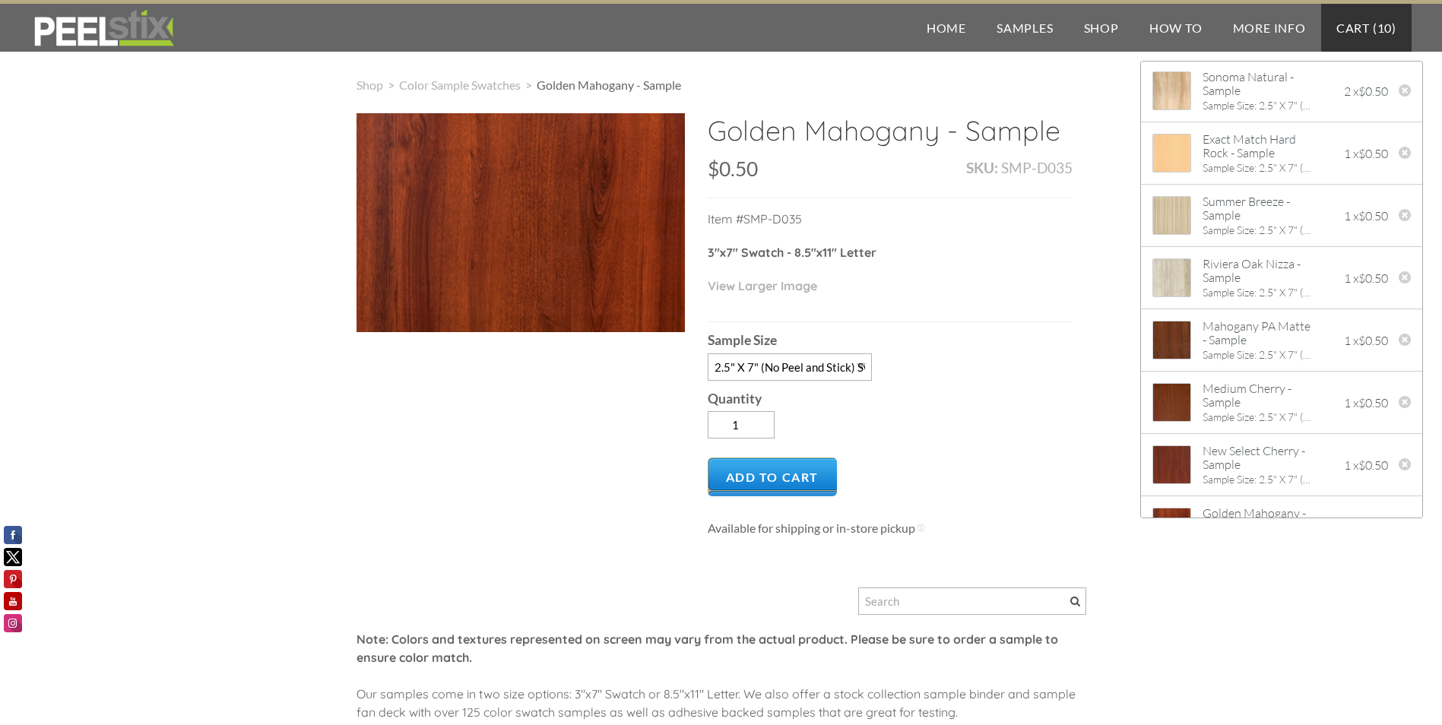
scroll to position [0, 0]
click at [1344, 148] on div "2 x $0.50" at bounding box center [1371, 155] width 55 height 24
click at [1201, 147] on div at bounding box center [1172, 155] width 62 height 62
click at [1399, 154] on div at bounding box center [1405, 156] width 13 height 17
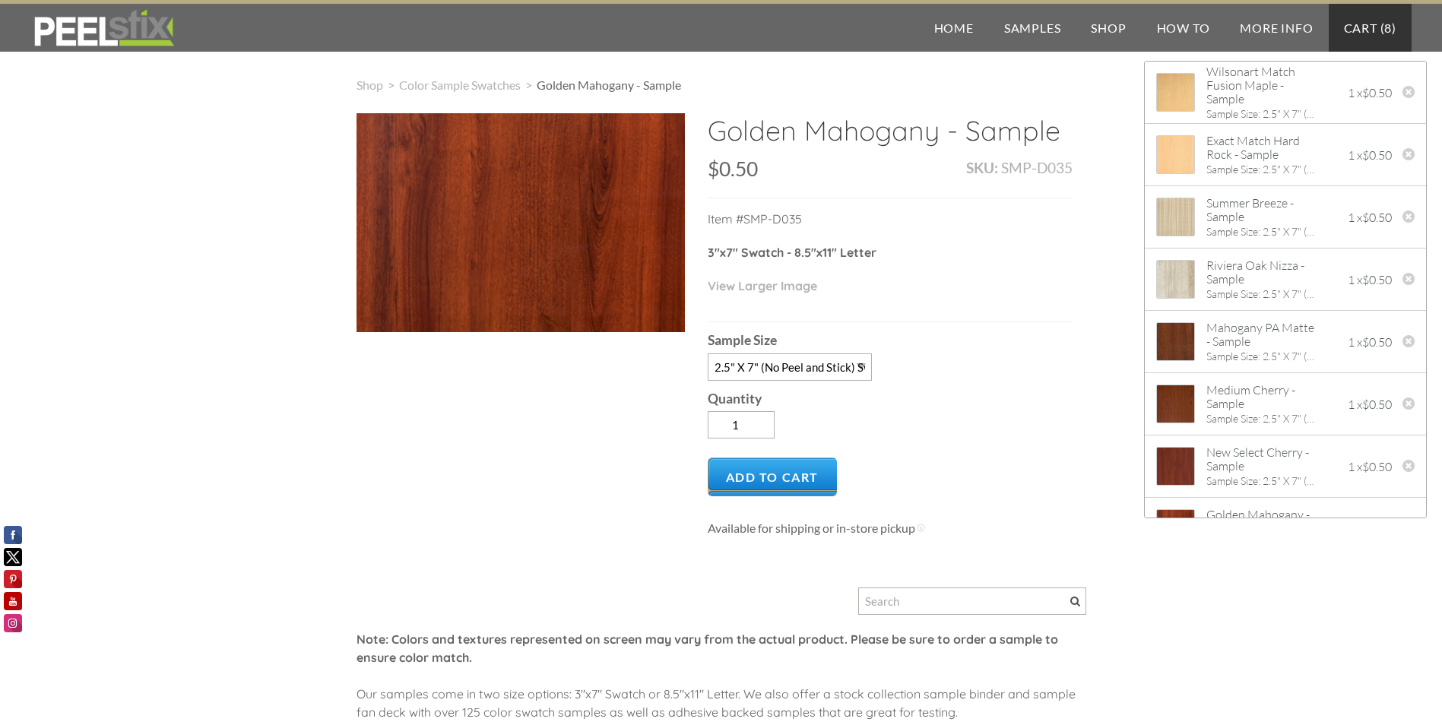
click at [999, 288] on p "View Larger Image" at bounding box center [890, 293] width 365 height 33
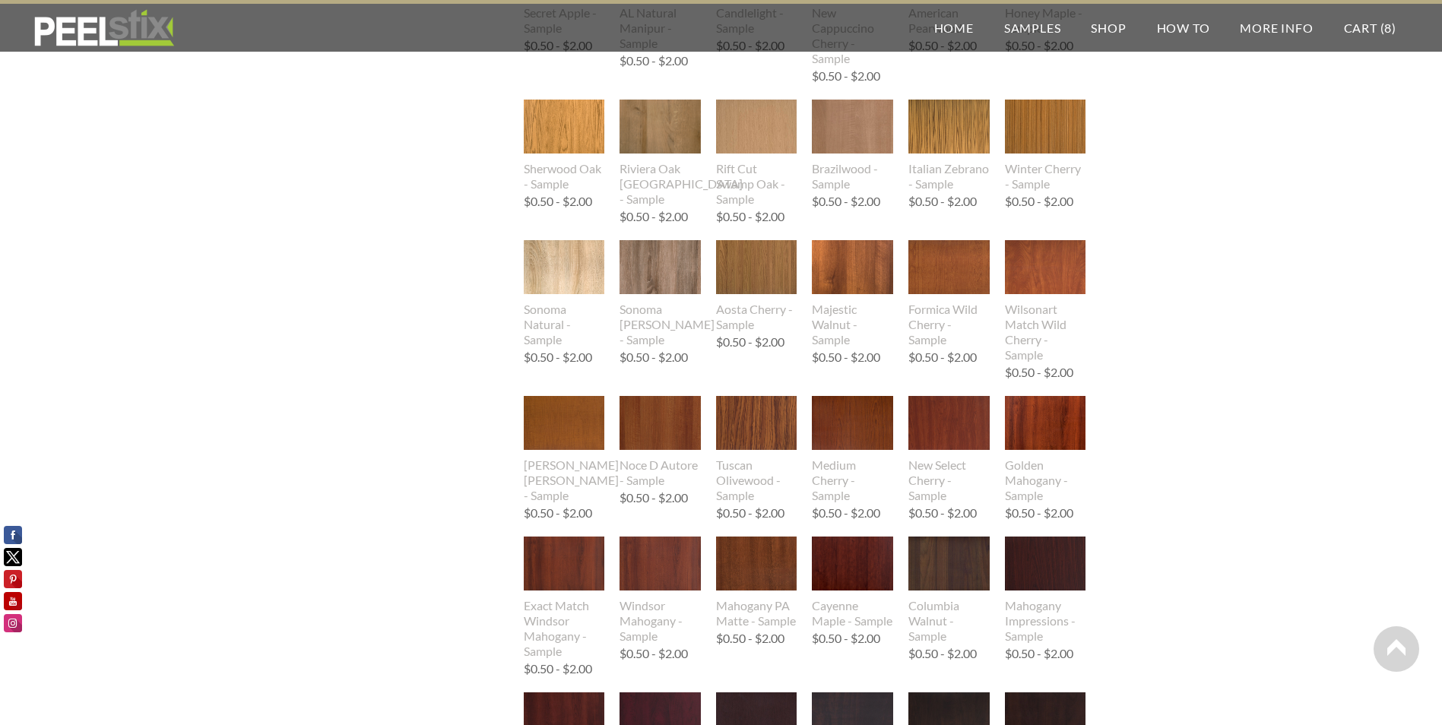
scroll to position [836, 0]
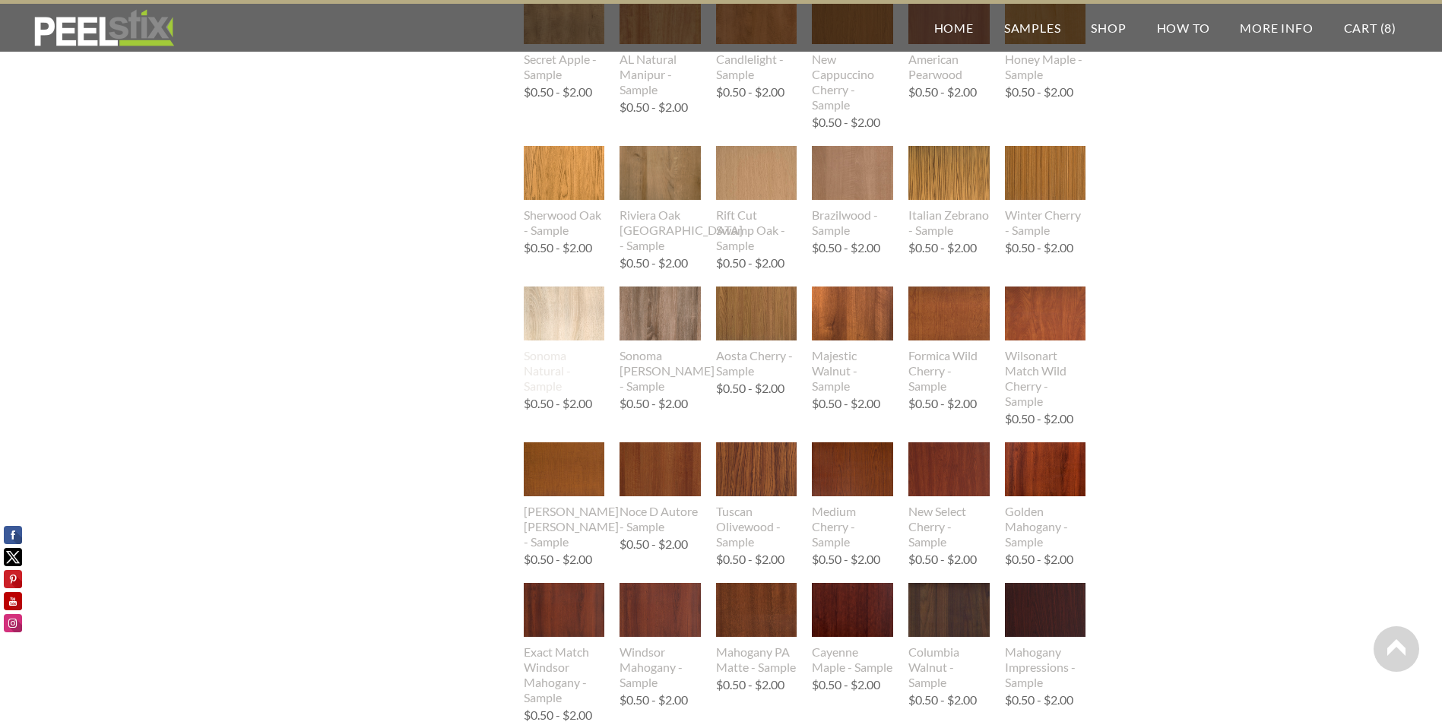
click at [575, 314] on img at bounding box center [564, 314] width 81 height 54
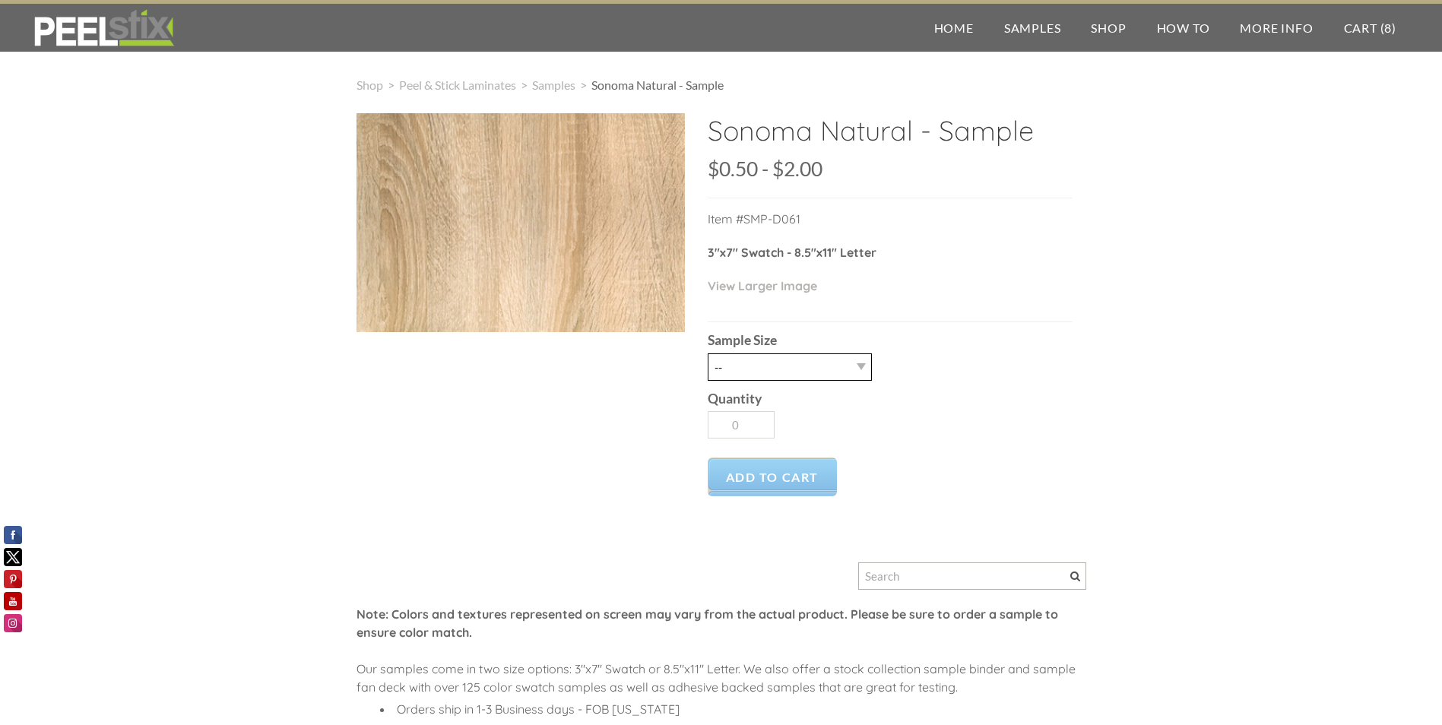
click at [752, 358] on select "-- 2.5" X 7" (No Peel and Stick) Swatch 8.5" X 11" (No Peel and Stick) Letter" at bounding box center [790, 366] width 164 height 27
select select "2.5" X 7" (No Peel and Stick) Swatch"
click at [708, 353] on select "-- 2.5" X 7" (No Peel and Stick) Swatch 8.5" X 11" (No Peel and Stick) Letter" at bounding box center [790, 366] width 164 height 27
type input "1"
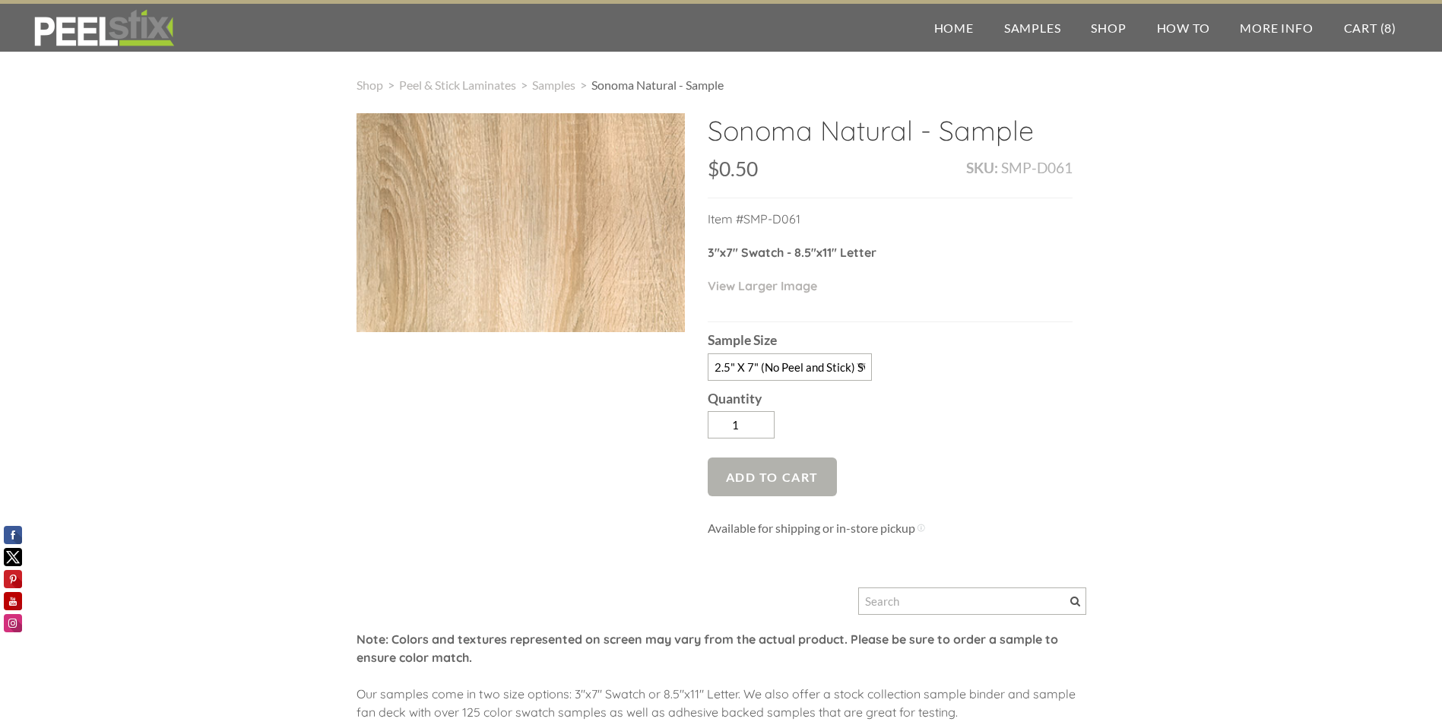
click at [763, 472] on span "Add to Cart" at bounding box center [773, 477] width 130 height 39
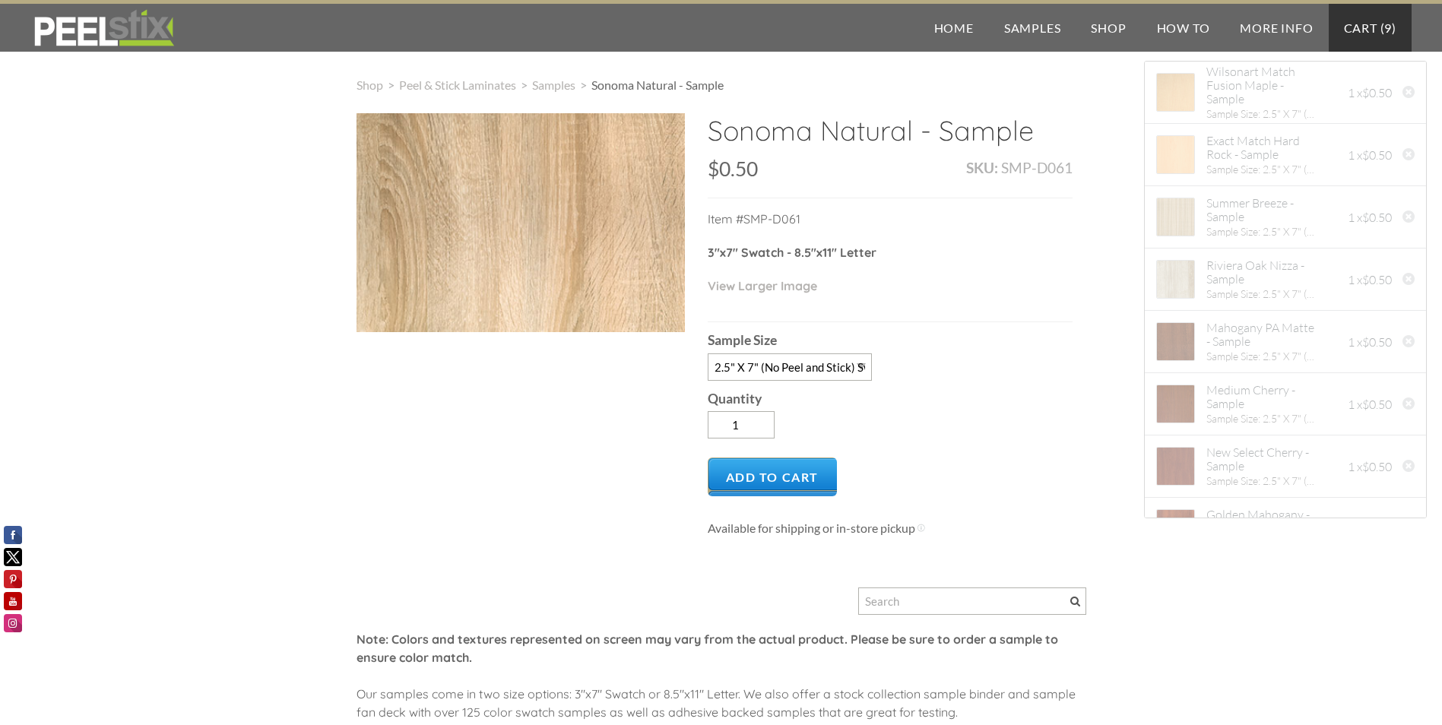
scroll to position [151, 0]
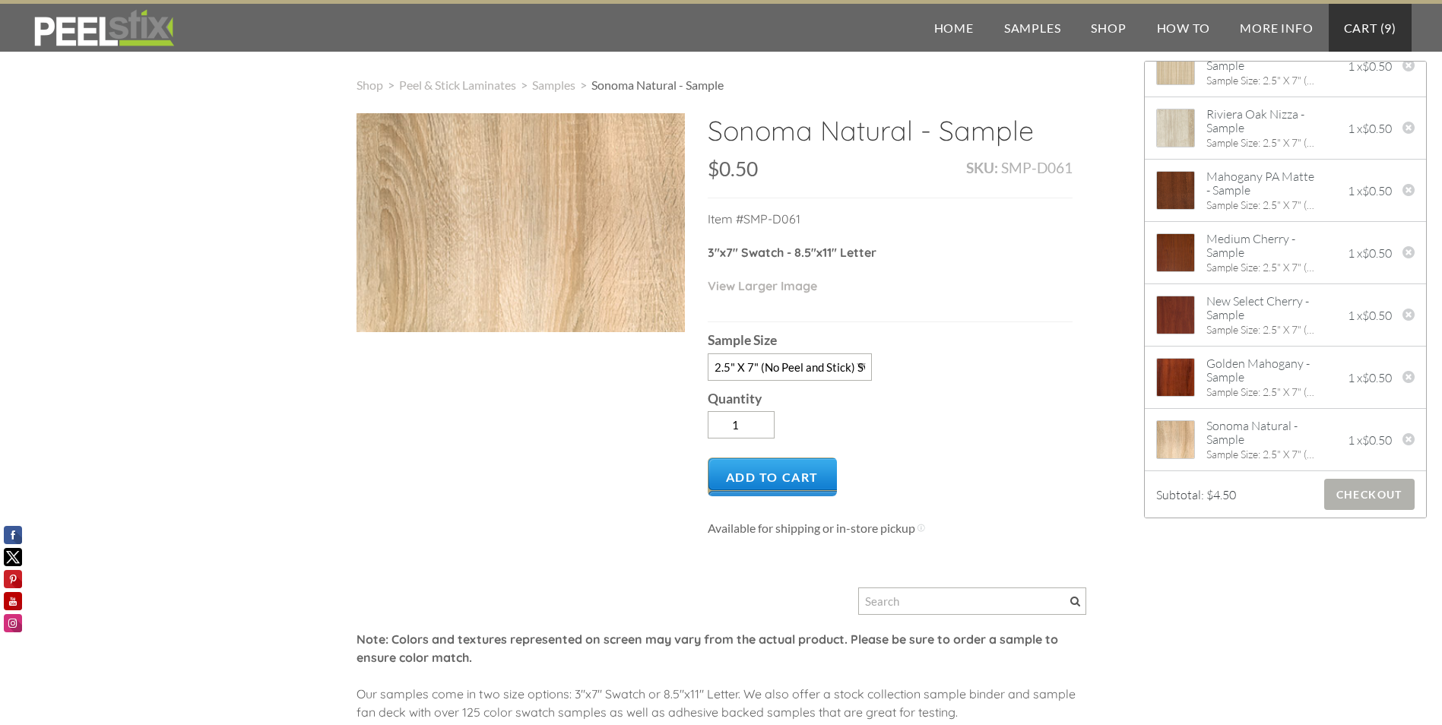
click at [1351, 494] on span "Checkout" at bounding box center [1369, 494] width 90 height 31
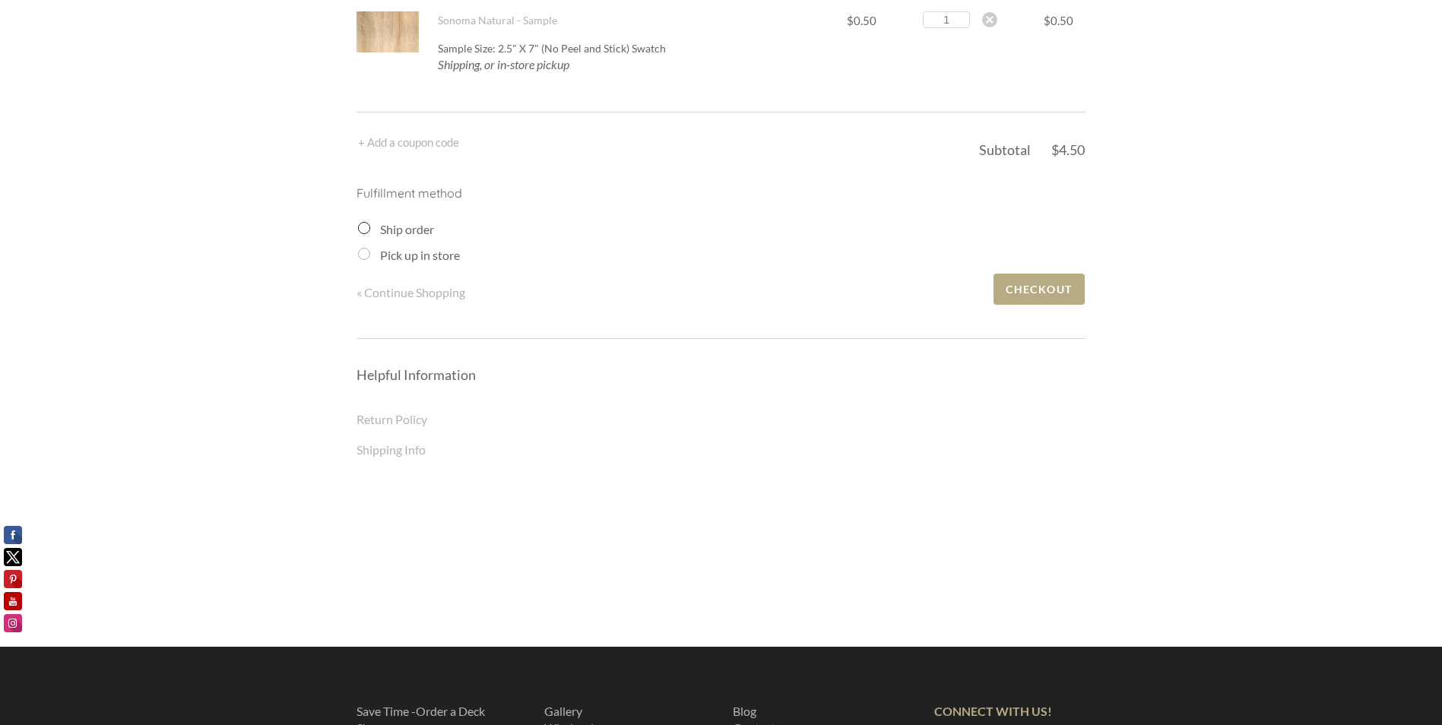
scroll to position [988, 0]
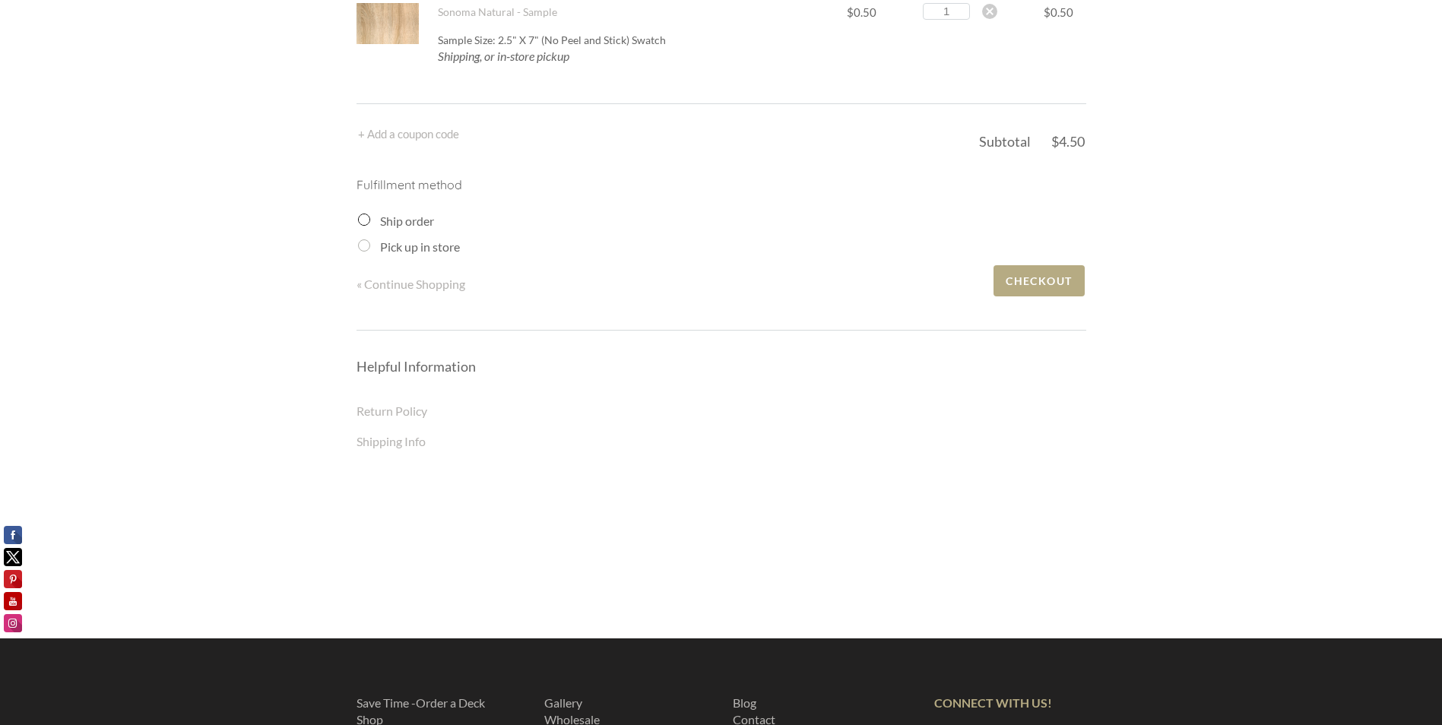
click at [366, 223] on input "Ship order" at bounding box center [364, 220] width 12 height 12
click at [365, 220] on input "Ship order" at bounding box center [364, 220] width 12 height 12
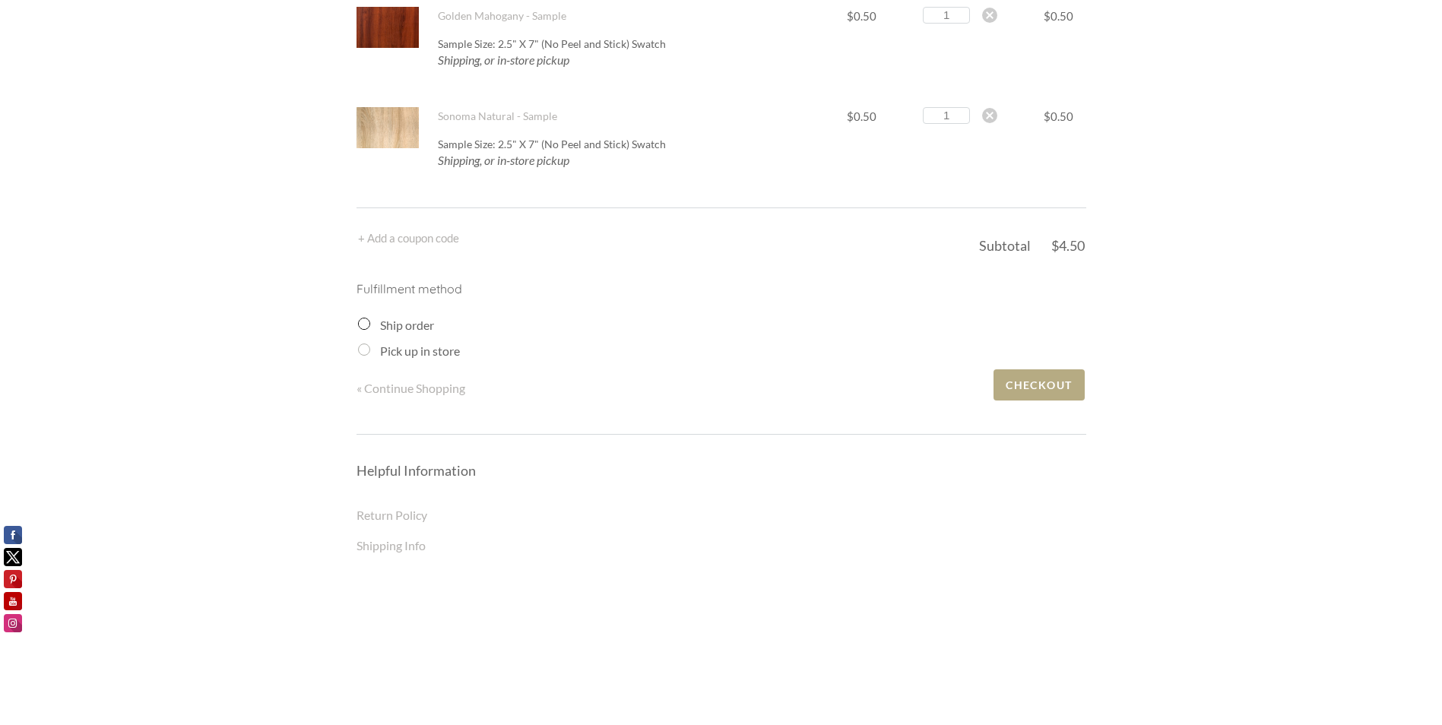
scroll to position [912, 0]
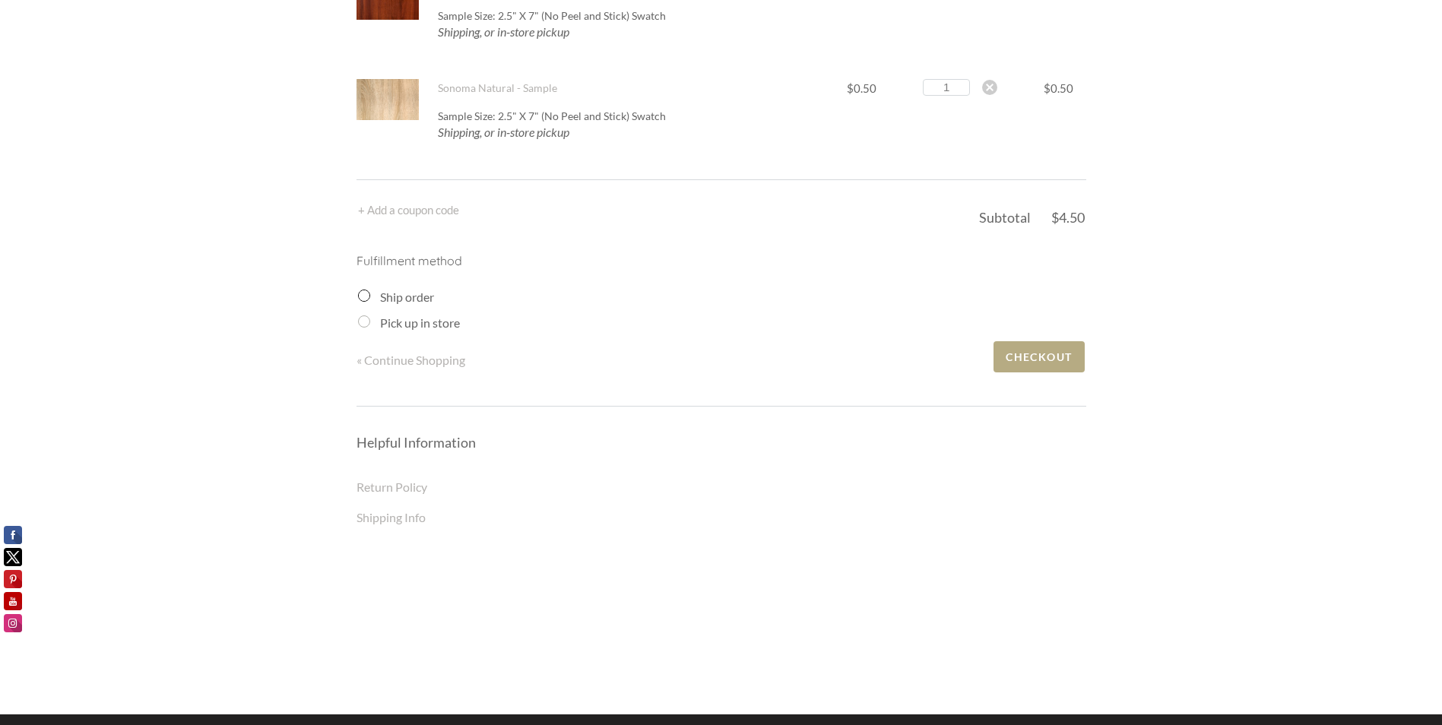
click at [358, 296] on input "Ship order" at bounding box center [364, 296] width 12 height 12
click at [362, 293] on input "Ship order" at bounding box center [364, 296] width 12 height 12
click at [364, 297] on input "Ship order" at bounding box center [364, 296] width 12 height 12
click at [400, 300] on label "Ship order" at bounding box center [407, 297] width 54 height 14
click at [370, 300] on input "Ship order" at bounding box center [364, 296] width 12 height 12
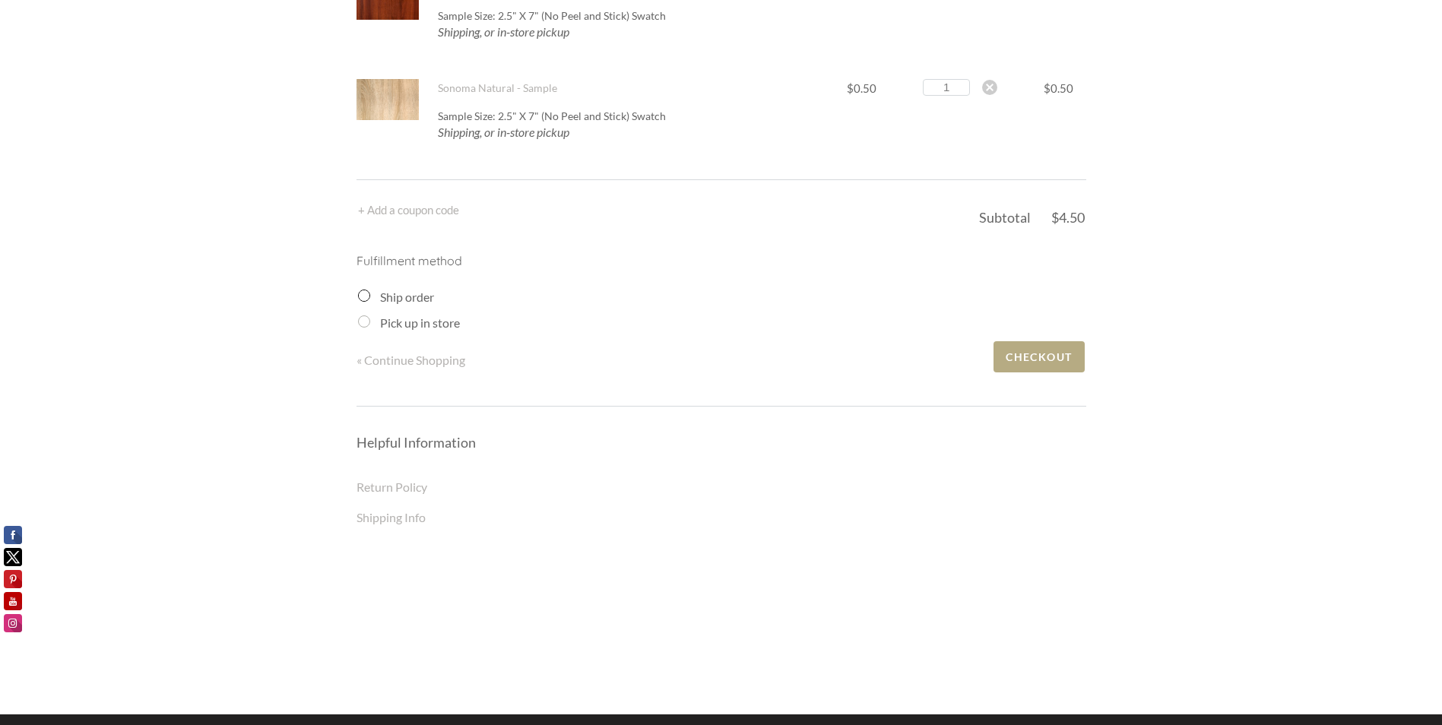
click at [432, 296] on label "Ship order" at bounding box center [407, 297] width 54 height 14
click at [370, 296] on input "Ship order" at bounding box center [364, 296] width 12 height 12
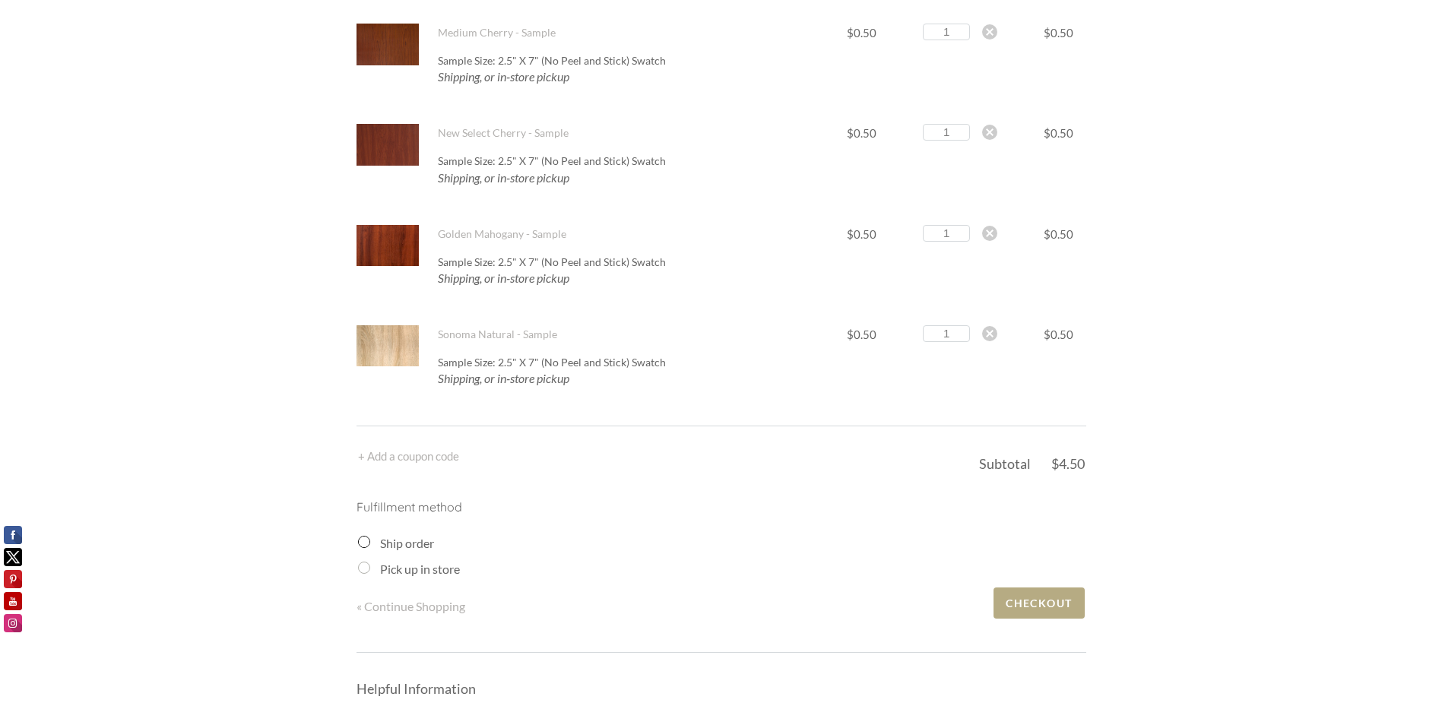
scroll to position [684, 0]
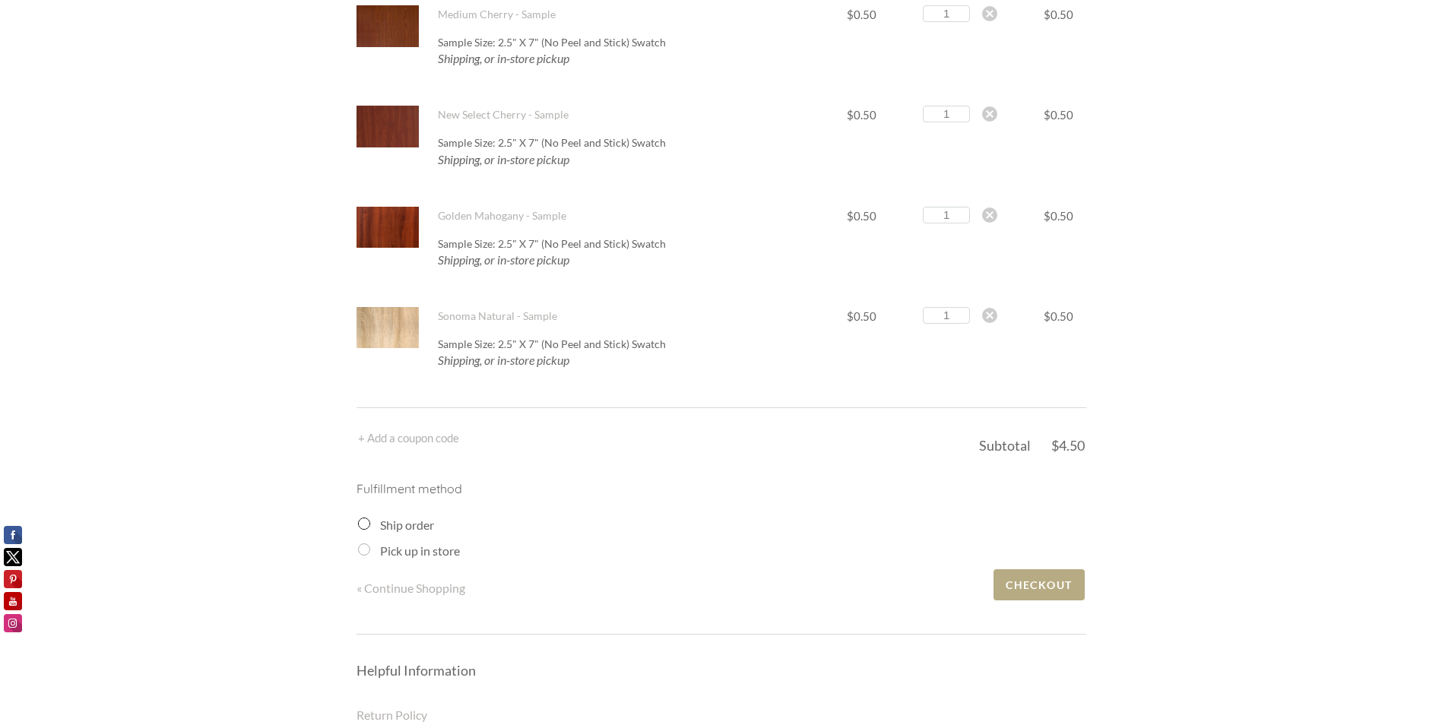
click at [362, 554] on input "Pick up in store" at bounding box center [364, 549] width 12 height 12
radio input "true"
click at [410, 528] on label "Ship order" at bounding box center [407, 525] width 54 height 14
click at [370, 528] on input "Ship order" at bounding box center [364, 524] width 12 height 12
radio input "true"
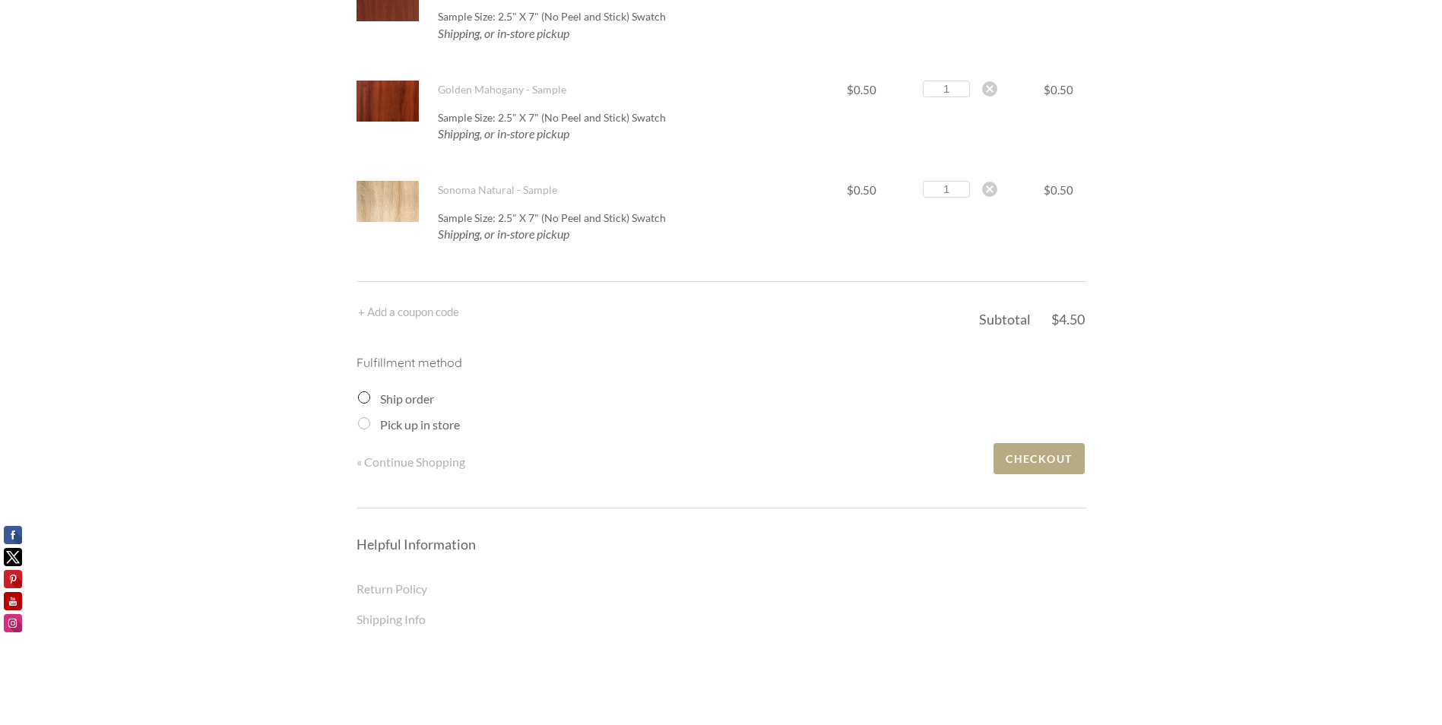
scroll to position [912, 0]
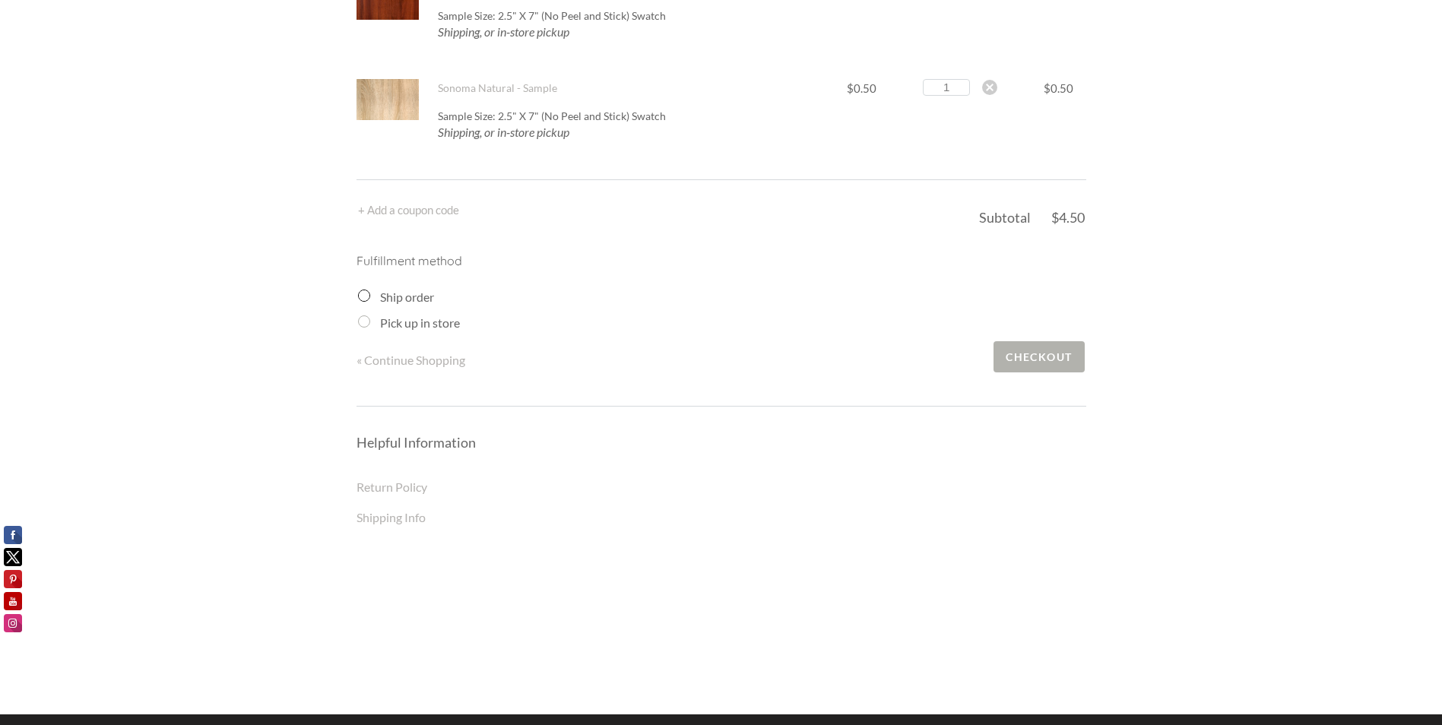
click at [1033, 353] on span "Checkout" at bounding box center [1038, 356] width 90 height 31
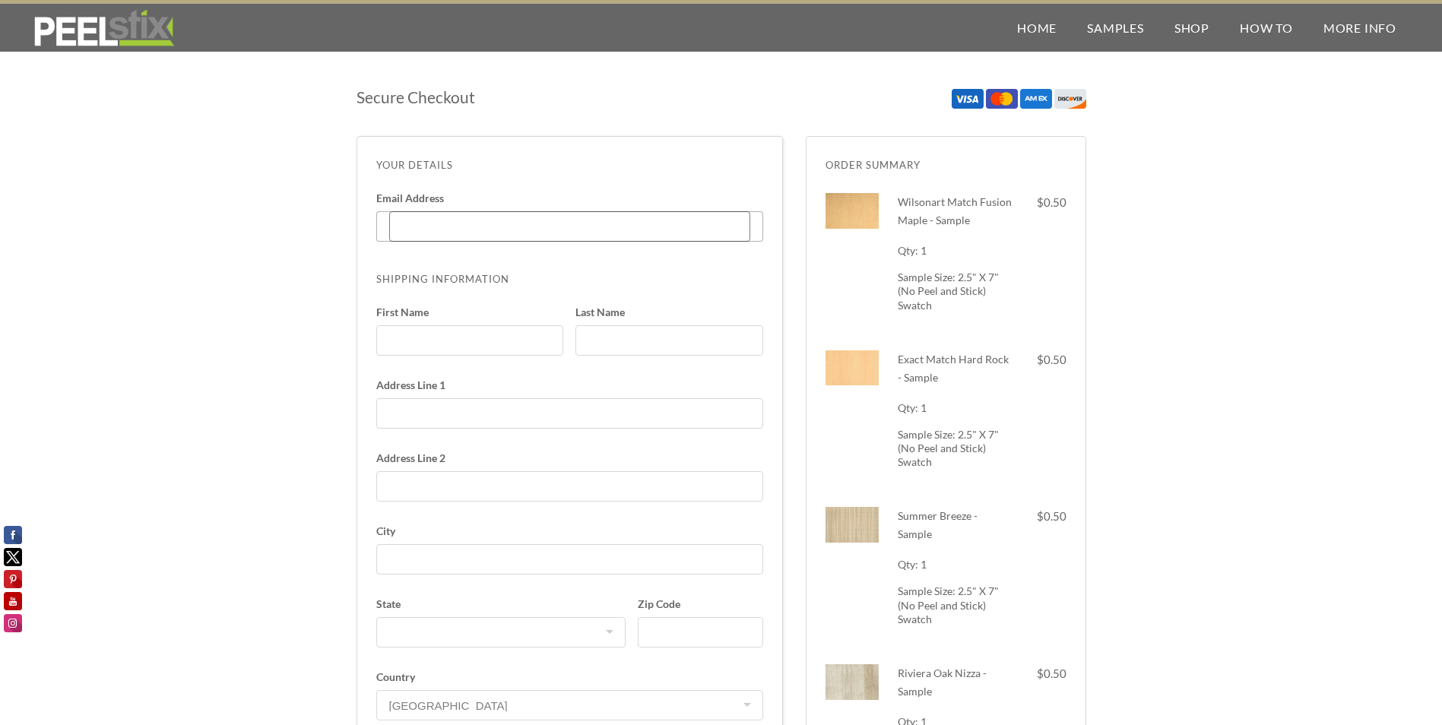
click at [423, 221] on input "Email Address Enter code" at bounding box center [569, 226] width 361 height 30
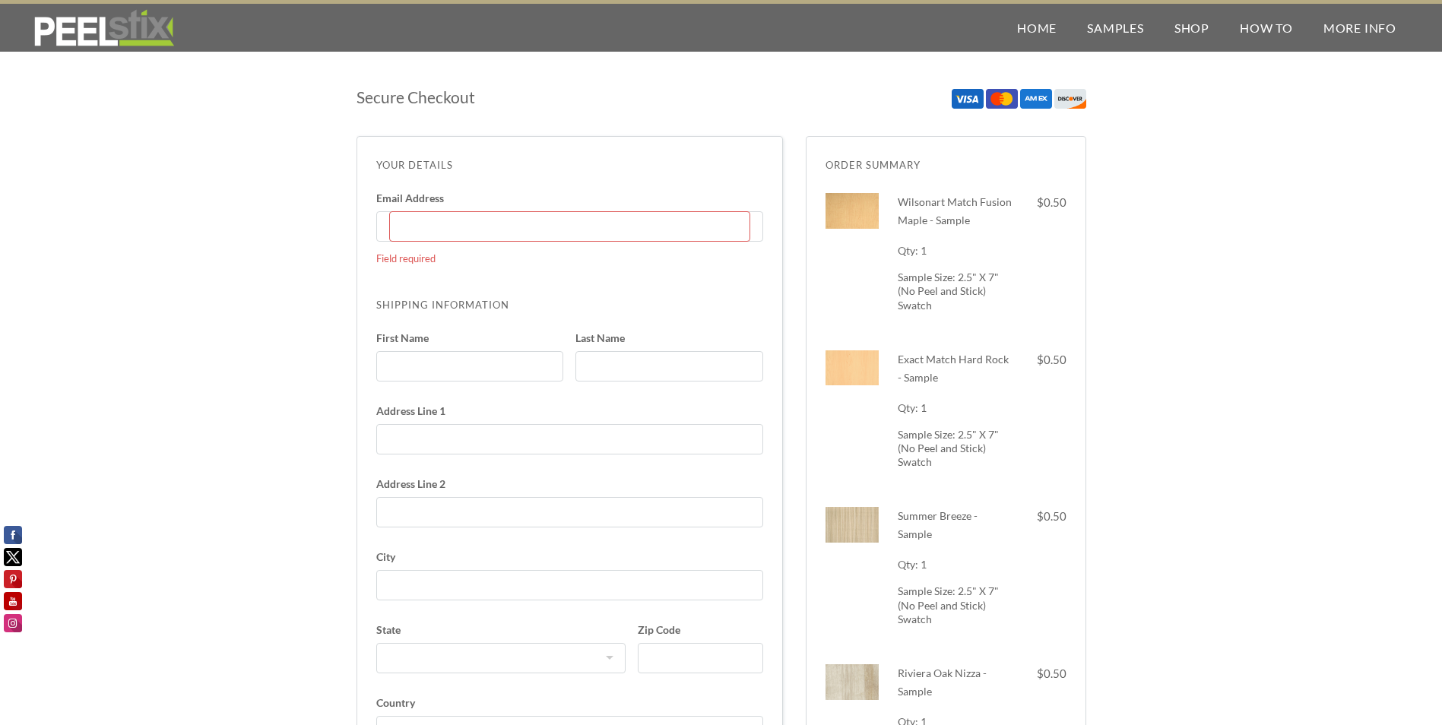
type input "[EMAIL_ADDRESS][DOMAIN_NAME]"
type input "[PERSON_NAME]"
type input "[STREET_ADDRESS]"
type input "[US_STATE][GEOGRAPHIC_DATA]"
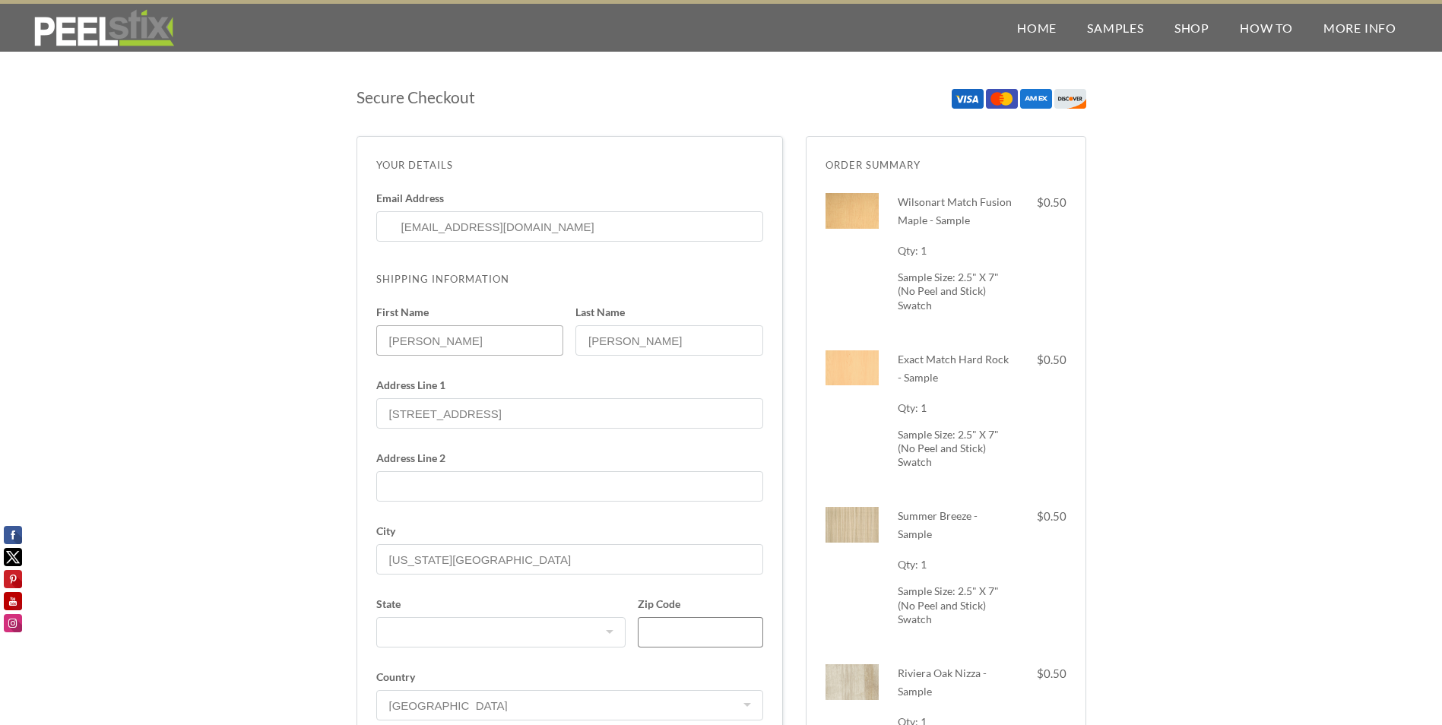
type input "64106"
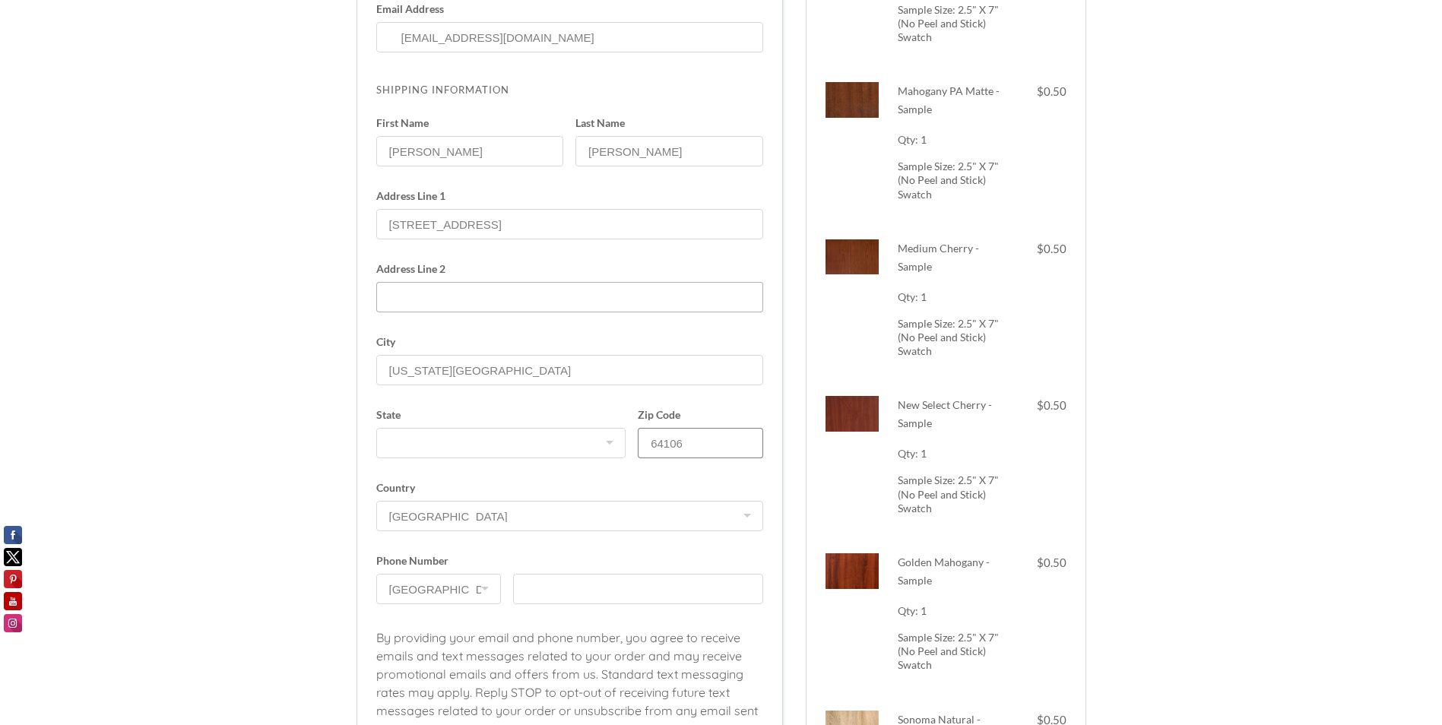
scroll to position [228, 0]
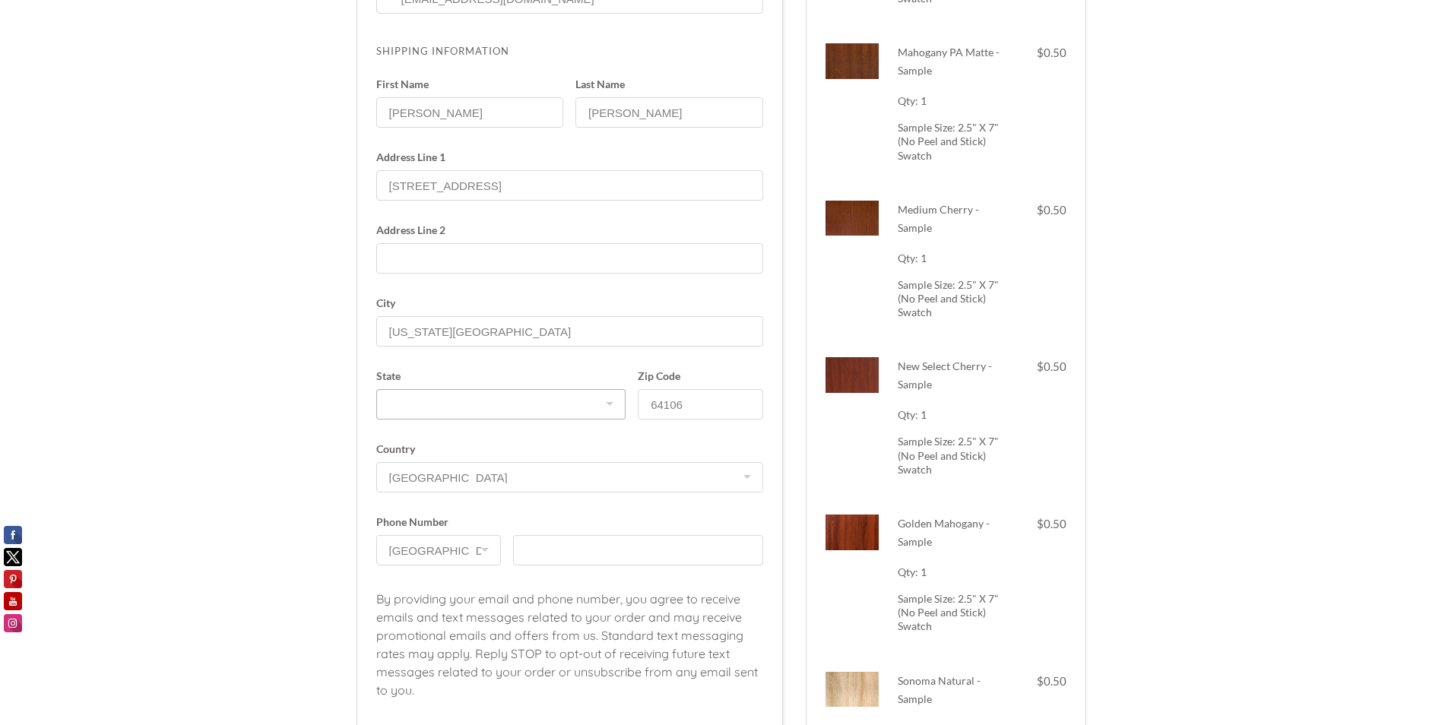
click at [459, 402] on select "[US_STATE] [US_STATE] [US_STATE] [US_STATE] [US_STATE] [US_STATE] [US_STATE] [U…" at bounding box center [501, 404] width 250 height 30
select select "MO"
click at [376, 389] on select "[US_STATE] [US_STATE] [US_STATE] [US_STATE] [US_STATE] [US_STATE] [US_STATE] [U…" at bounding box center [501, 404] width 250 height 30
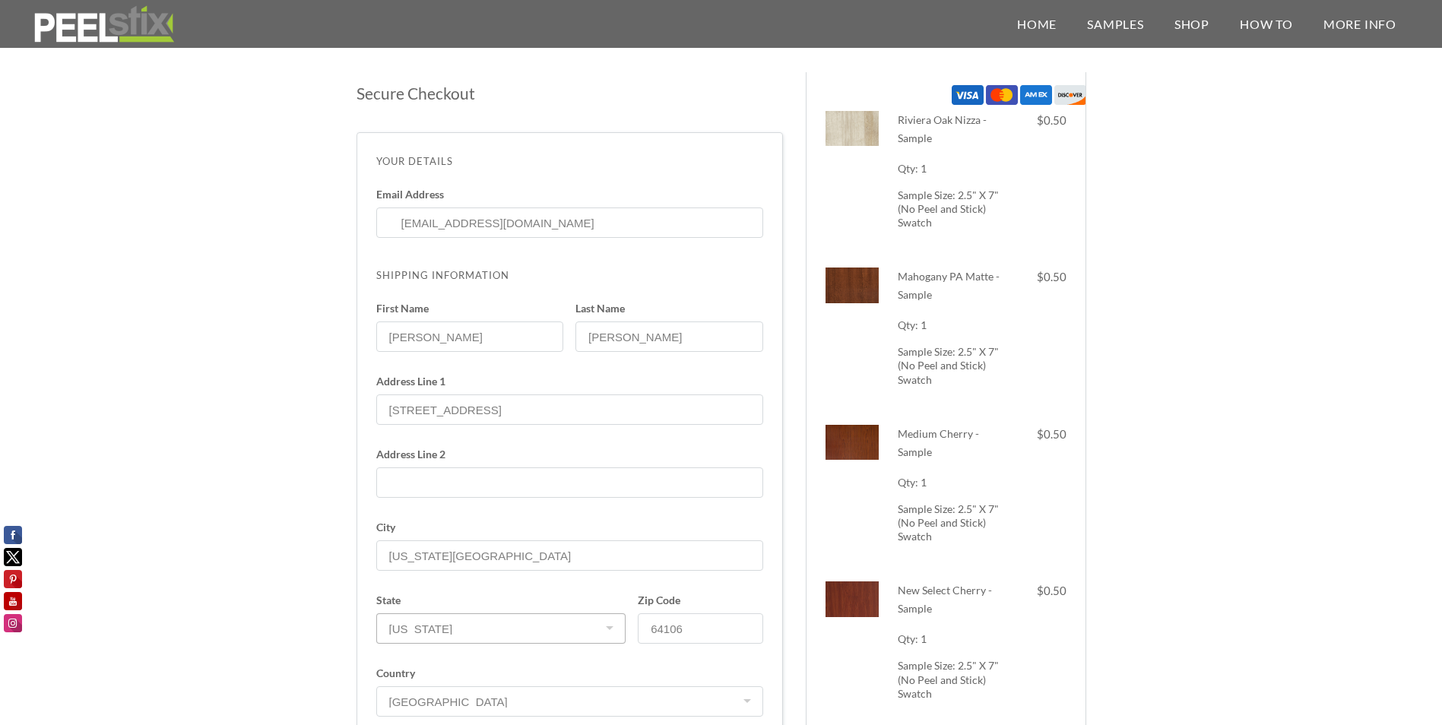
scroll to position [0, 0]
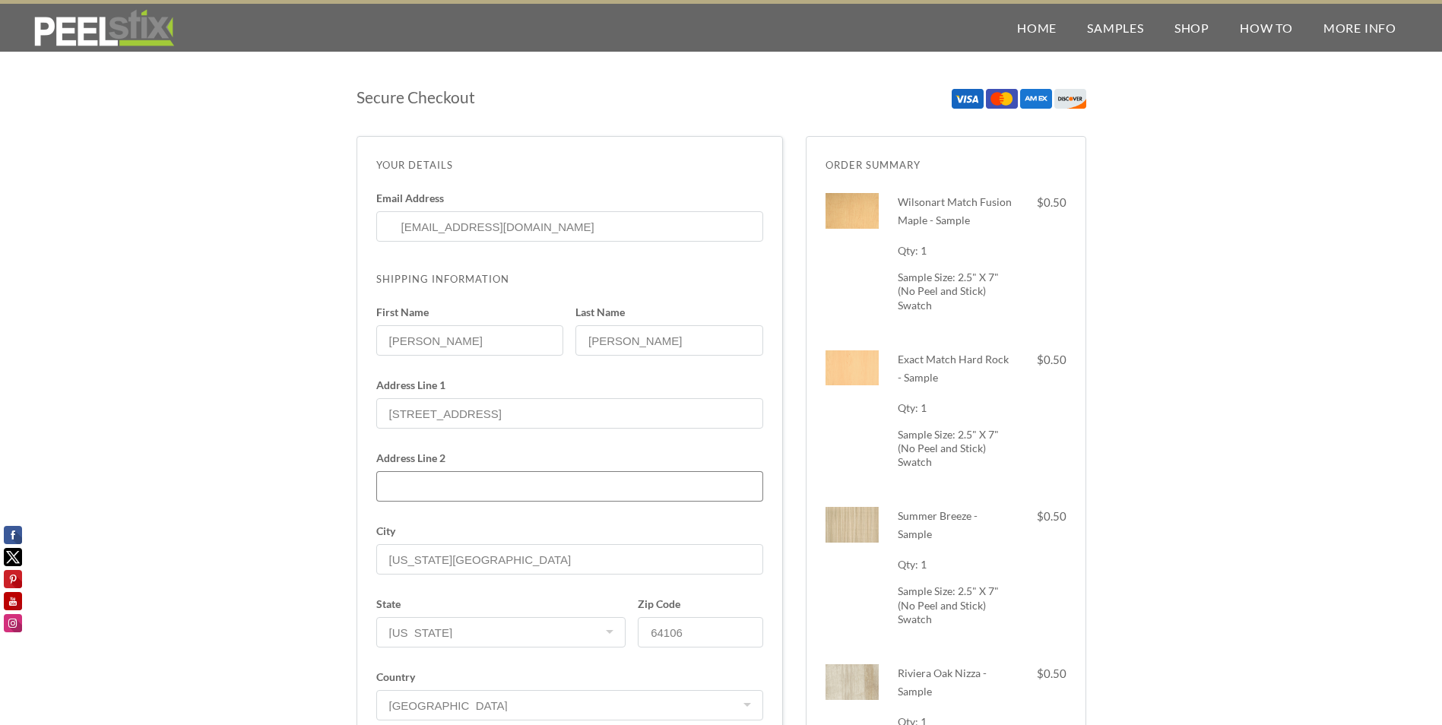
click at [451, 489] on input "Address Line 2" at bounding box center [569, 486] width 387 height 30
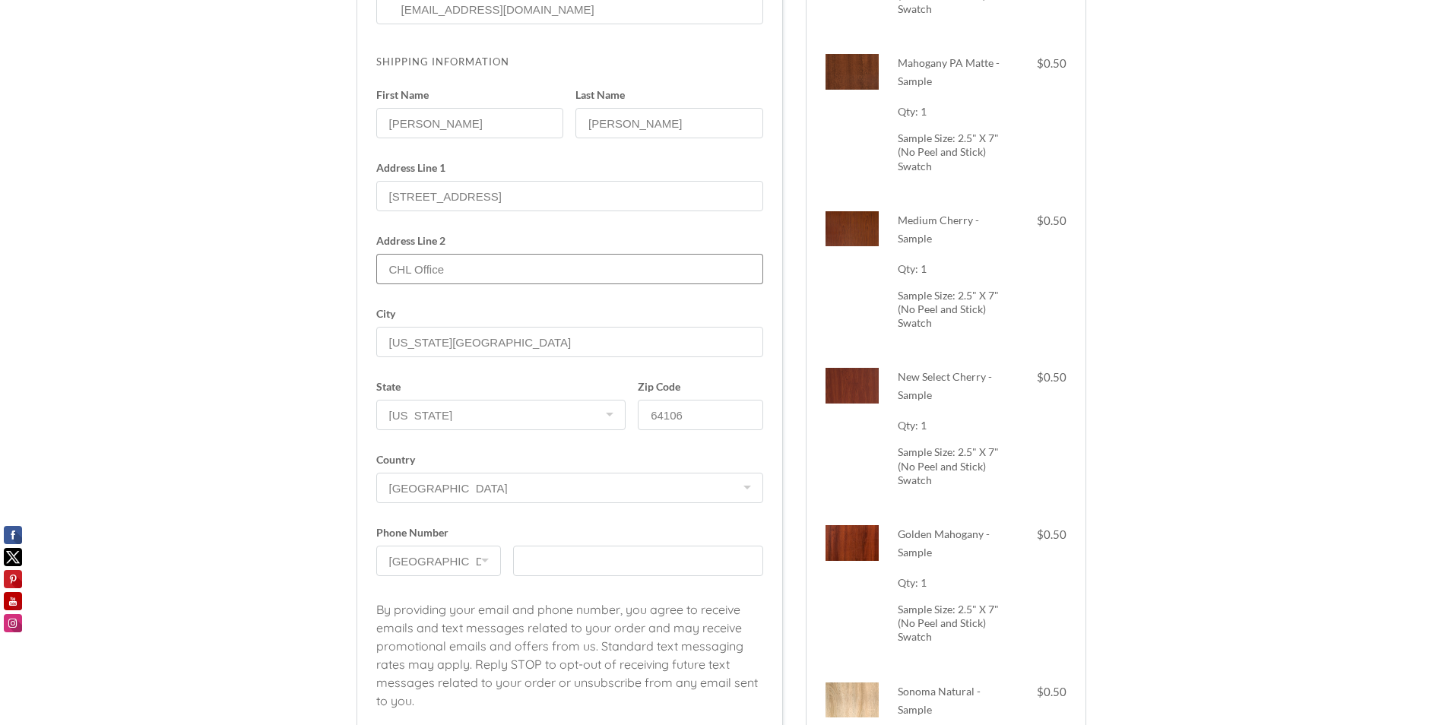
scroll to position [228, 0]
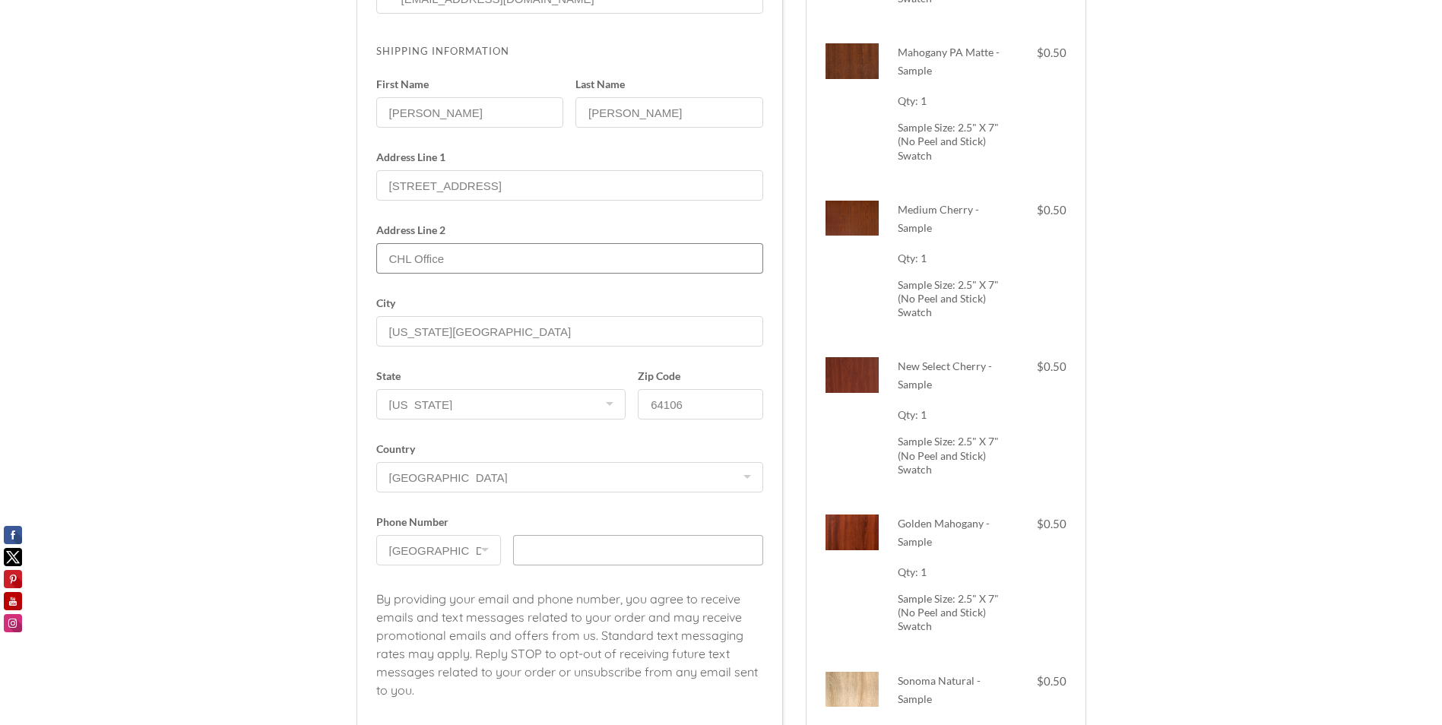
type input "CHL Office"
click at [633, 537] on input "text" at bounding box center [638, 550] width 250 height 30
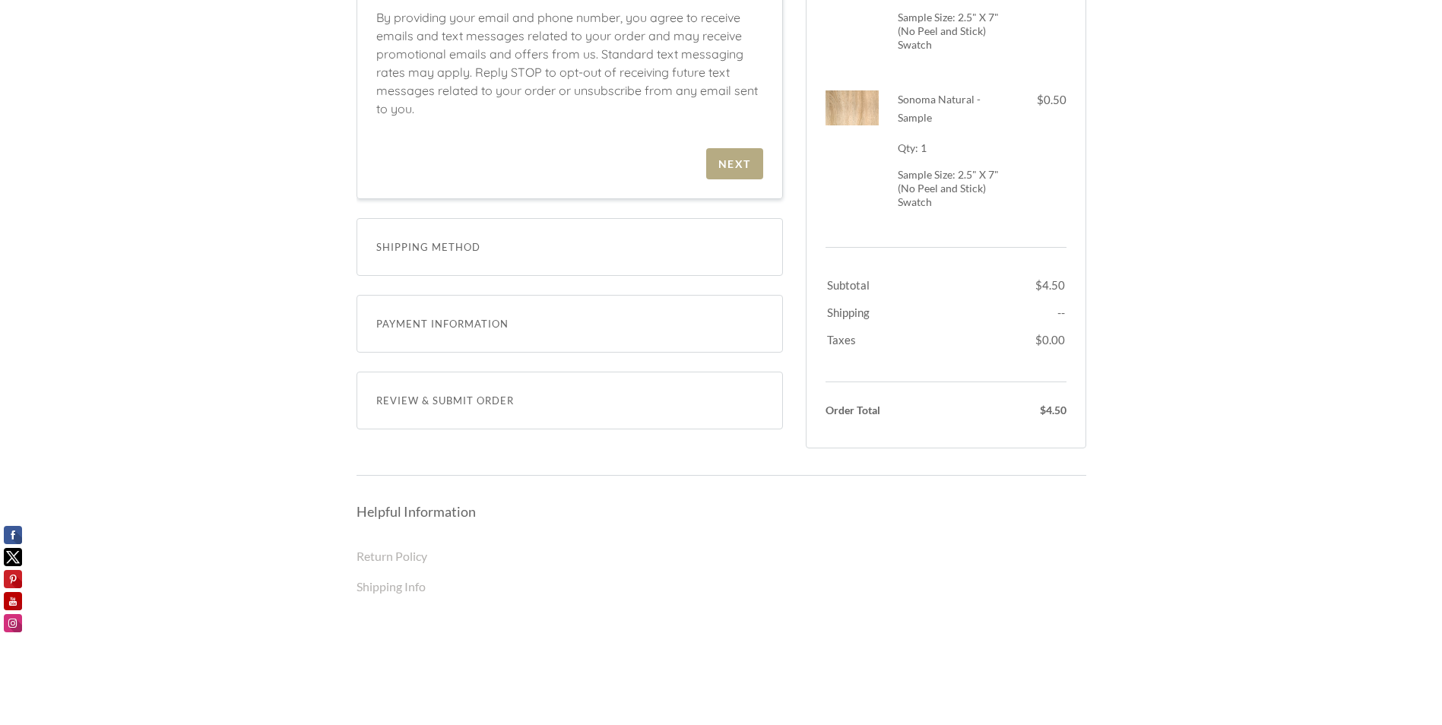
scroll to position [836, 0]
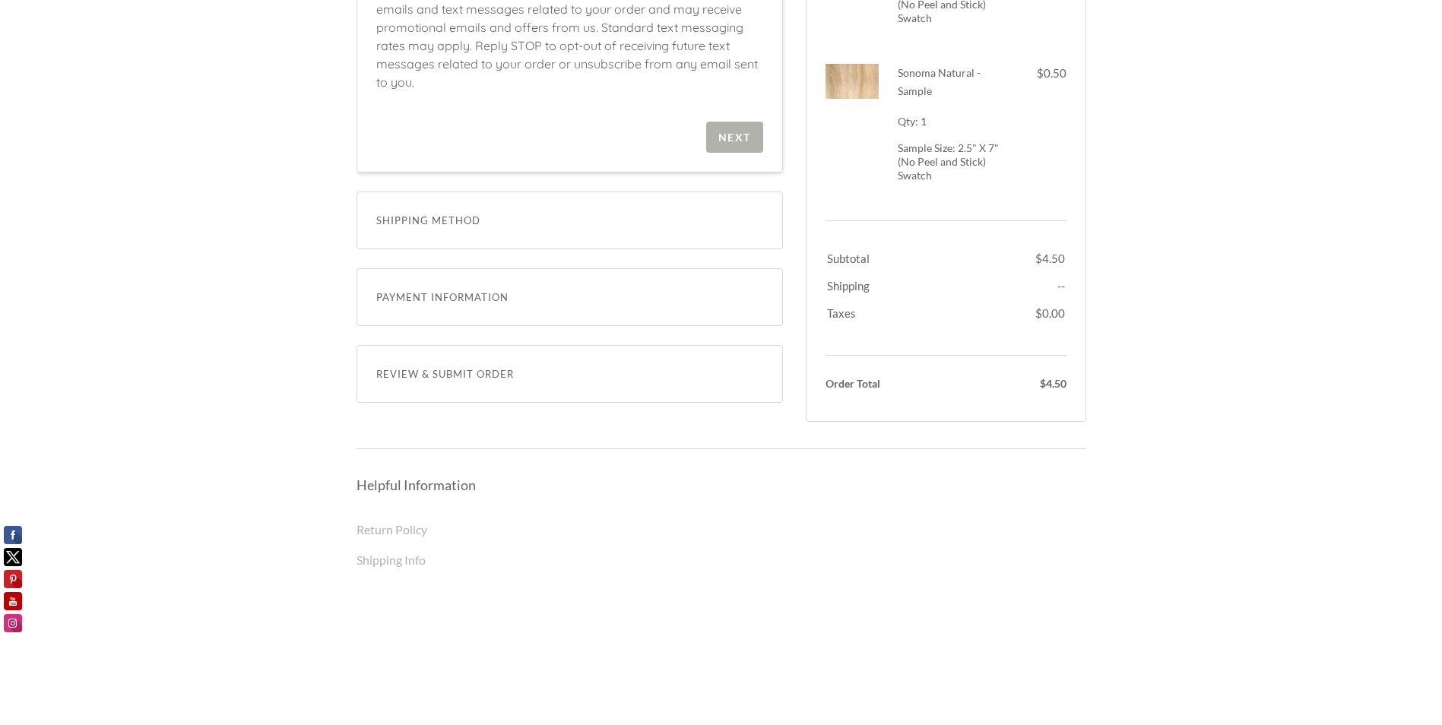
type input "[PHONE_NUMBER]"
click at [755, 132] on span "Next" at bounding box center [734, 137] width 57 height 31
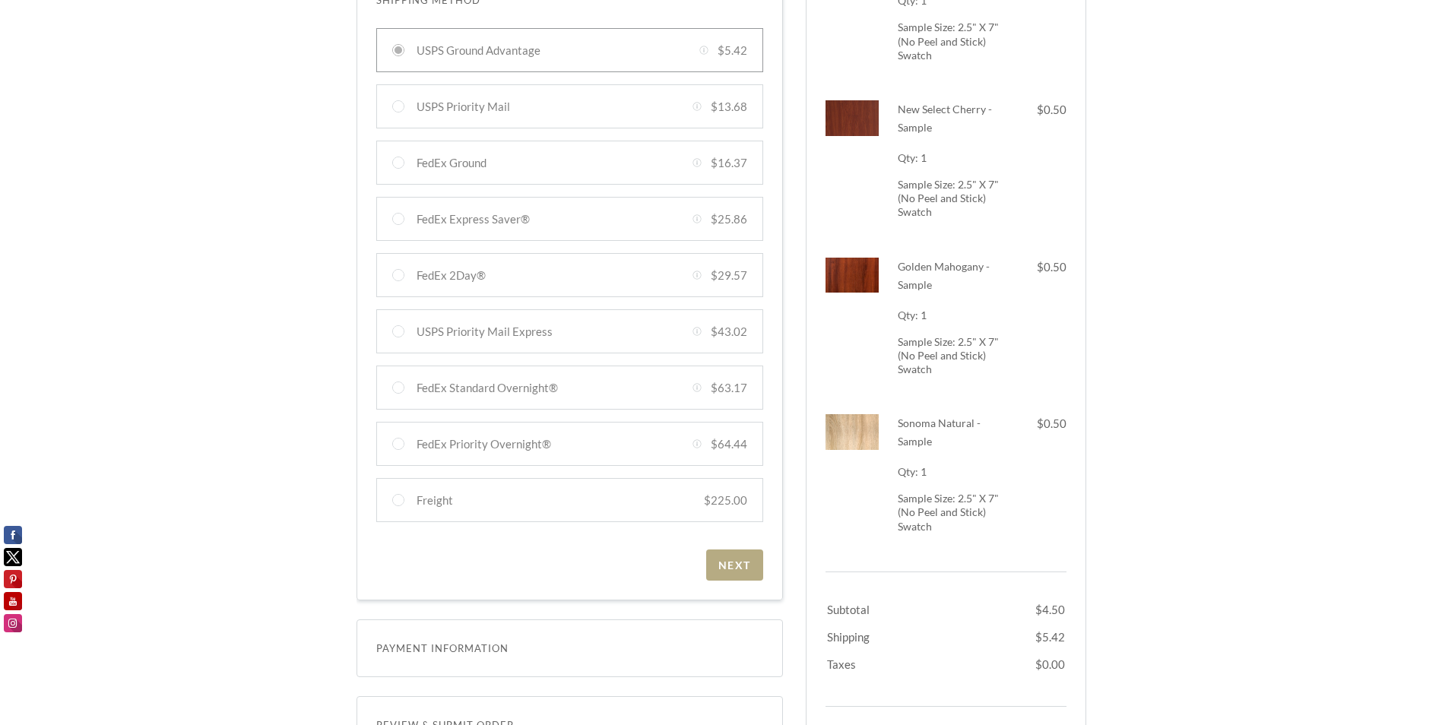
scroll to position [296, 0]
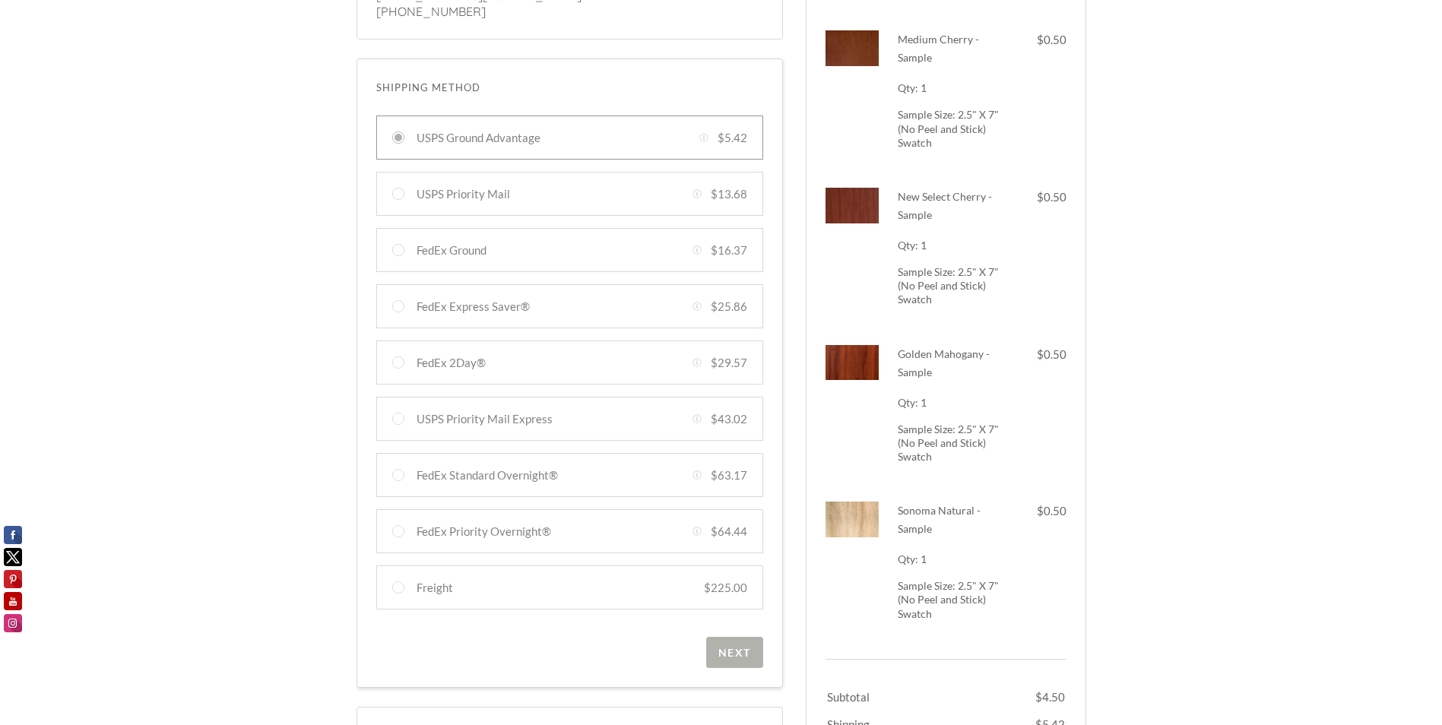
click at [738, 654] on div "Next" at bounding box center [734, 652] width 33 height 13
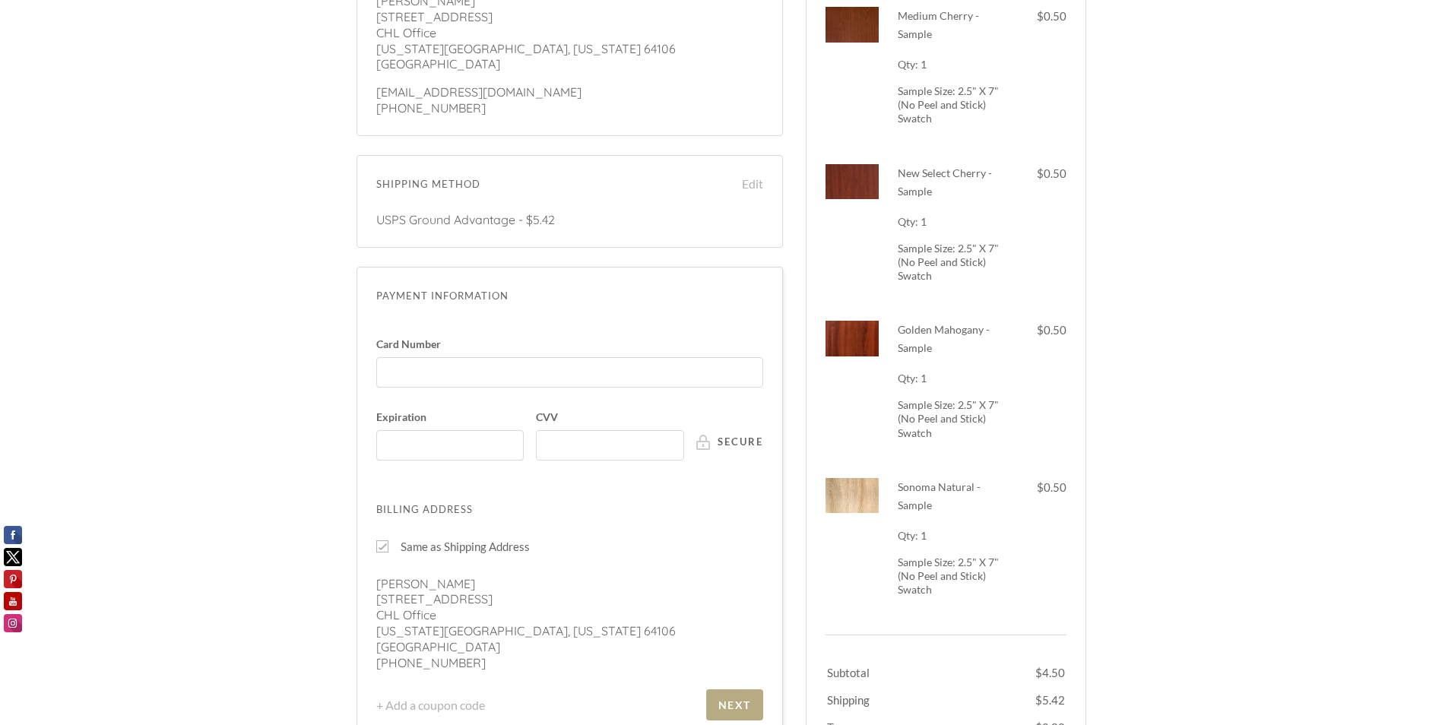
scroll to position [0, 0]
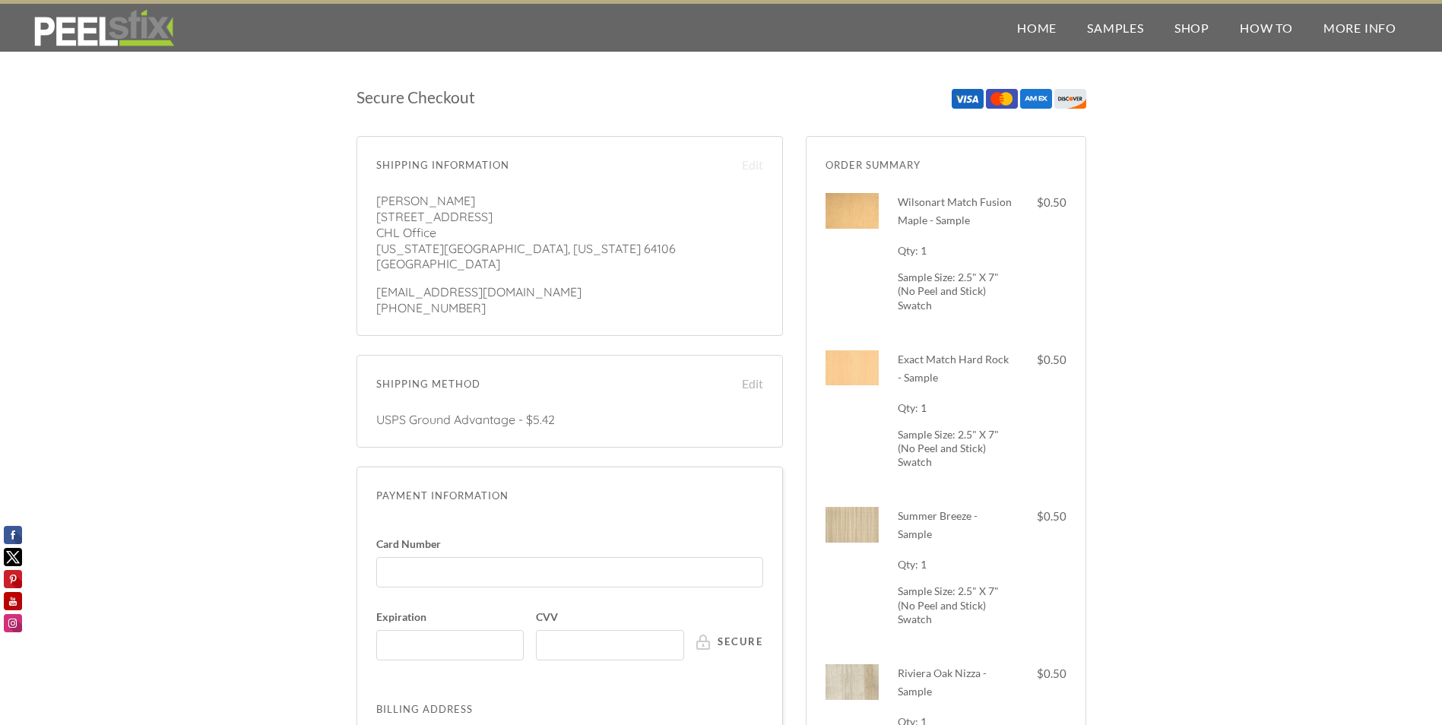
click at [756, 165] on link "Edit" at bounding box center [744, 165] width 38 height 18
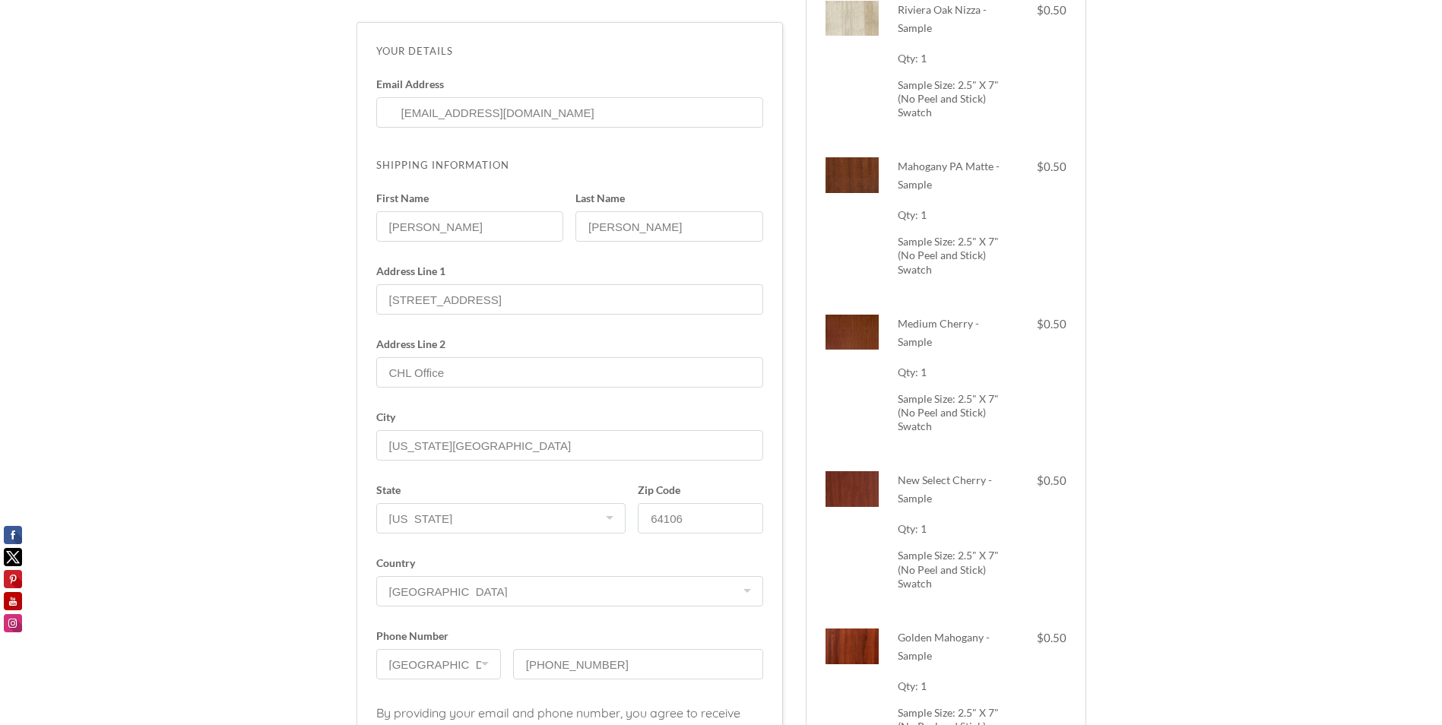
scroll to position [136, 0]
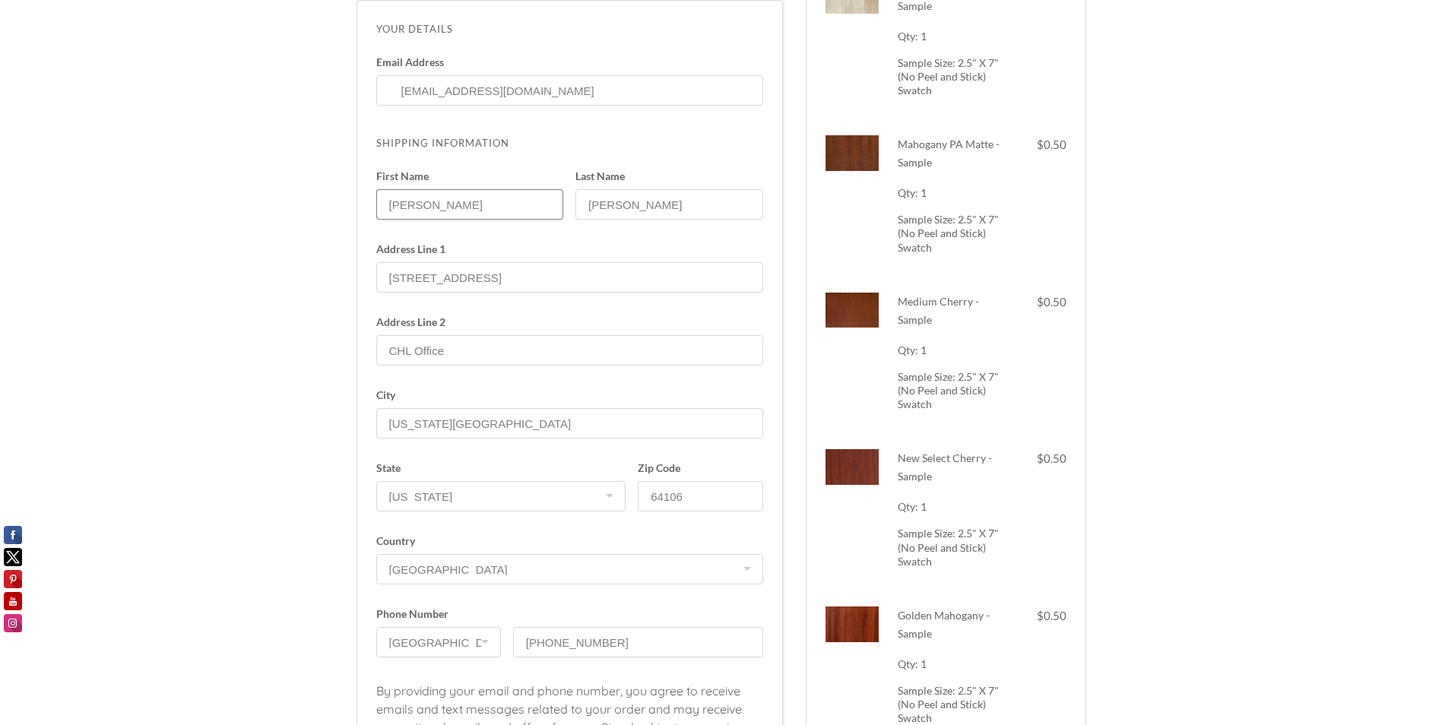
drag, startPoint x: 465, startPoint y: 211, endPoint x: 227, endPoint y: 199, distance: 238.9
click at [227, 199] on div "Secure Checkout Order Summary Dismiss Wilsonart Match Fusion Maple - Sample 1 x…" at bounding box center [721, 684] width 1442 height 1548
type input "Courthouse"
type input "Lofts"
drag, startPoint x: 480, startPoint y: 332, endPoint x: 363, endPoint y: 320, distance: 117.7
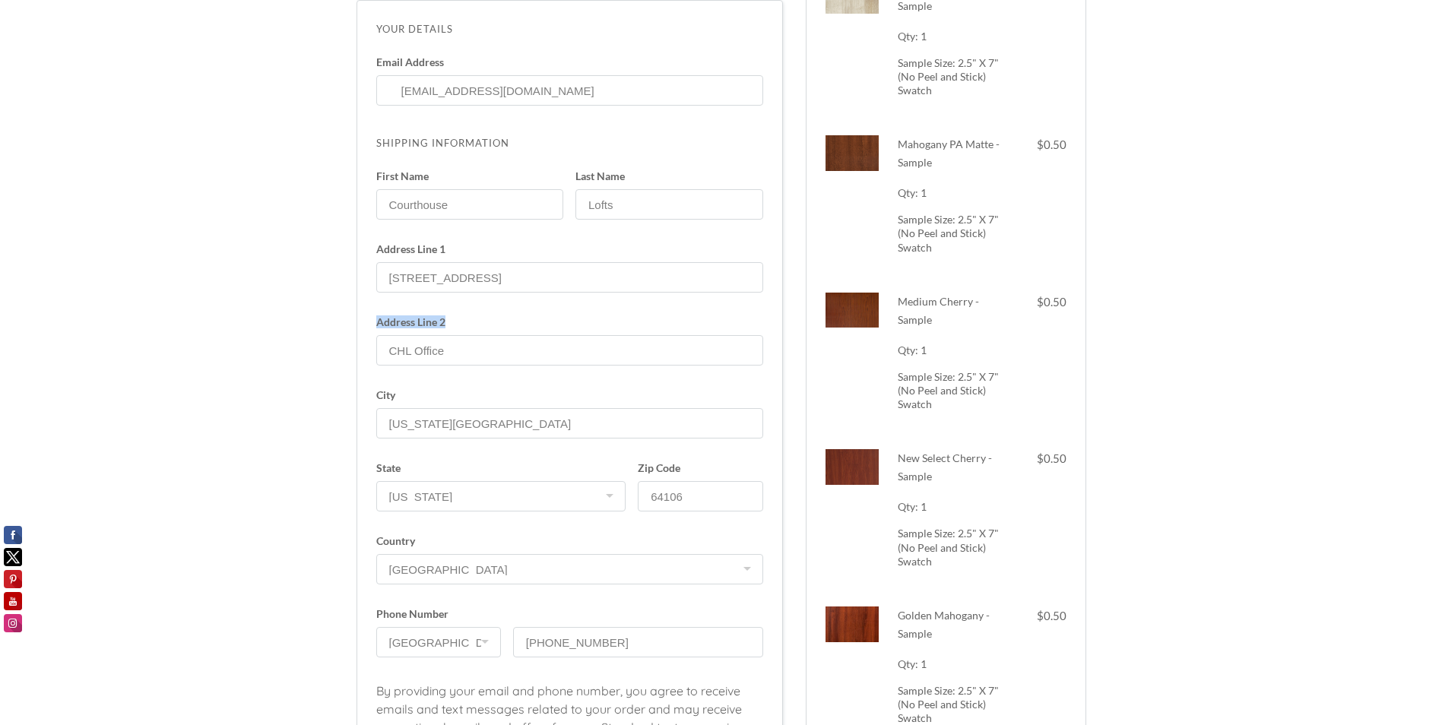
click at [363, 320] on div "Your Details Email Address [EMAIL_ADDRESS][DOMAIN_NAME] Enter code Shipping Inf…" at bounding box center [569, 436] width 426 height 873
drag, startPoint x: 363, startPoint y: 320, endPoint x: 360, endPoint y: 353, distance: 32.8
click at [360, 353] on div "Your Details Email Address [EMAIL_ADDRESS][DOMAIN_NAME] Enter code Shipping Inf…" at bounding box center [569, 436] width 426 height 873
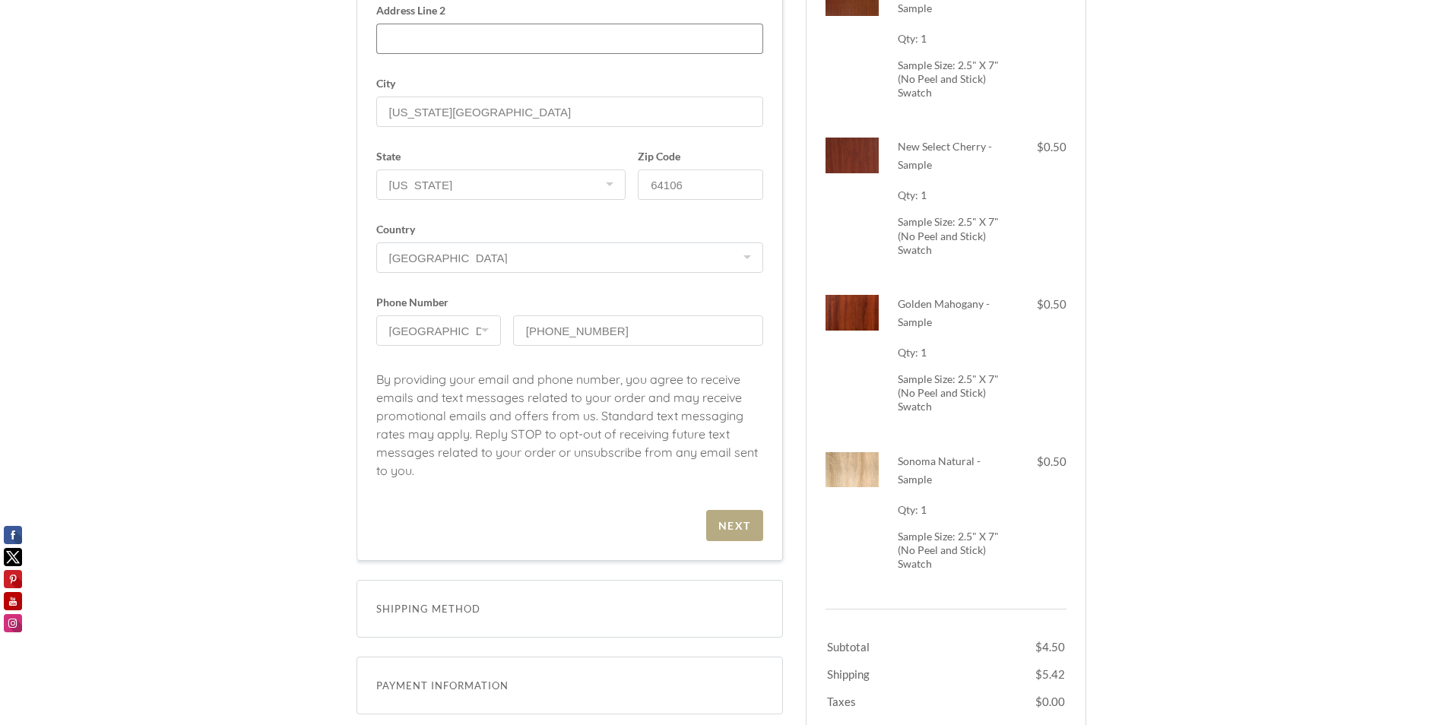
scroll to position [516, 0]
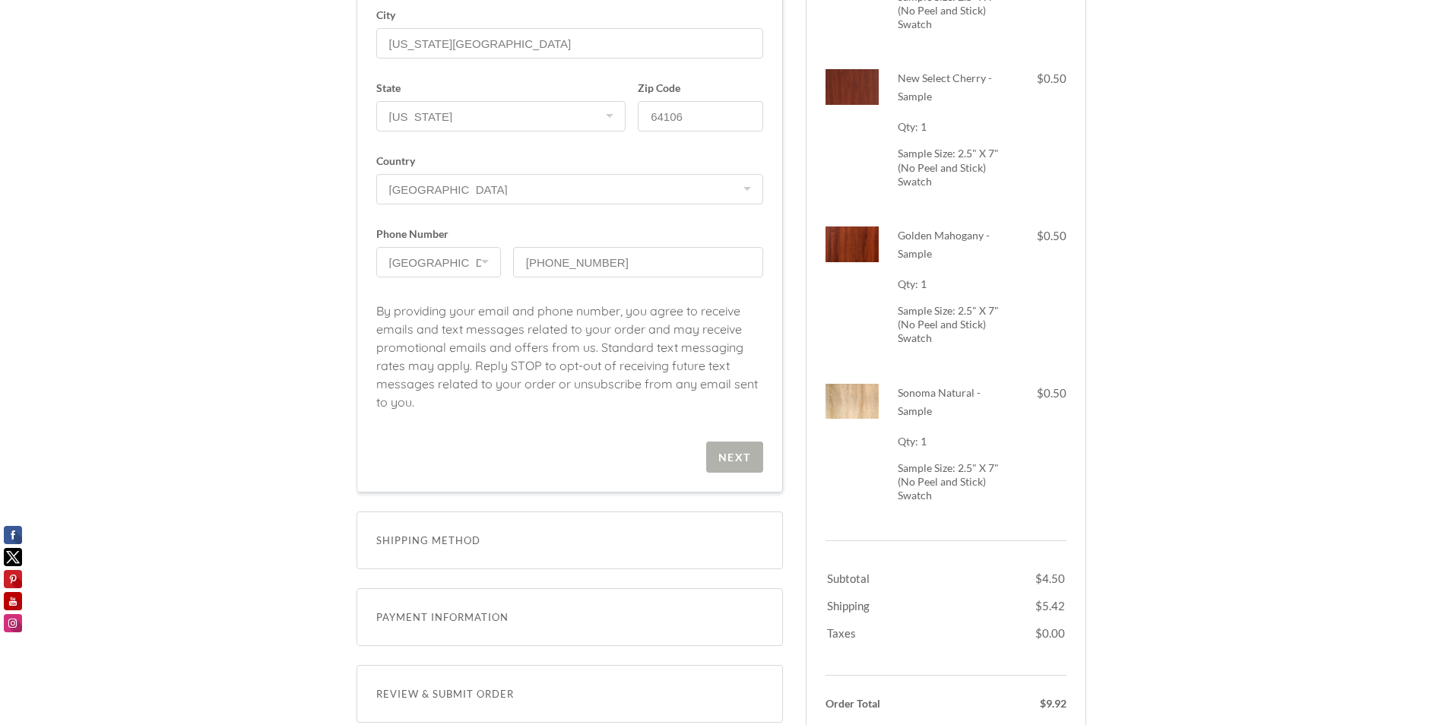
click at [746, 452] on div "Next" at bounding box center [734, 457] width 33 height 13
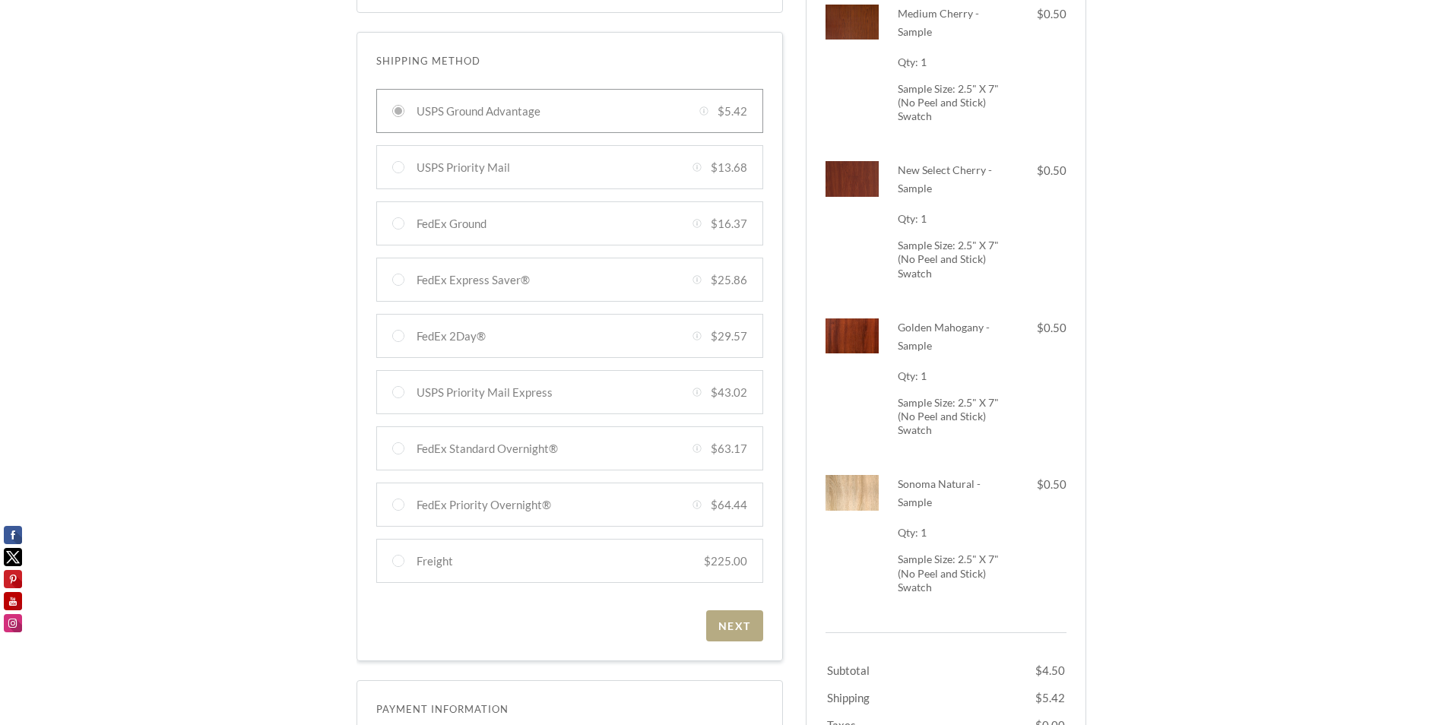
scroll to position [280, 0]
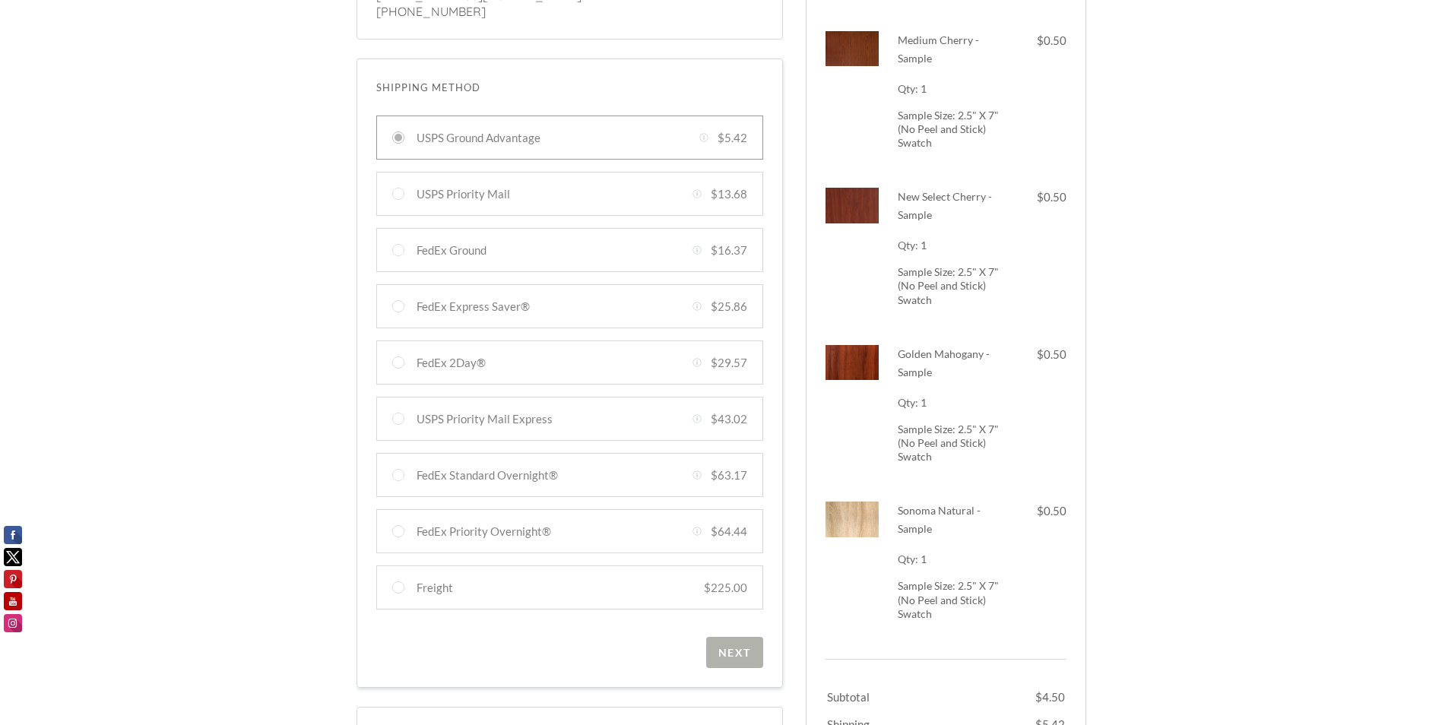
click at [738, 651] on div "Next" at bounding box center [734, 652] width 33 height 13
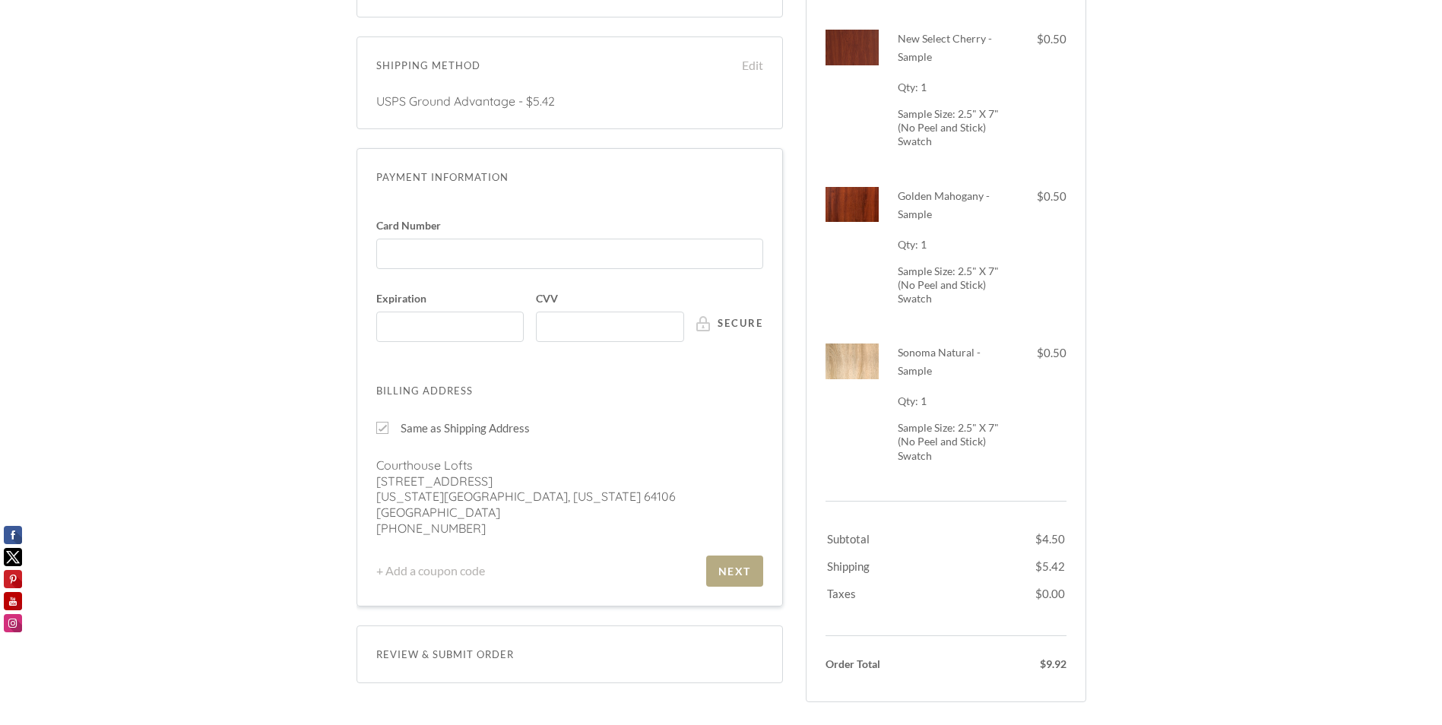
scroll to position [307, 0]
click at [737, 569] on div "Next" at bounding box center [734, 566] width 33 height 13
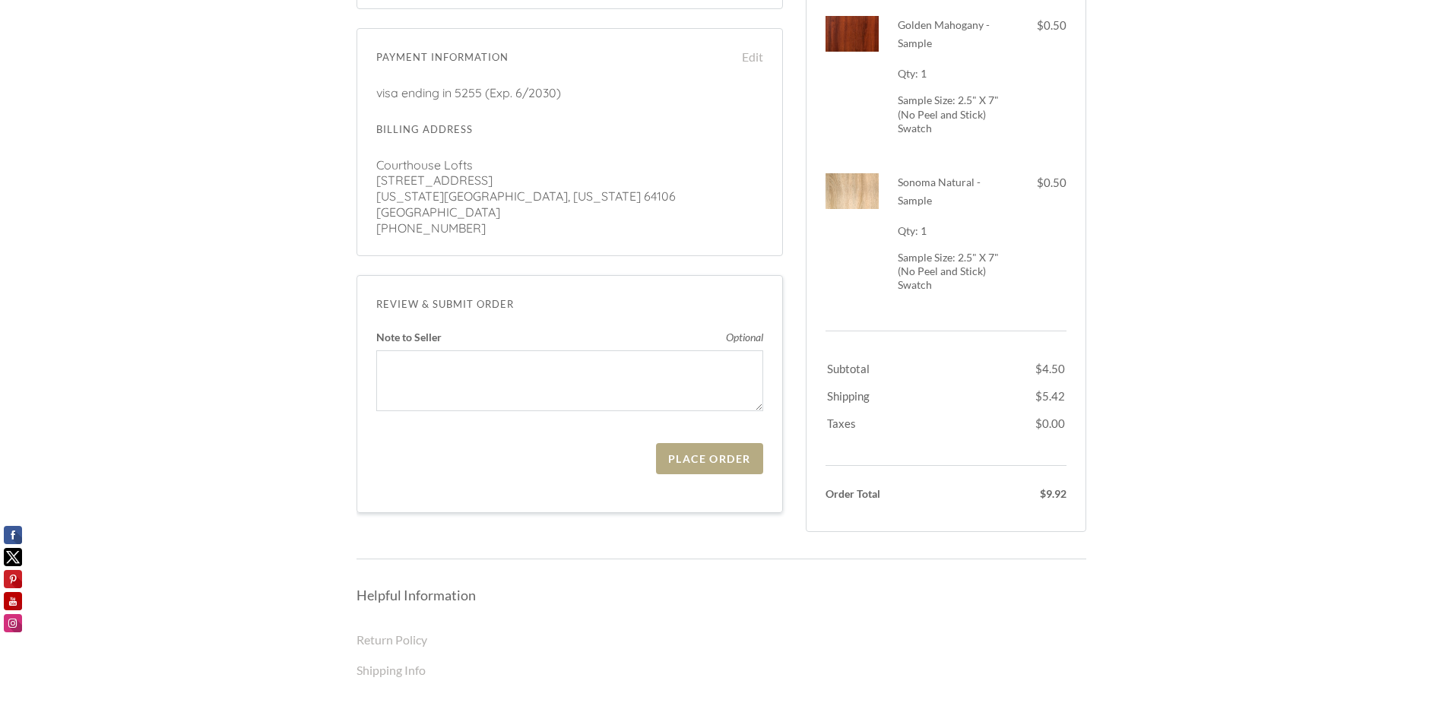
scroll to position [444, 0]
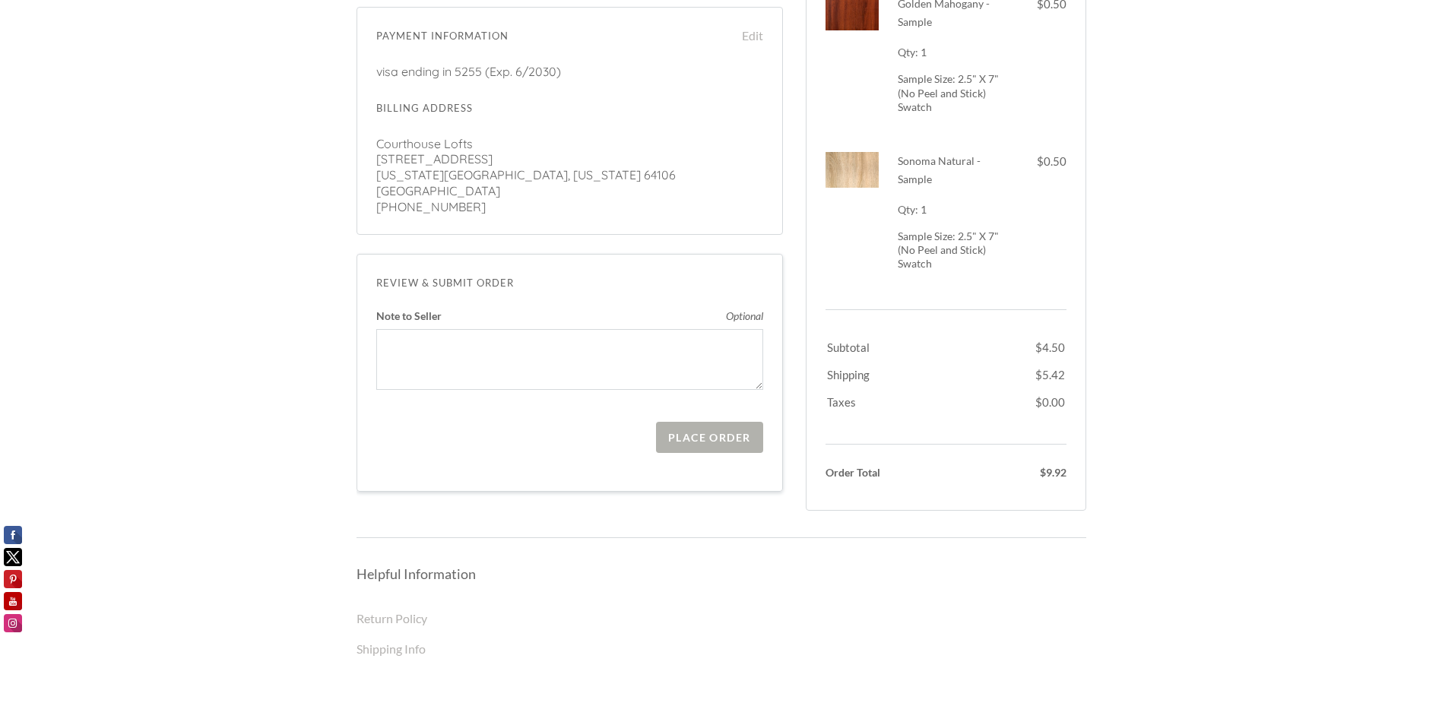
click at [717, 433] on div "Place Order" at bounding box center [709, 437] width 82 height 13
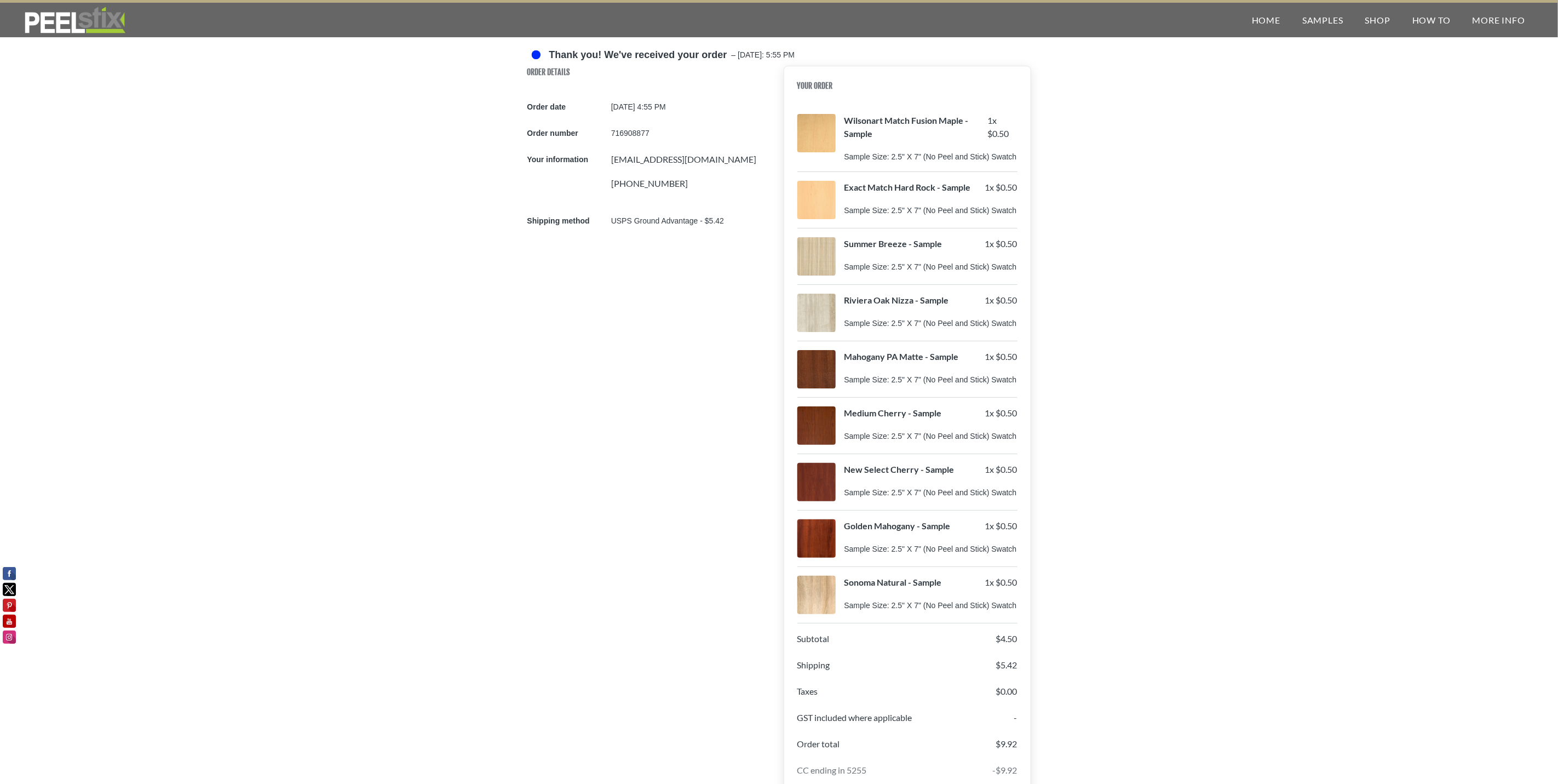
scroll to position [82, 0]
